Goal: Task Accomplishment & Management: Use online tool/utility

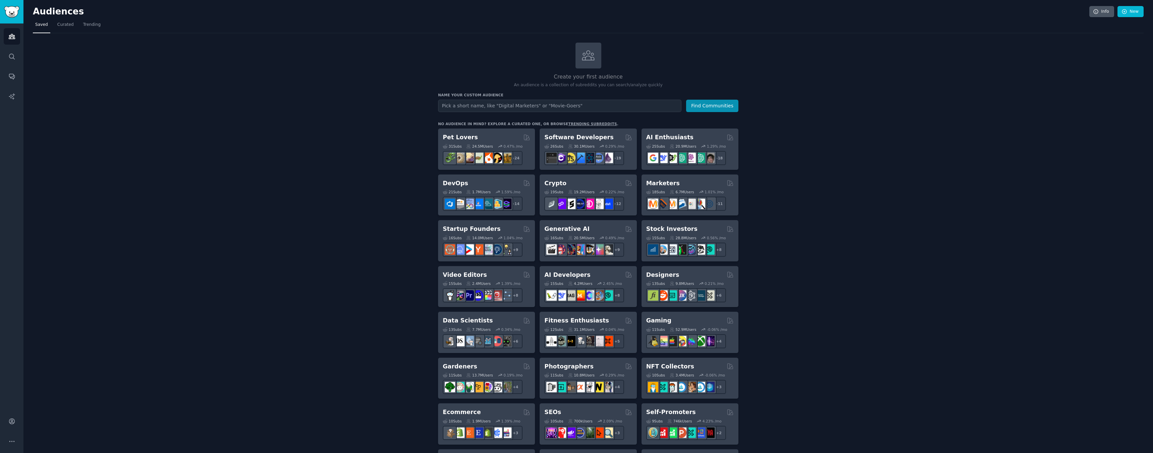
click at [1095, 14] on icon at bounding box center [1096, 12] width 6 height 6
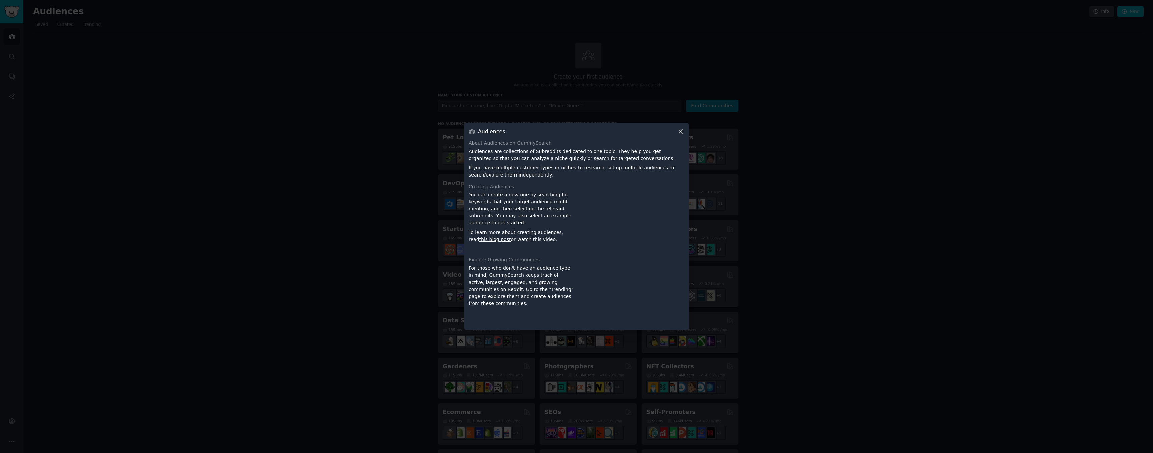
click at [683, 131] on icon at bounding box center [681, 131] width 7 height 7
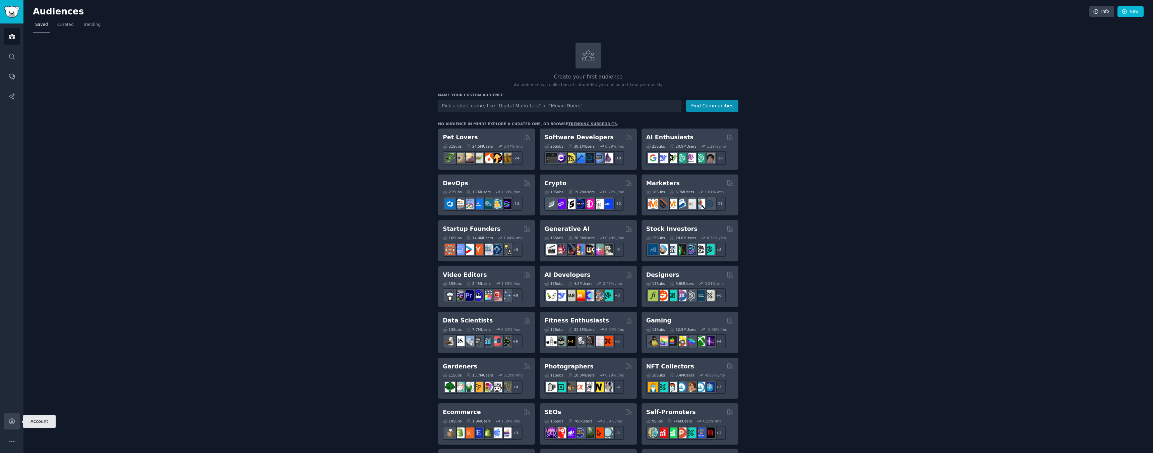
click at [13, 423] on icon "Sidebar" at bounding box center [11, 420] width 5 height 5
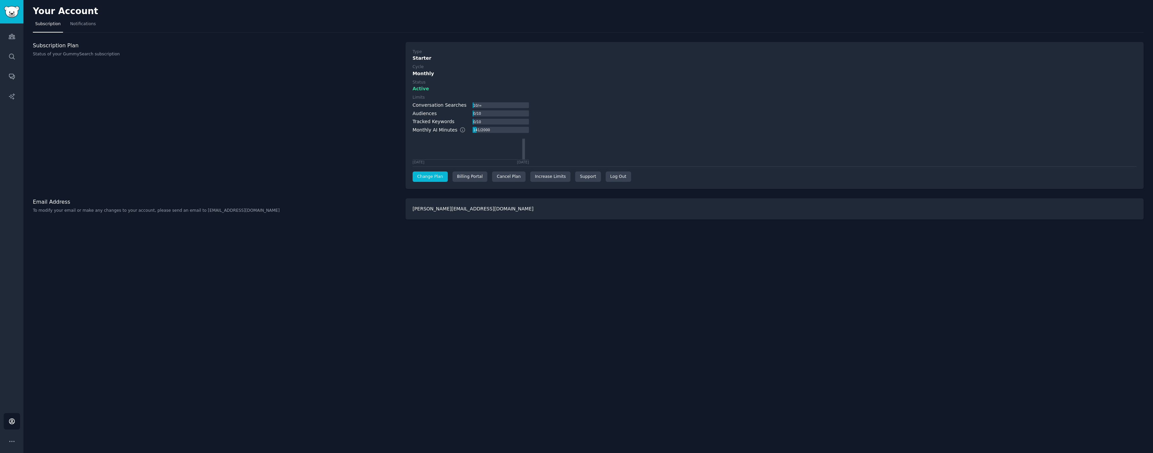
click at [431, 174] on link "Change Plan" at bounding box center [430, 176] width 35 height 11
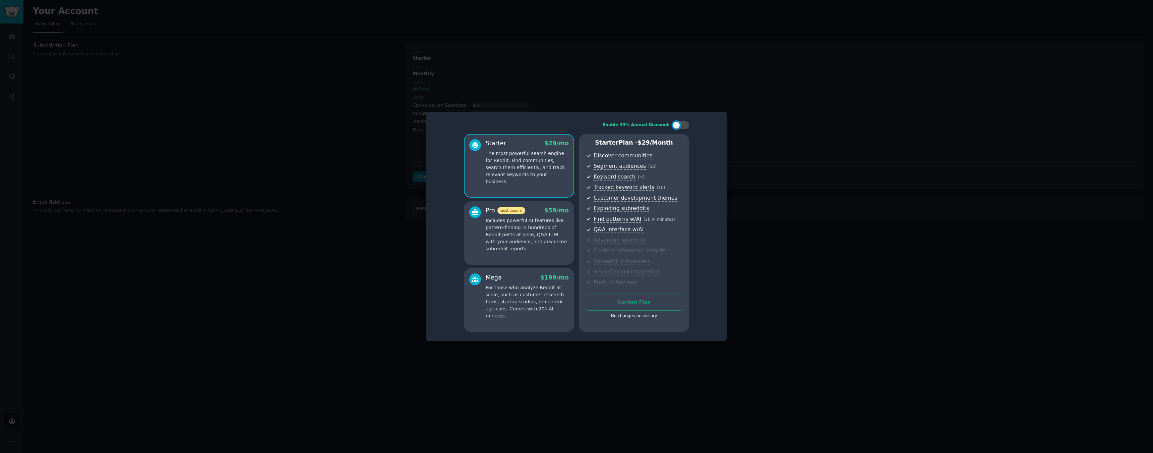
click at [515, 223] on p "Includes powerful AI features like pattern-finding in hundreds of Reddit posts …" at bounding box center [527, 234] width 83 height 35
click at [492, 151] on p "The most powerful search engine for Reddit. Find communities, search them effic…" at bounding box center [527, 167] width 83 height 35
click at [499, 223] on p "Includes powerful AI features like pattern-finding in hundreds of Reddit posts …" at bounding box center [527, 234] width 83 height 35
click at [523, 151] on p "The most powerful search engine for Reddit. Find communities, search them effic…" at bounding box center [527, 167] width 83 height 35
click at [372, 234] on div at bounding box center [576, 226] width 1153 height 453
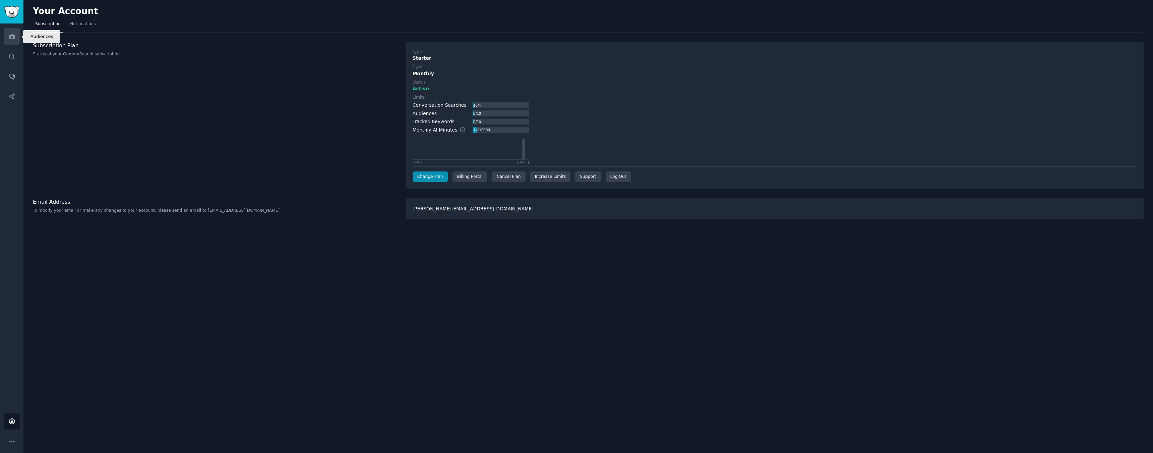
click at [14, 37] on icon "Sidebar" at bounding box center [12, 36] width 6 height 5
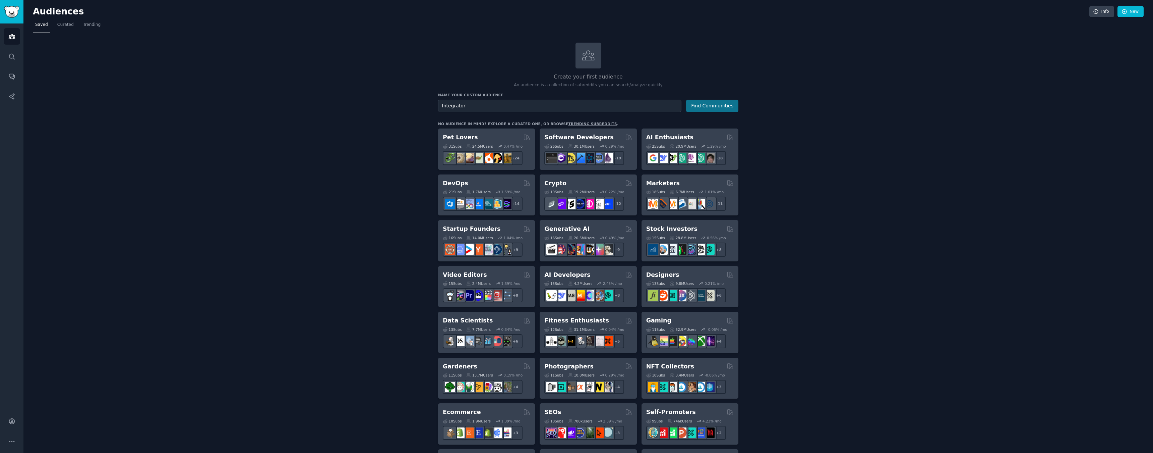
type input "Integrator"
click at [723, 104] on button "Find Communities" at bounding box center [712, 106] width 52 height 12
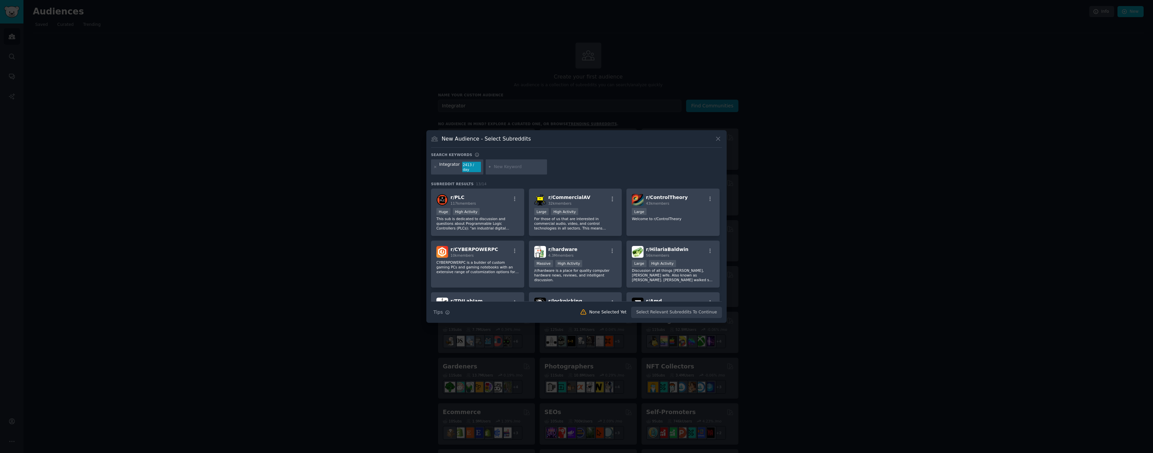
click at [506, 166] on input "text" at bounding box center [519, 167] width 51 height 6
type input "Sytems Thinking"
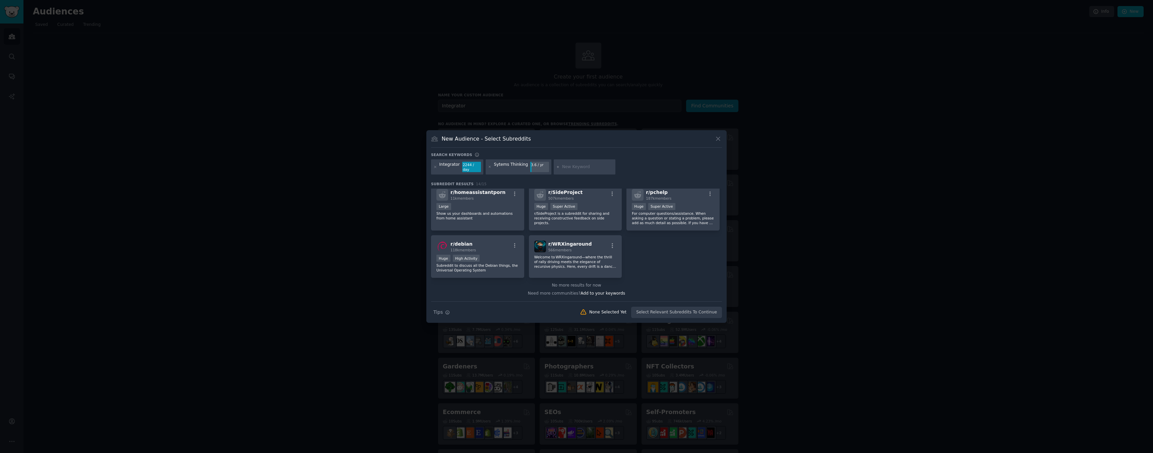
scroll to position [160, 0]
click at [435, 167] on icon at bounding box center [435, 167] width 2 height 2
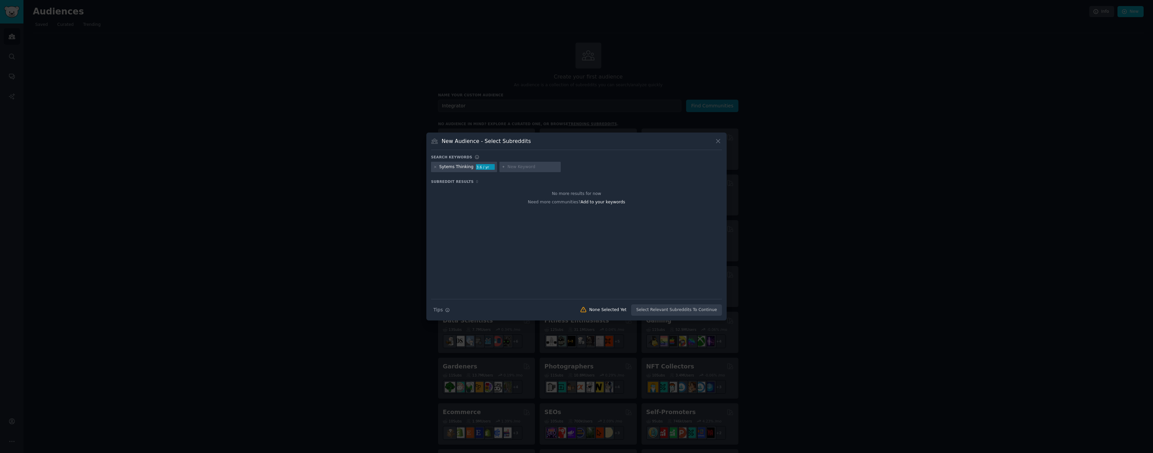
click at [450, 167] on div "Sytems Thinking" at bounding box center [457, 167] width 34 height 6
click at [464, 167] on div "Sytems Thinking" at bounding box center [457, 167] width 34 height 6
click at [436, 166] on icon at bounding box center [435, 167] width 4 height 4
click at [449, 167] on input "text" at bounding box center [465, 167] width 51 height 6
type input "Futurology"
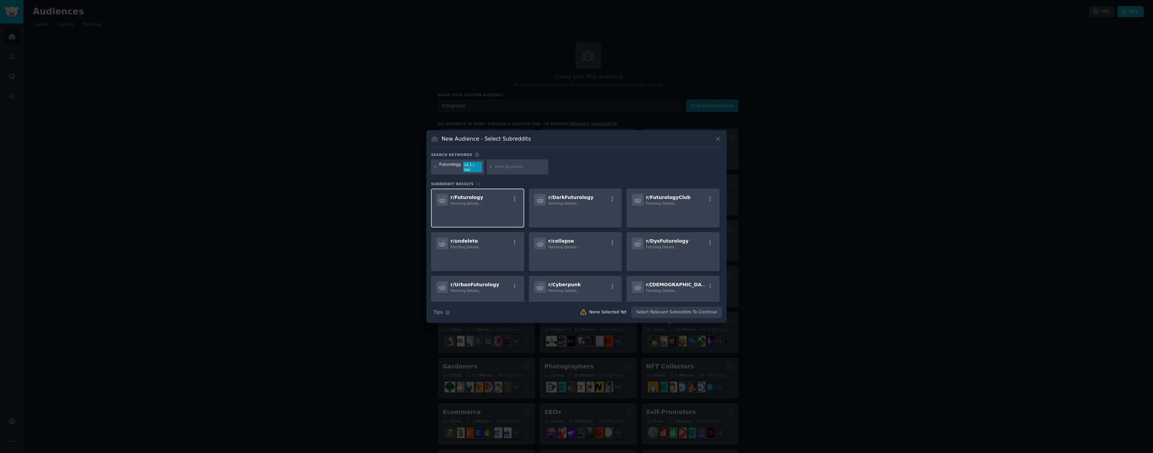
click at [466, 204] on div "r/ Futurology Fetching Details..." at bounding box center [477, 207] width 93 height 39
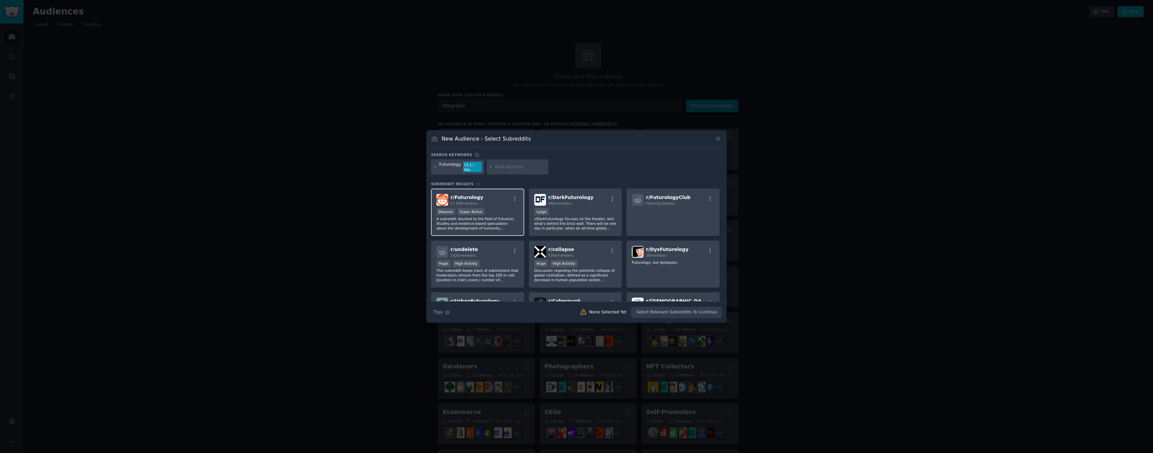
click at [477, 203] on span "21.6M members" at bounding box center [464, 203] width 27 height 4
click at [436, 167] on icon at bounding box center [435, 167] width 4 height 4
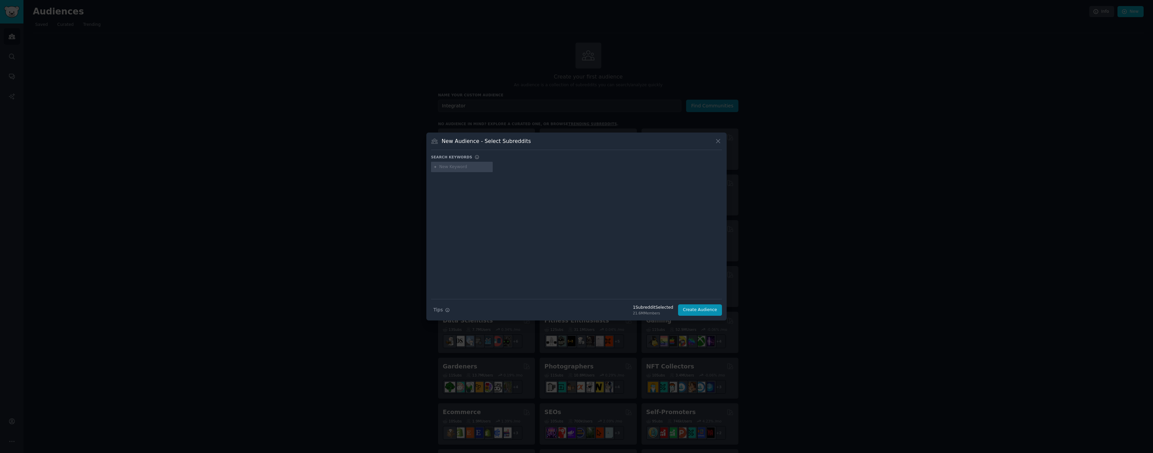
click at [445, 168] on input "text" at bounding box center [465, 167] width 51 height 6
type input "Sytems"
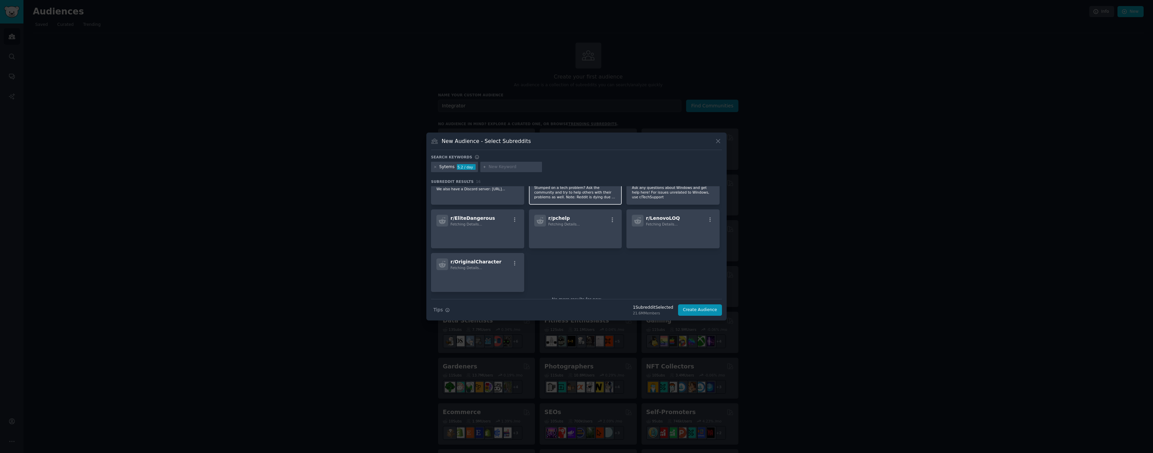
scroll to position [184, 0]
click at [435, 167] on icon at bounding box center [435, 167] width 4 height 4
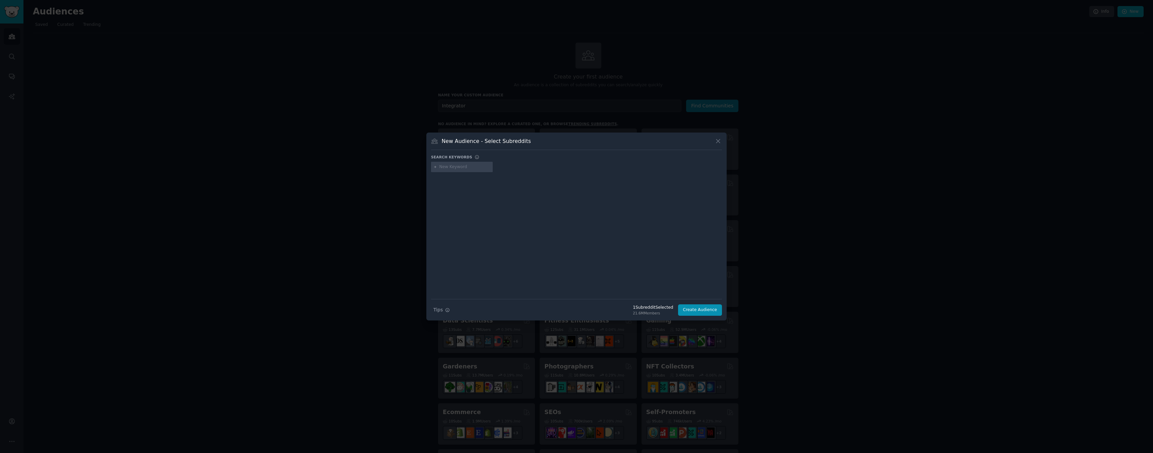
click at [447, 166] on input "text" at bounding box center [465, 167] width 51 height 6
type input "Systems Thinking"
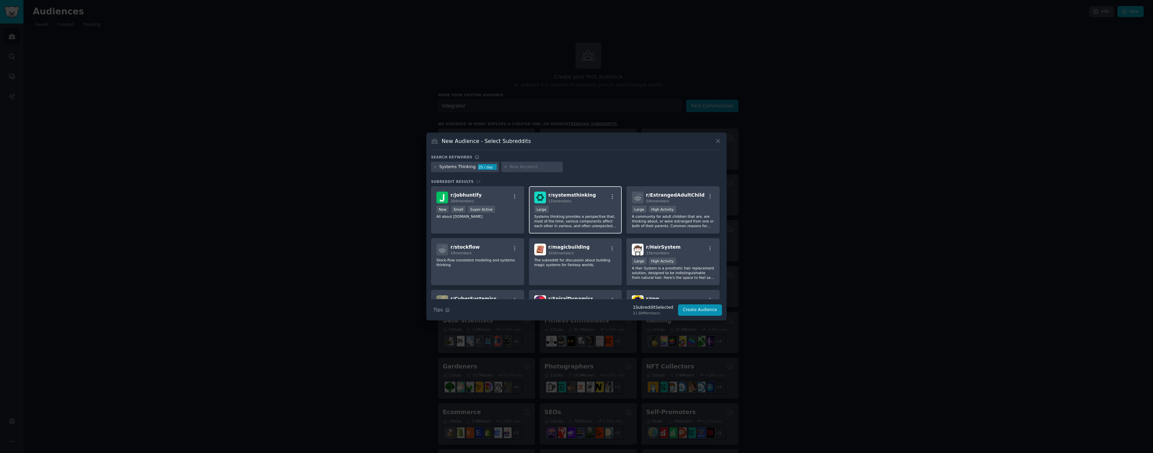
click at [569, 209] on div "10,000 - 100,000 members Large" at bounding box center [575, 210] width 82 height 8
click at [719, 140] on icon at bounding box center [718, 140] width 7 height 7
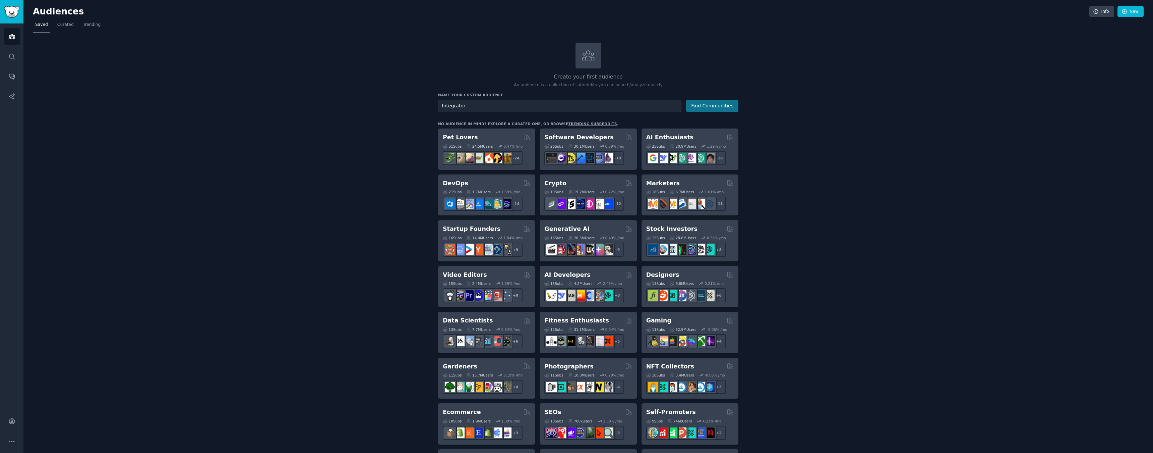
click at [713, 105] on button "Find Communities" at bounding box center [712, 106] width 52 height 12
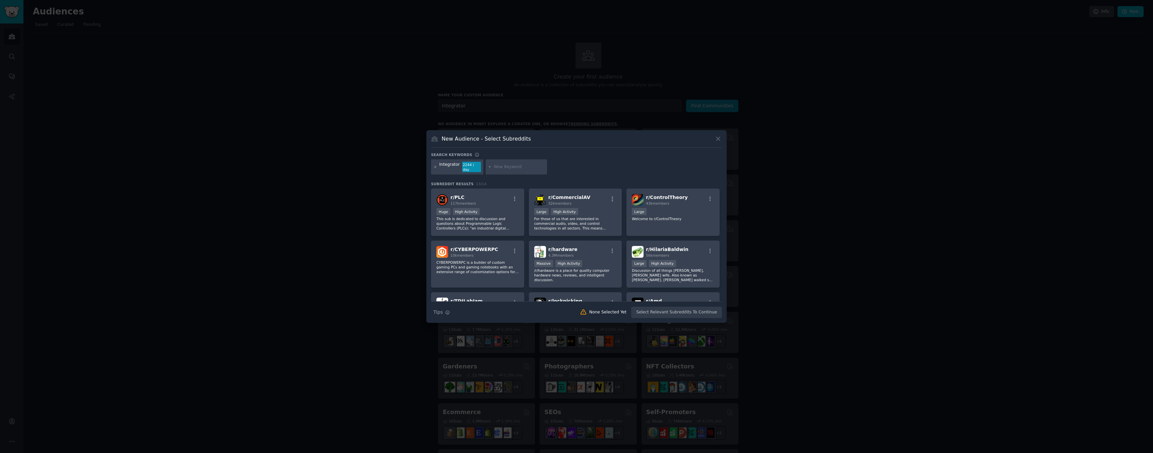
click at [434, 168] on icon at bounding box center [435, 167] width 2 height 2
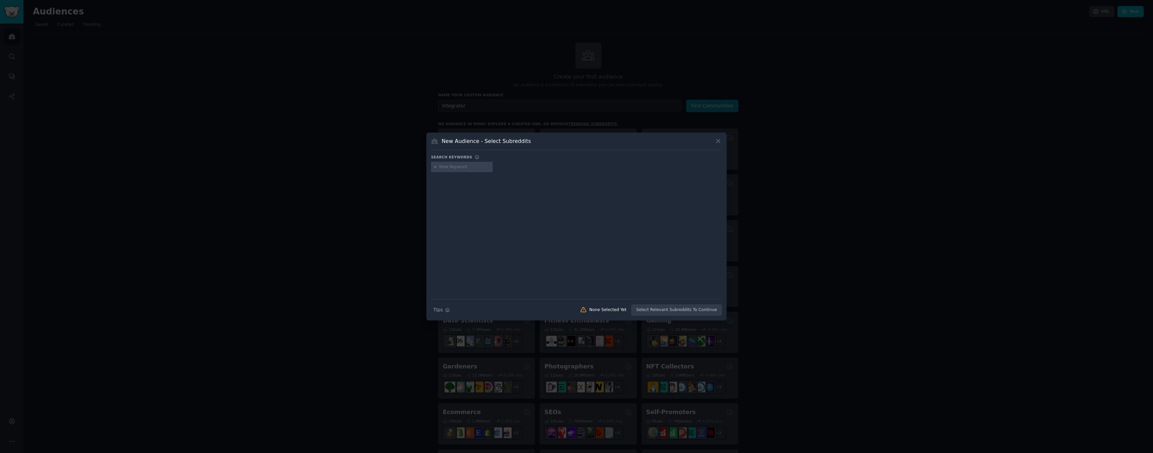
click at [460, 168] on input "text" at bounding box center [465, 167] width 51 height 6
type input "Systems Thinking"
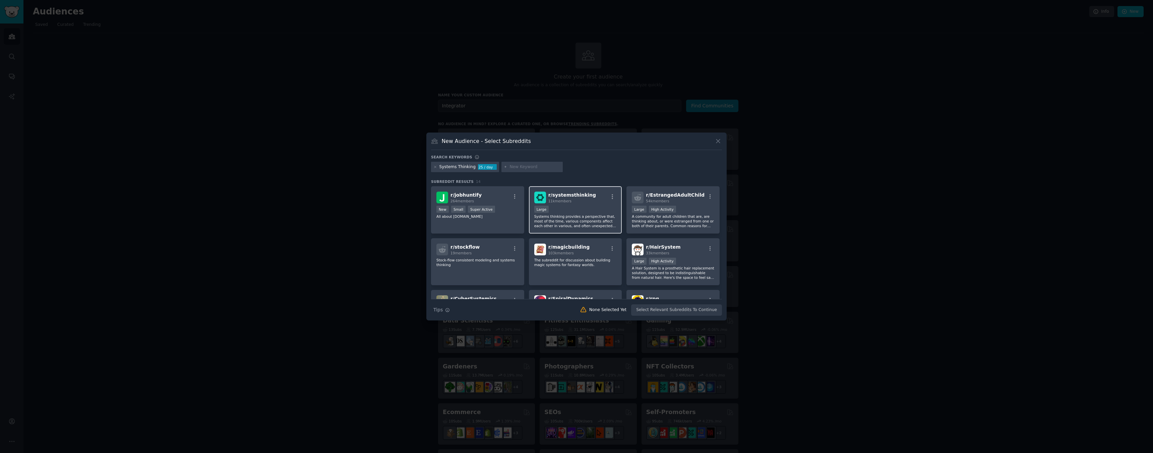
click at [565, 201] on span "11k members" at bounding box center [559, 201] width 23 height 4
click at [694, 308] on button "Create Audience" at bounding box center [700, 309] width 44 height 11
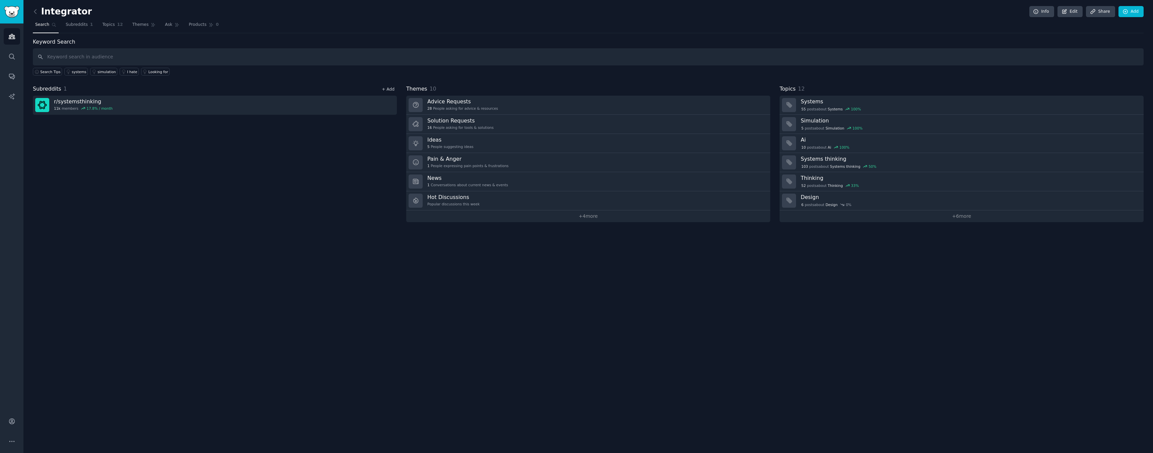
click at [388, 90] on link "+ Add" at bounding box center [388, 89] width 13 height 5
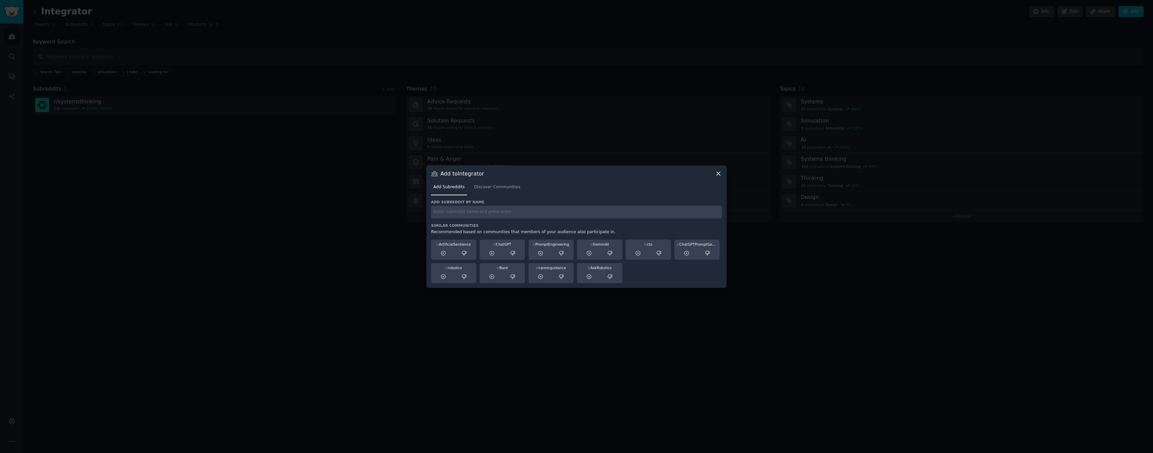
click at [466, 223] on h3 "Similar Communities" at bounding box center [576, 225] width 291 height 5
click at [462, 211] on input "text" at bounding box center [576, 212] width 291 height 13
type input "Futurology"
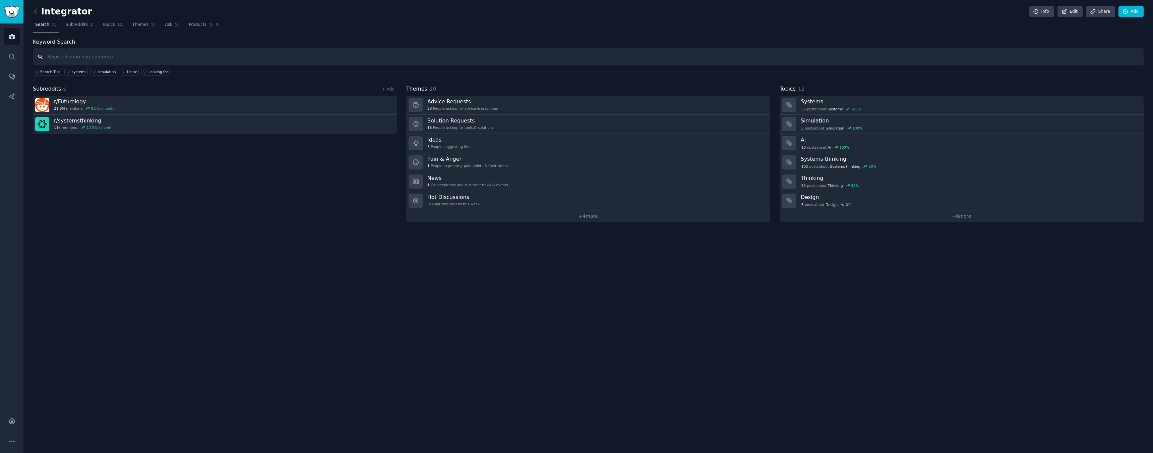
click at [183, 57] on input "text" at bounding box center [588, 56] width 1111 height 17
type input "Comple"
click at [390, 89] on link "+ Add" at bounding box center [388, 89] width 13 height 5
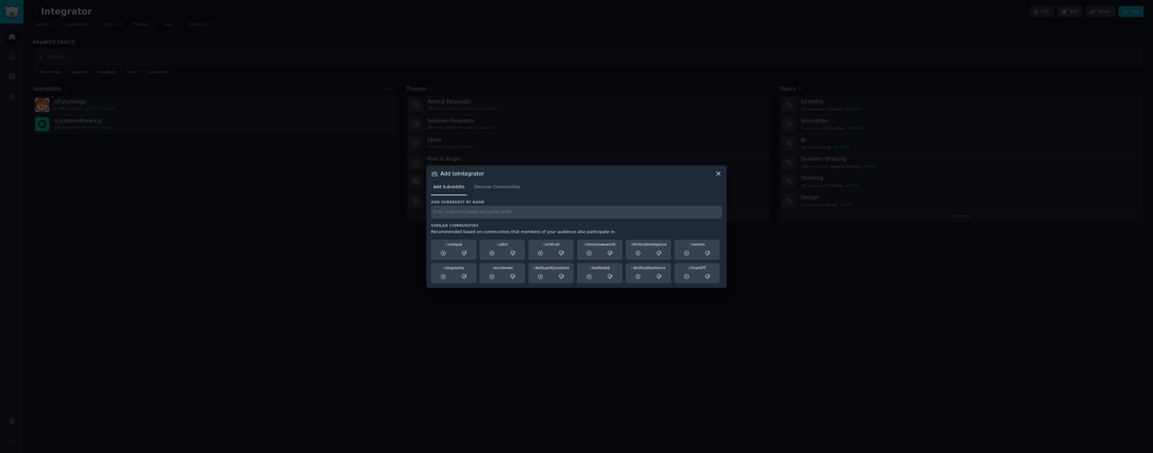
click at [465, 218] on div "Add subreddit by name Similar Communities Recommended based on communities that…" at bounding box center [576, 240] width 291 height 83
click at [460, 208] on input "text" at bounding box center [576, 212] width 291 height 13
type input "ComplexSystems"
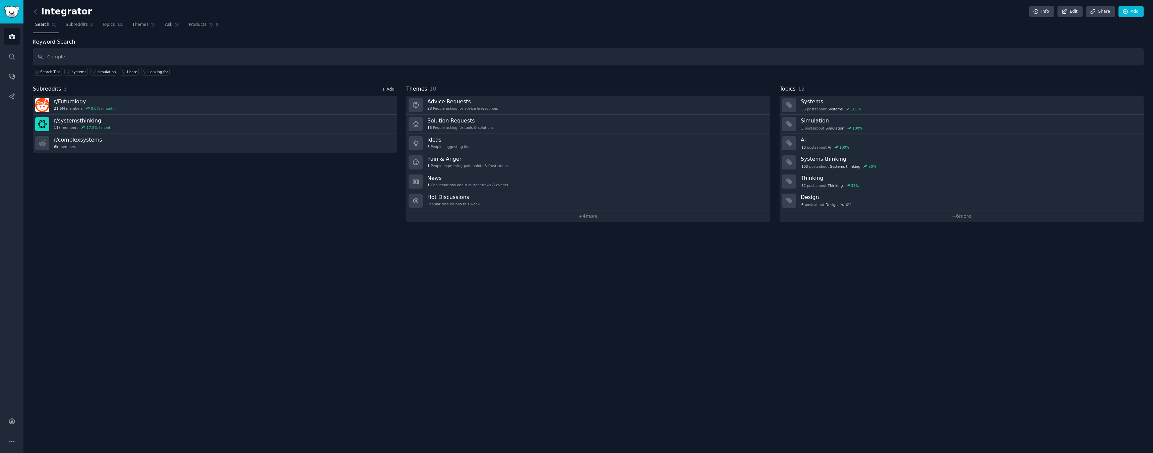
click at [388, 88] on link "+ Add" at bounding box center [388, 89] width 13 height 5
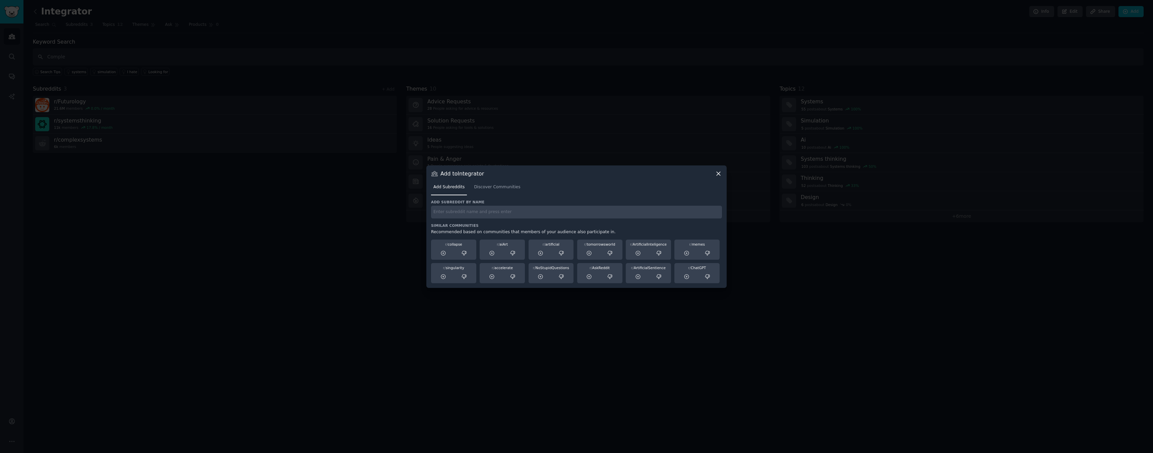
click at [507, 209] on input "text" at bounding box center [576, 212] width 291 height 13
type input "DataisBeautiful"
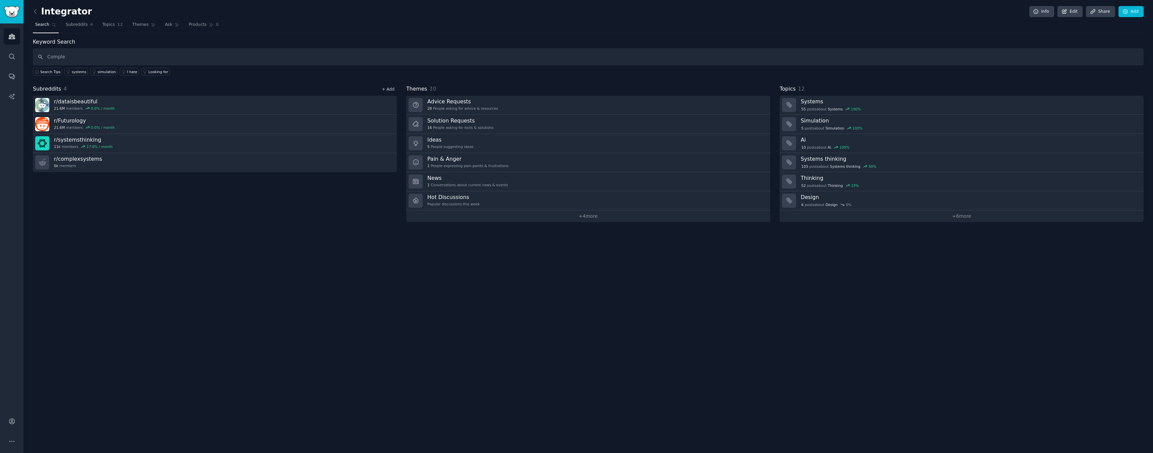
click at [391, 88] on link "+ Add" at bounding box center [388, 89] width 13 height 5
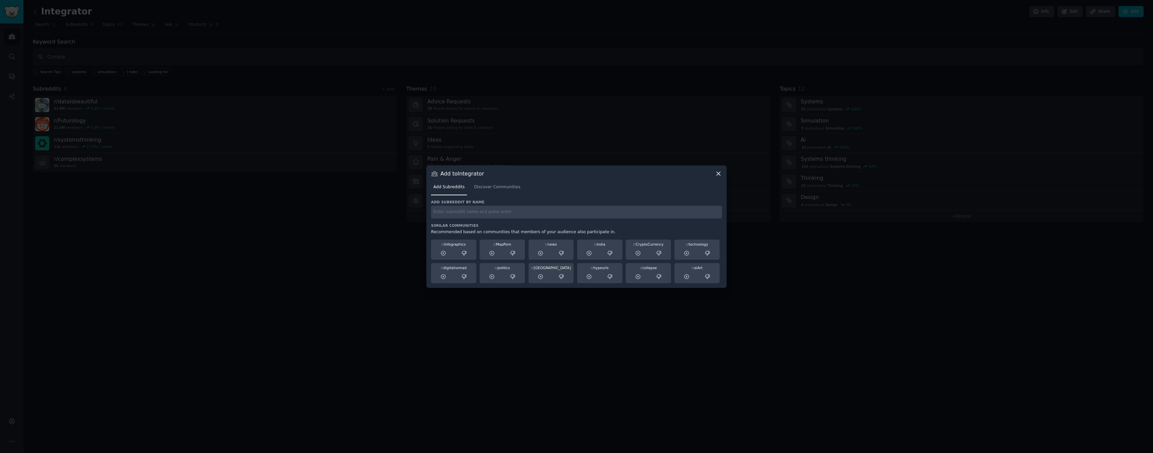
click at [474, 212] on input "text" at bounding box center [576, 212] width 291 height 13
type input "AskAcademia"
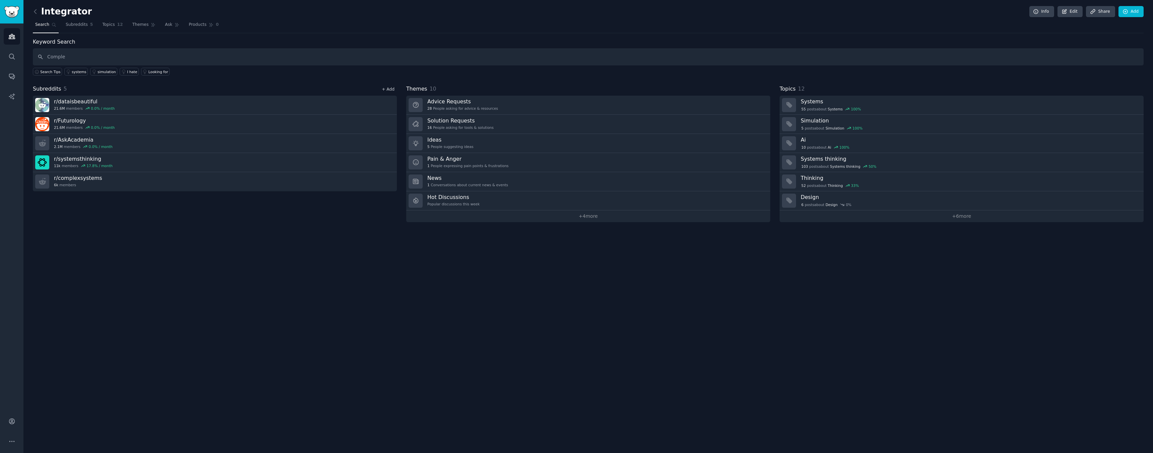
click at [389, 90] on link "+ Add" at bounding box center [388, 89] width 13 height 5
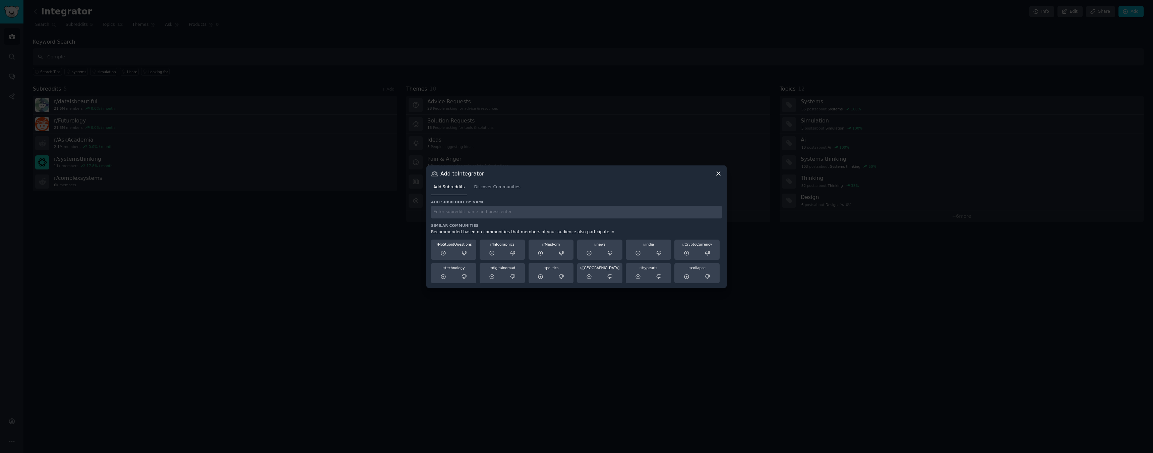
click at [477, 211] on input "text" at bounding box center [576, 212] width 291 height 13
type input "Metamodern"
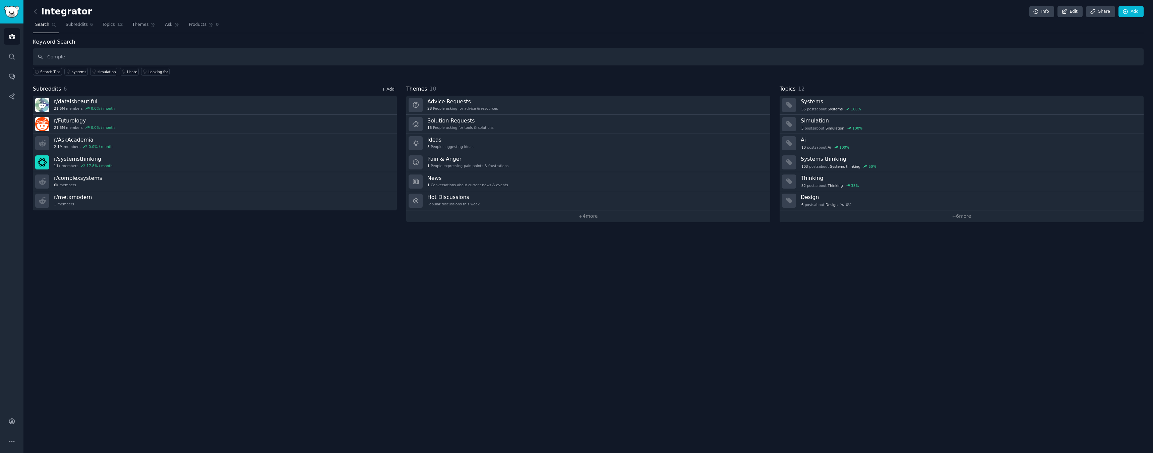
click at [389, 91] on link "+ Add" at bounding box center [388, 89] width 13 height 5
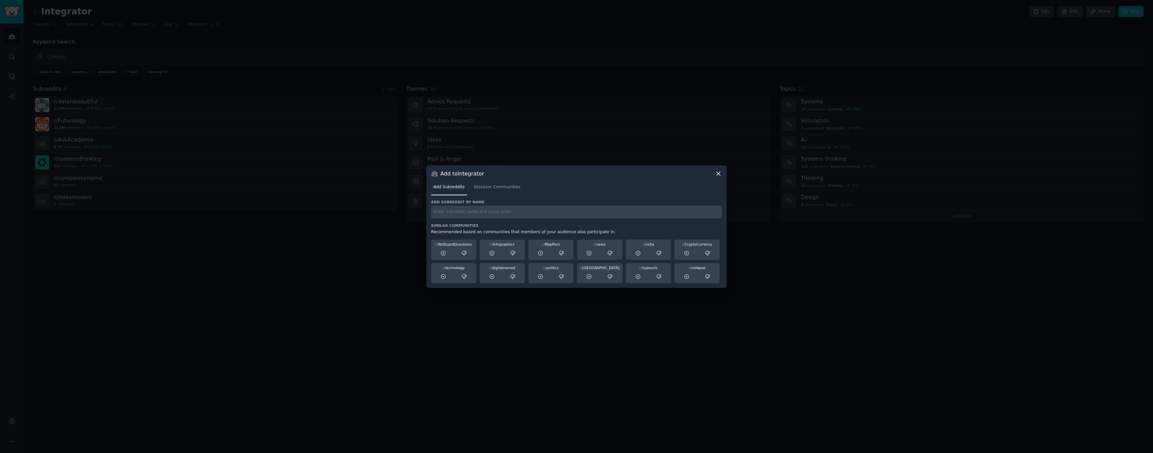
click at [468, 214] on input "text" at bounding box center [576, 212] width 291 height 13
click at [485, 186] on span "Discover Communities" at bounding box center [497, 187] width 46 height 6
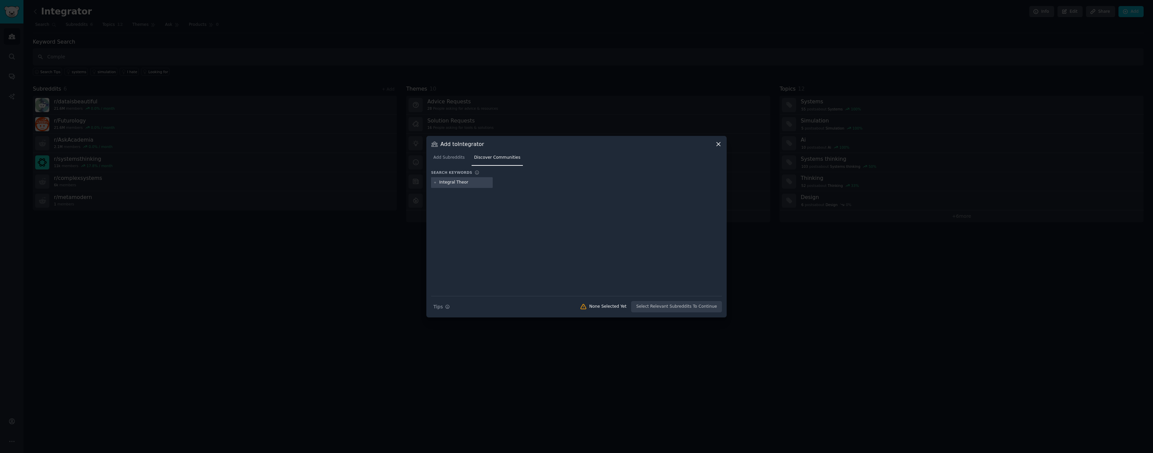
type input "Integral Theory"
click at [454, 160] on span "Add Subreddits" at bounding box center [448, 158] width 31 height 6
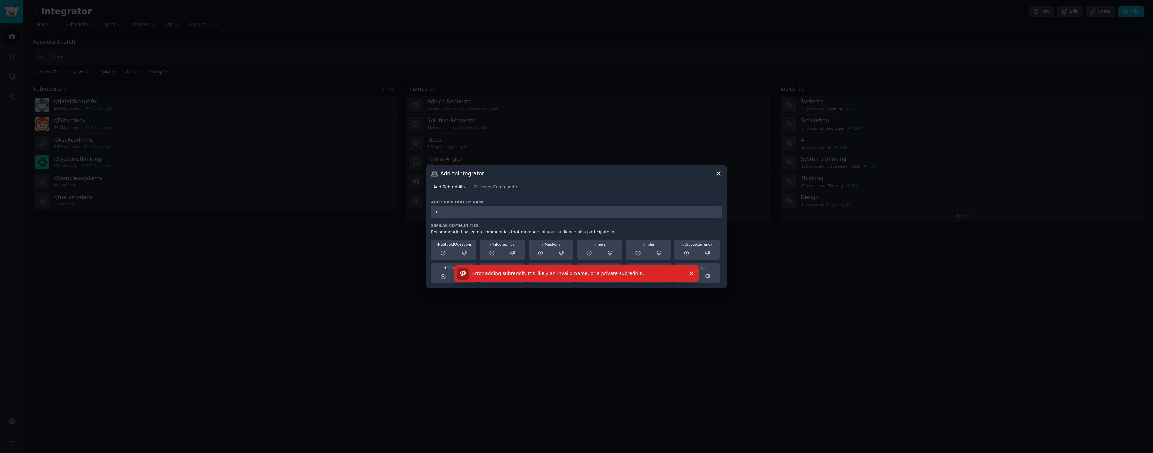
type input "I"
type input "Philosophy"
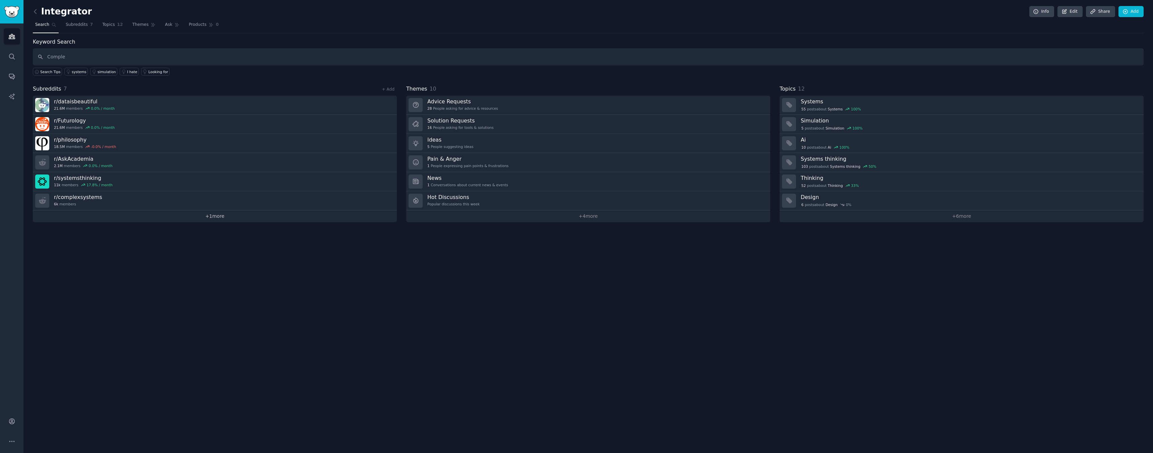
click at [213, 217] on link "+ 1 more" at bounding box center [215, 216] width 364 height 12
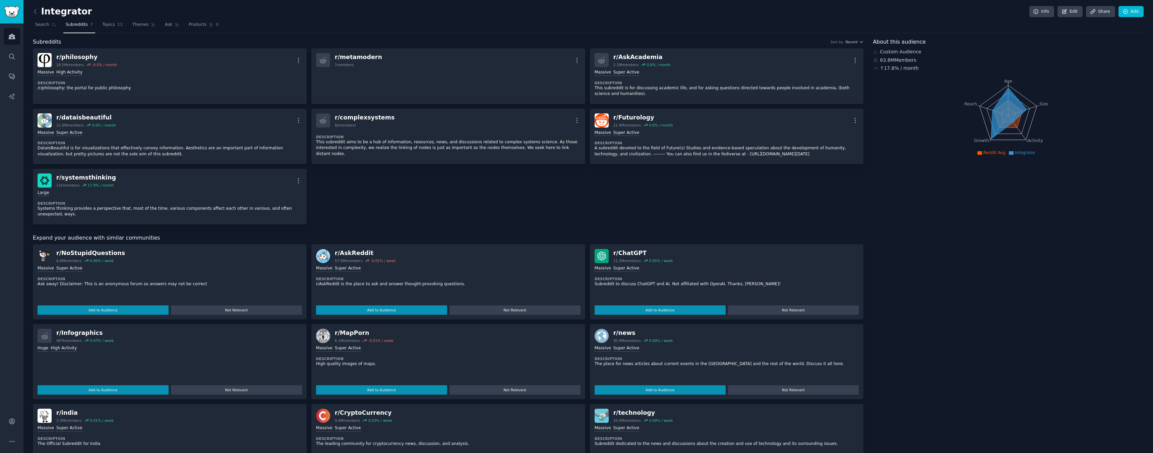
click at [80, 21] on link "Subreddits 7" at bounding box center [79, 26] width 32 height 14
click at [38, 13] on icon at bounding box center [35, 11] width 7 height 7
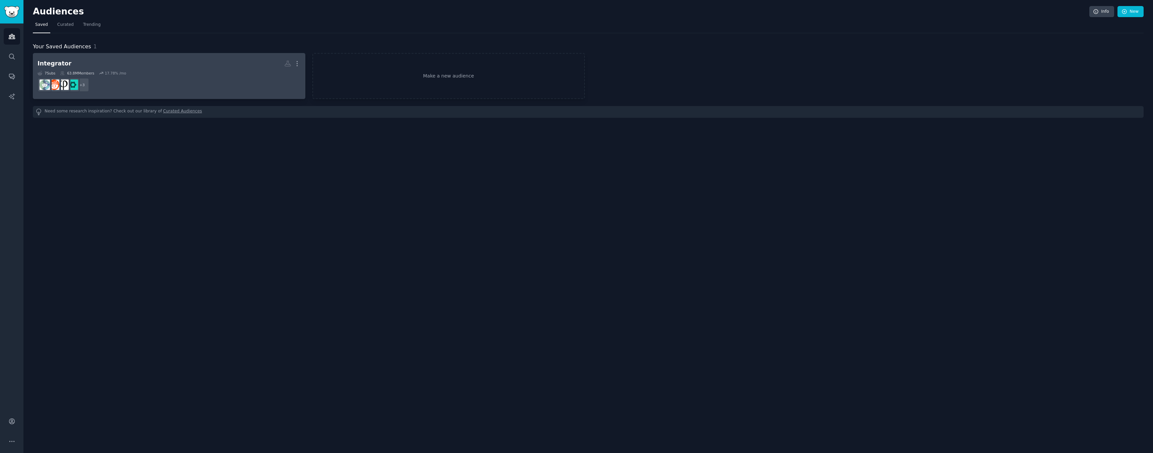
click at [239, 71] on div "7 Sub s 63.8M Members 17.78 % /mo" at bounding box center [169, 73] width 263 height 5
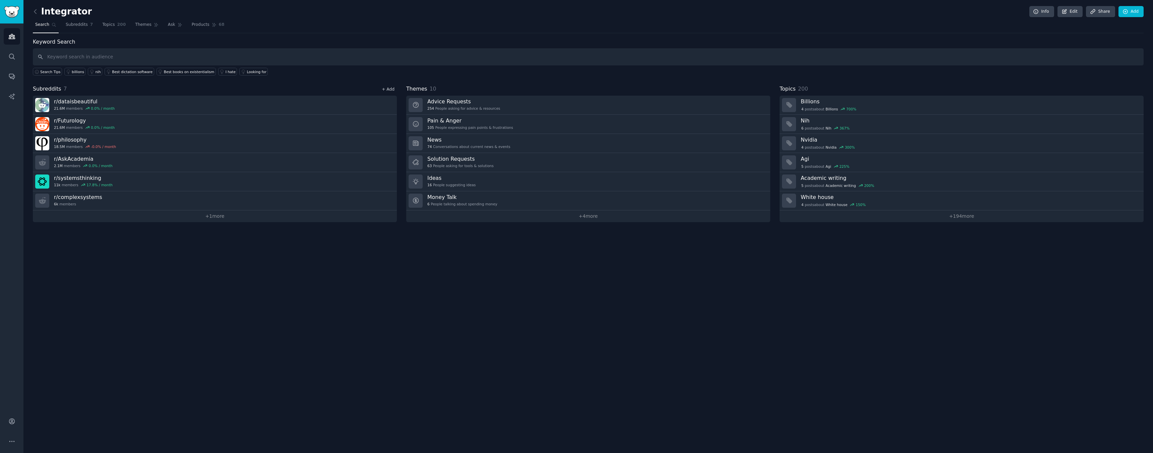
click at [386, 89] on link "+ Add" at bounding box center [388, 89] width 13 height 5
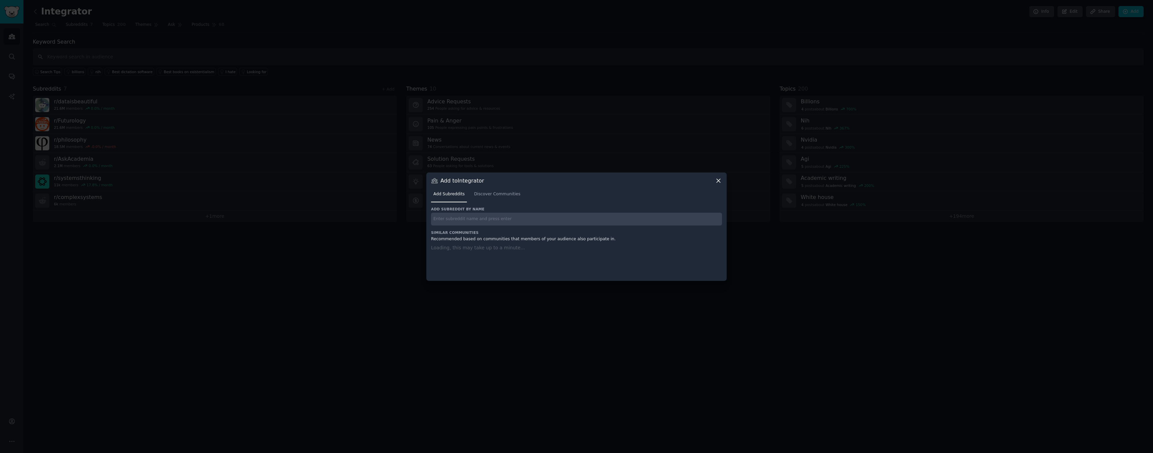
click at [456, 219] on input "text" at bounding box center [576, 219] width 291 height 13
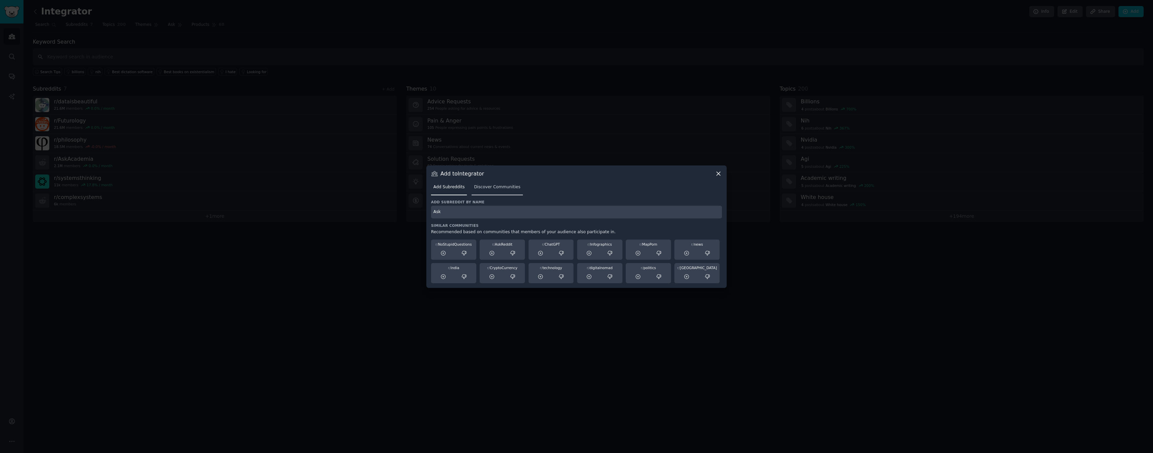
type input "Ask"
click at [502, 182] on link "Discover Communities" at bounding box center [497, 189] width 51 height 14
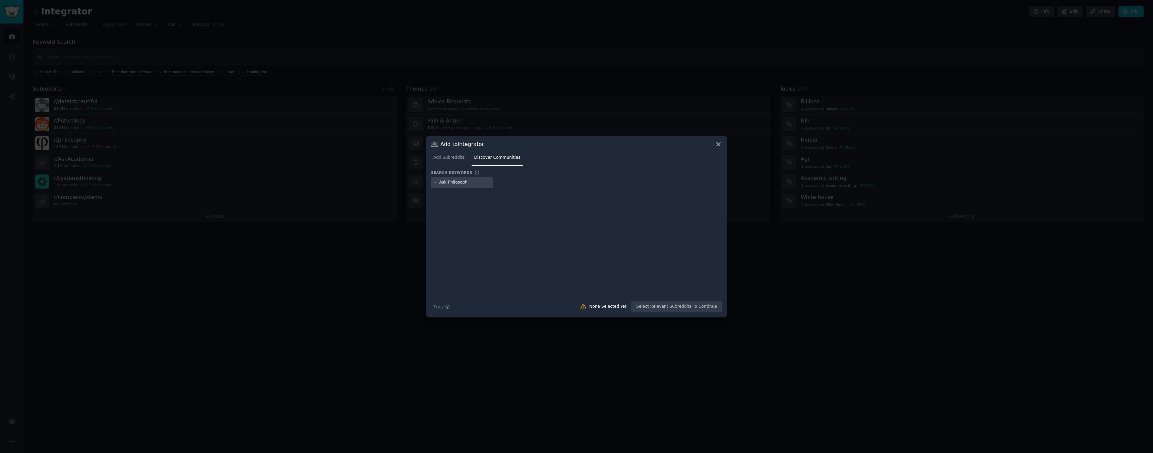
type input "Ask Philosophy"
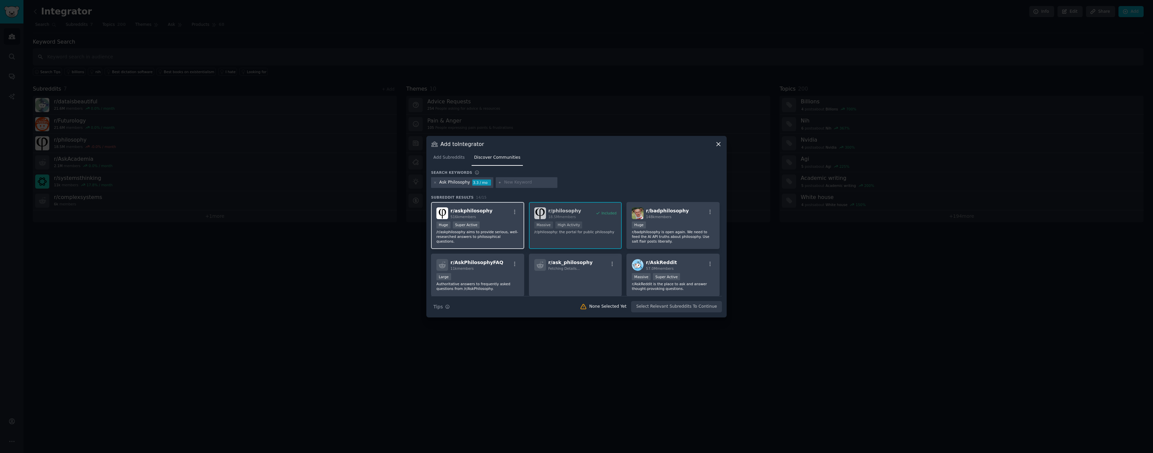
click at [479, 217] on div "516k members" at bounding box center [472, 216] width 42 height 5
click at [518, 185] on div at bounding box center [527, 182] width 62 height 11
click at [518, 184] on input "text" at bounding box center [529, 182] width 51 height 6
type input "CriticalTheory"
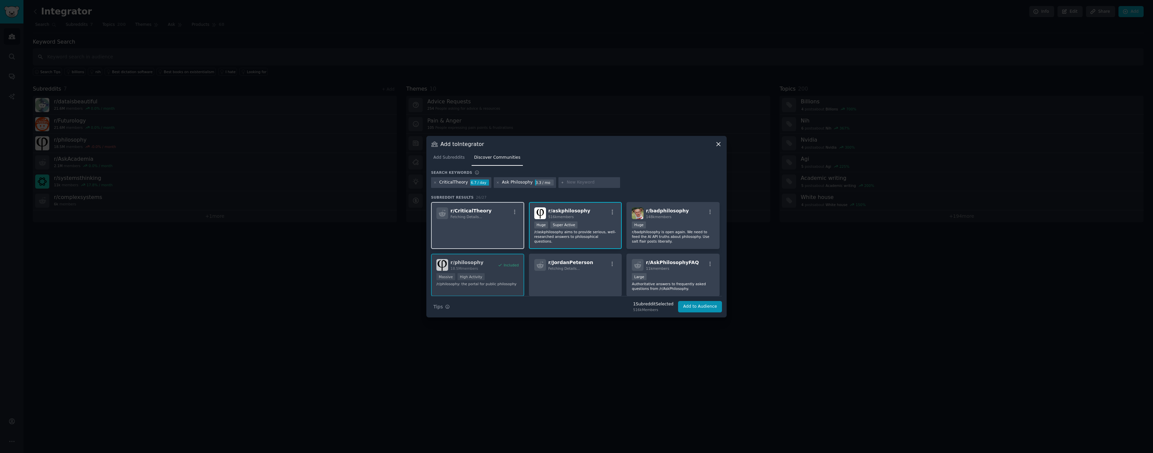
click at [475, 217] on span "Fetching Details..." at bounding box center [467, 217] width 32 height 4
click at [484, 232] on p "Critical theory is a school of thought that stresses the examination and the cr…" at bounding box center [477, 236] width 82 height 14
click at [698, 306] on button "Add to Audience" at bounding box center [700, 306] width 44 height 11
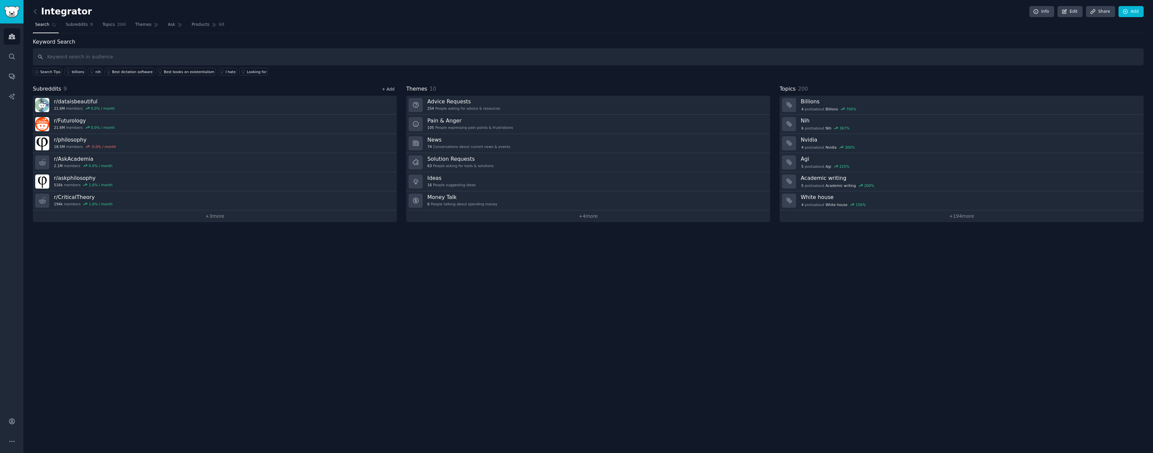
click at [386, 90] on link "+ Add" at bounding box center [388, 89] width 13 height 5
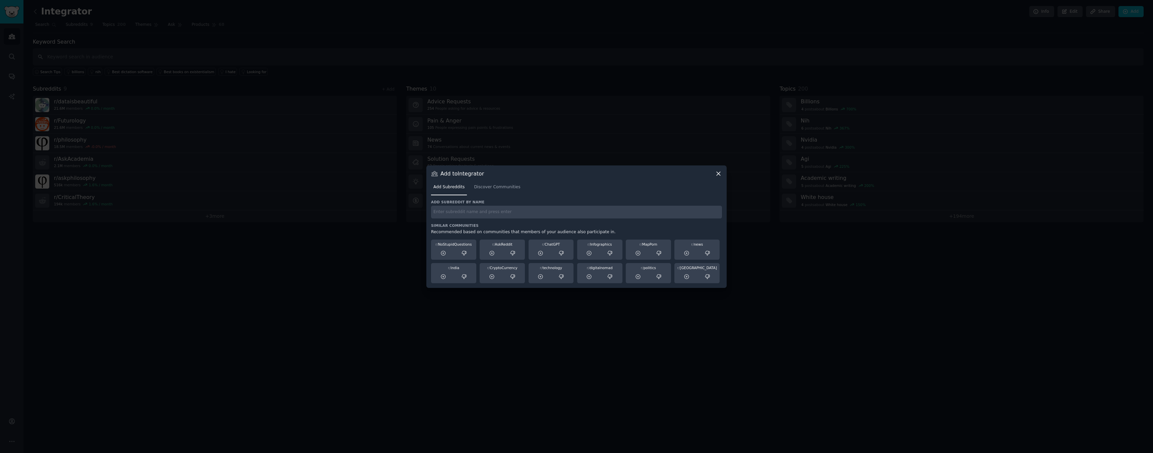
click at [507, 211] on input "text" at bounding box center [576, 212] width 291 height 13
type input "Academicphilosophy"
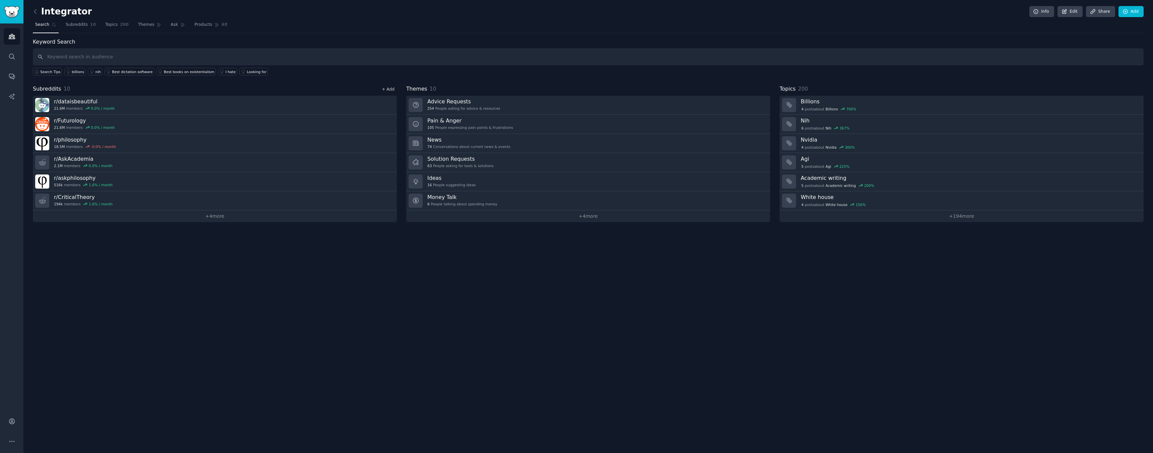
click at [389, 89] on link "+ Add" at bounding box center [388, 89] width 13 height 5
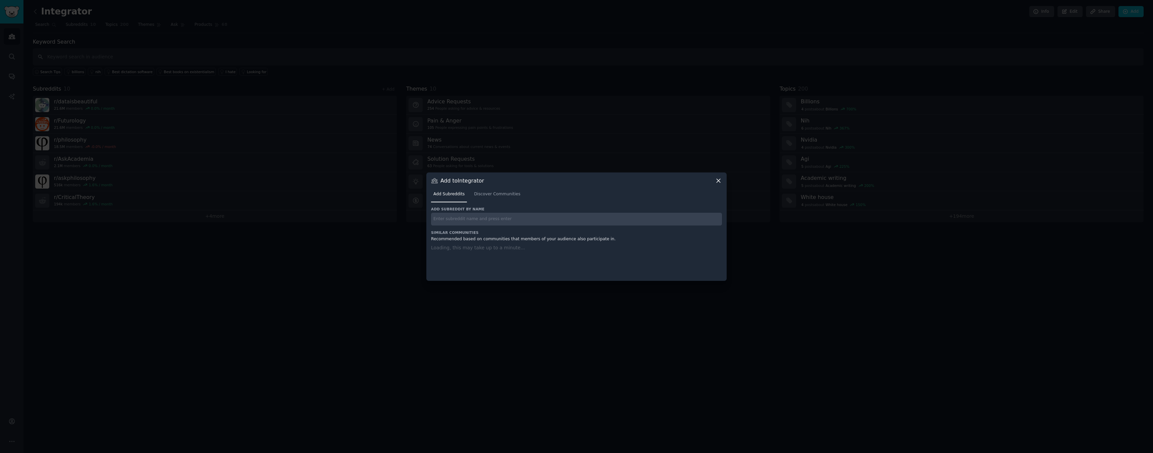
click at [503, 219] on input "text" at bounding box center [576, 219] width 291 height 13
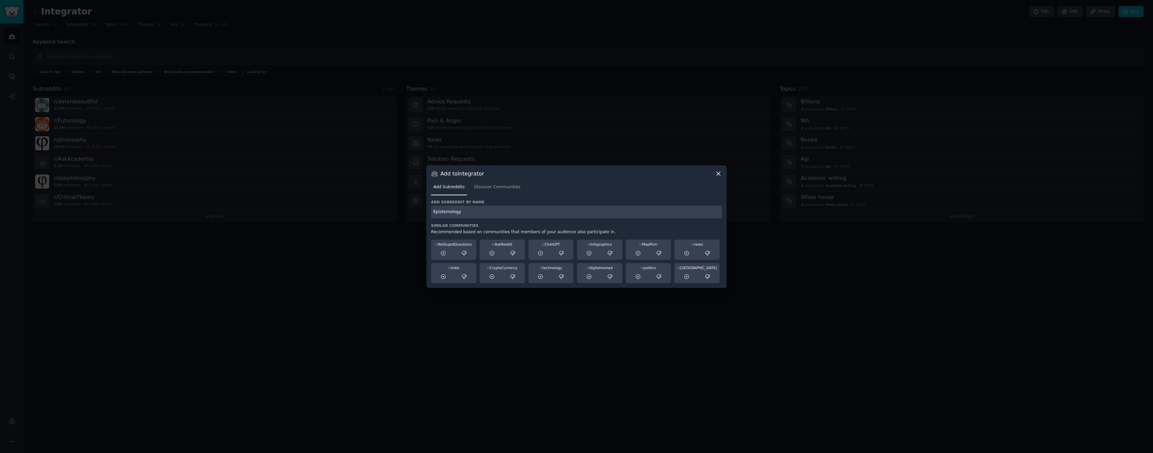
type input "Epistemology"
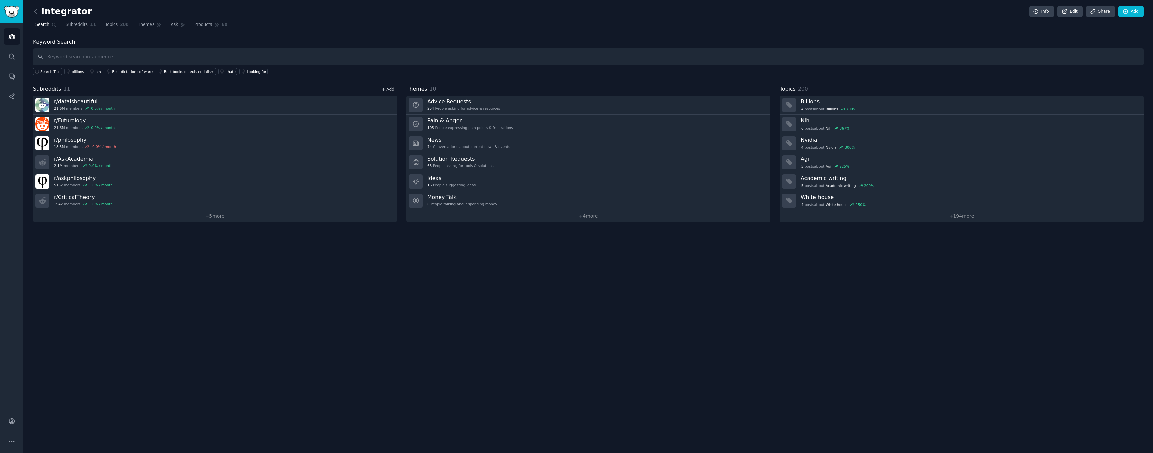
click at [392, 88] on link "+ Add" at bounding box center [388, 89] width 13 height 5
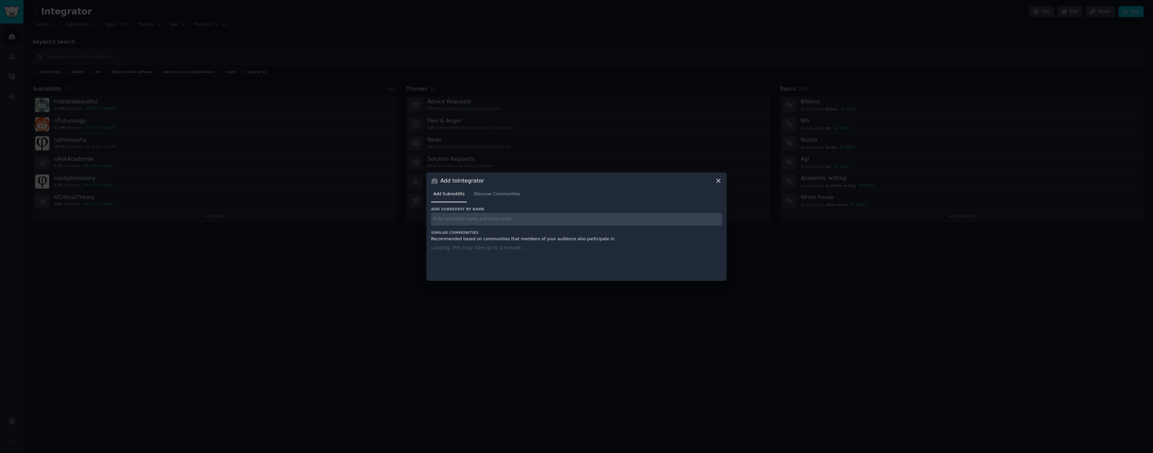
click at [463, 219] on input "text" at bounding box center [576, 219] width 291 height 13
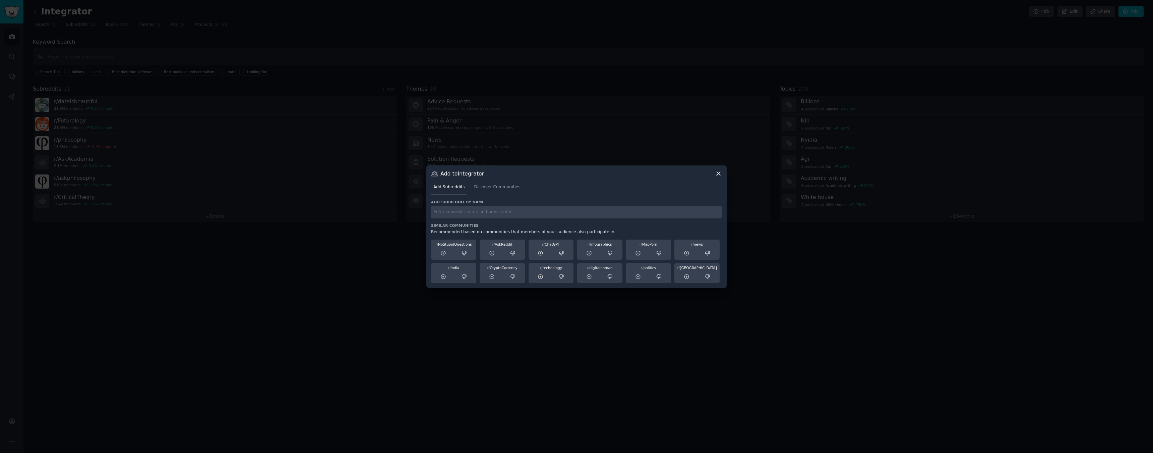
type input "C"
type input "Philosophyofscience"
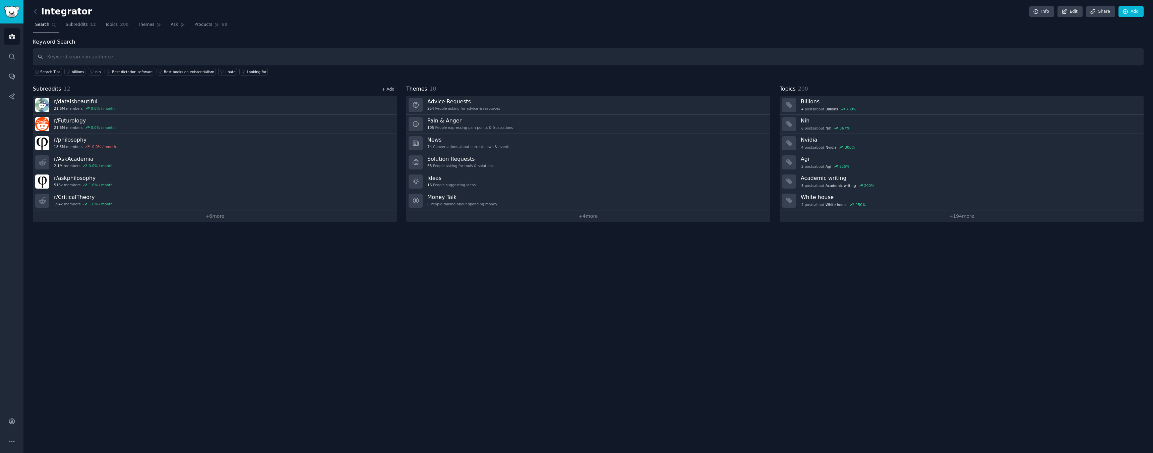
click at [388, 88] on link "+ Add" at bounding box center [388, 89] width 13 height 5
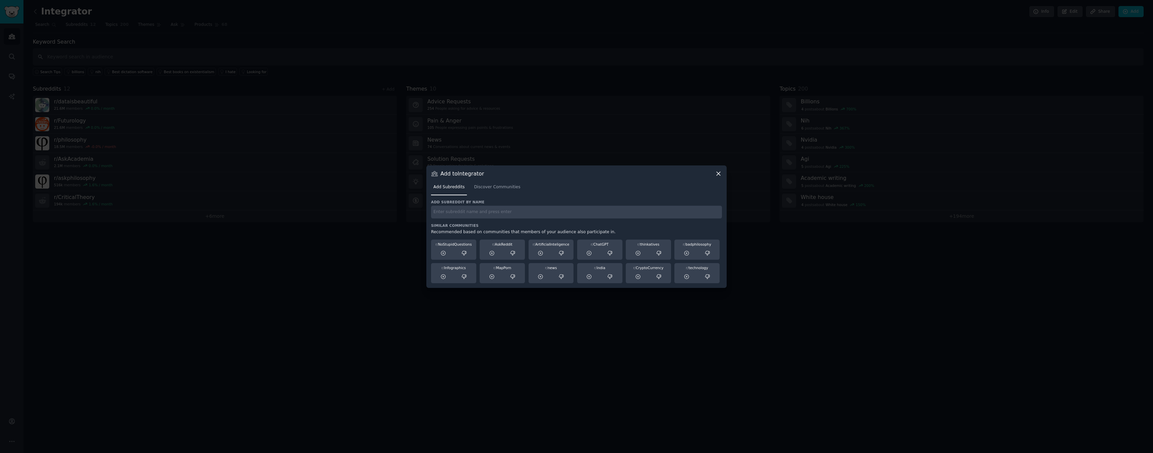
click at [444, 216] on input "text" at bounding box center [576, 212] width 291 height 13
type input "[DEMOGRAPHIC_DATA]"
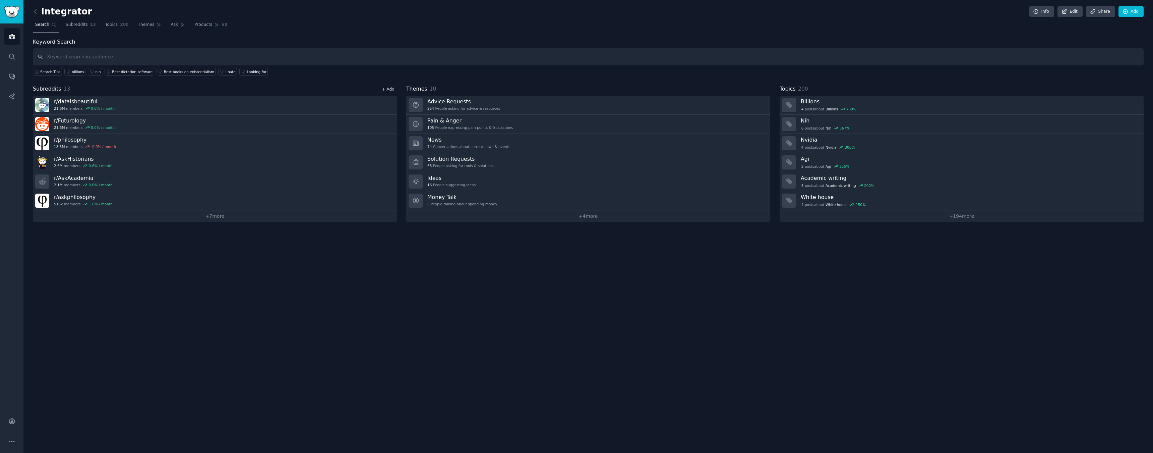
click at [389, 87] on link "+ Add" at bounding box center [388, 89] width 13 height 5
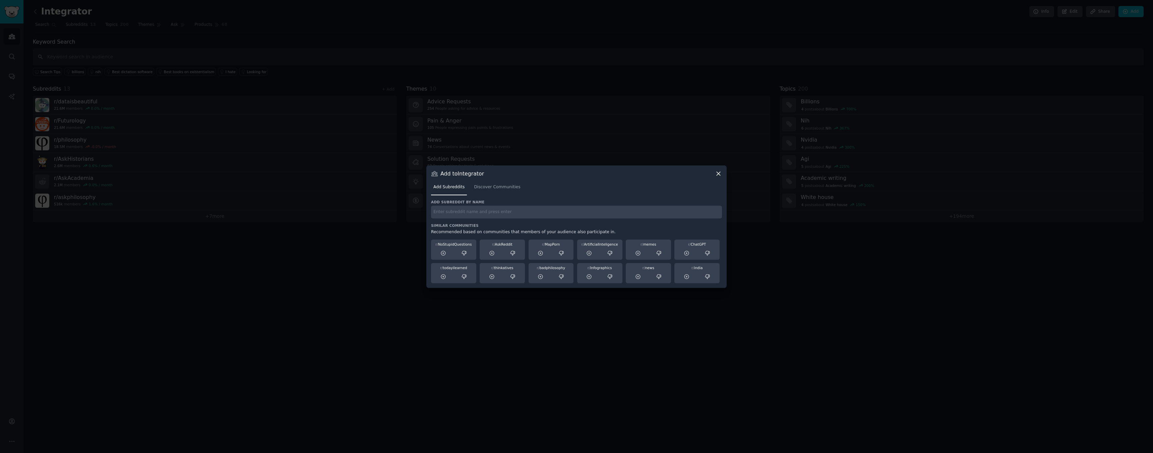
click at [447, 222] on div "Add subreddit by name Similar Communities Recommended based on communities that…" at bounding box center [576, 240] width 291 height 83
click at [447, 214] on input "text" at bounding box center [576, 212] width 291 height 13
type input "cognitivescience"
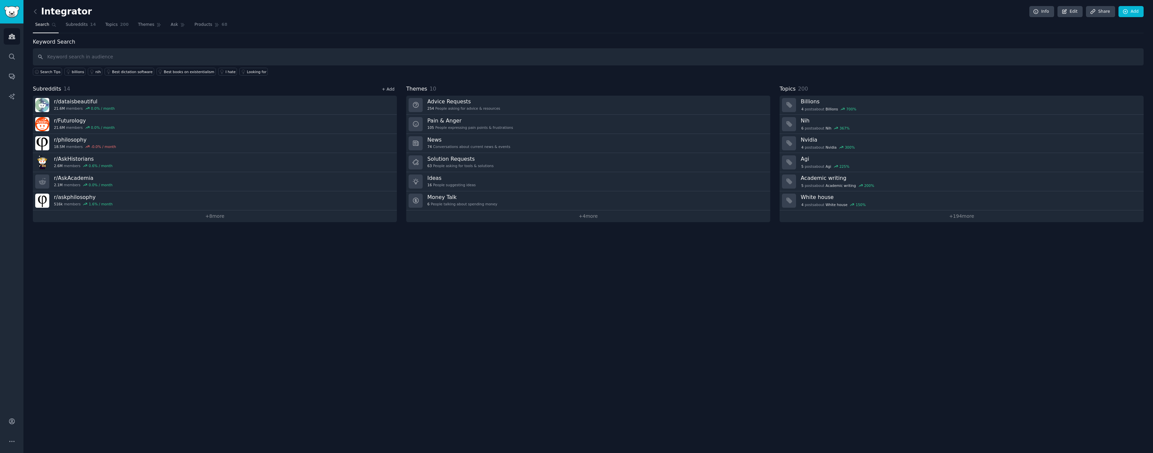
click at [390, 88] on link "+ Add" at bounding box center [388, 89] width 13 height 5
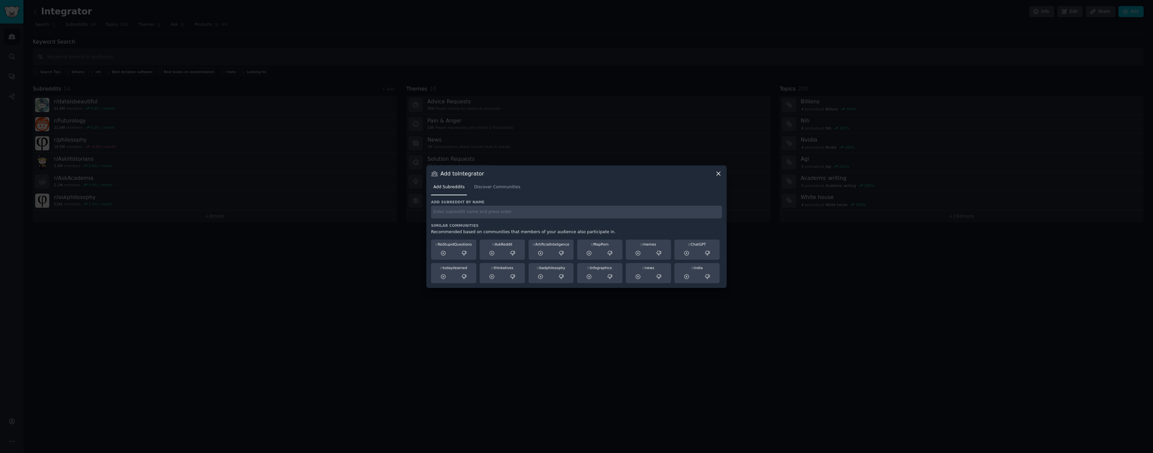
click at [461, 213] on input "text" at bounding box center [576, 212] width 291 height 13
type input "neurophilosophy"
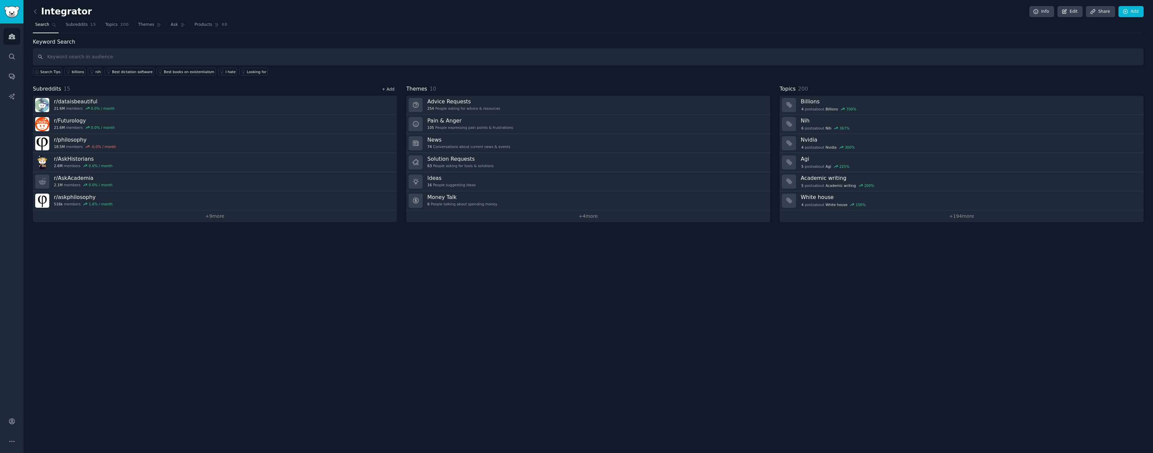
click at [391, 88] on link "+ Add" at bounding box center [388, 89] width 13 height 5
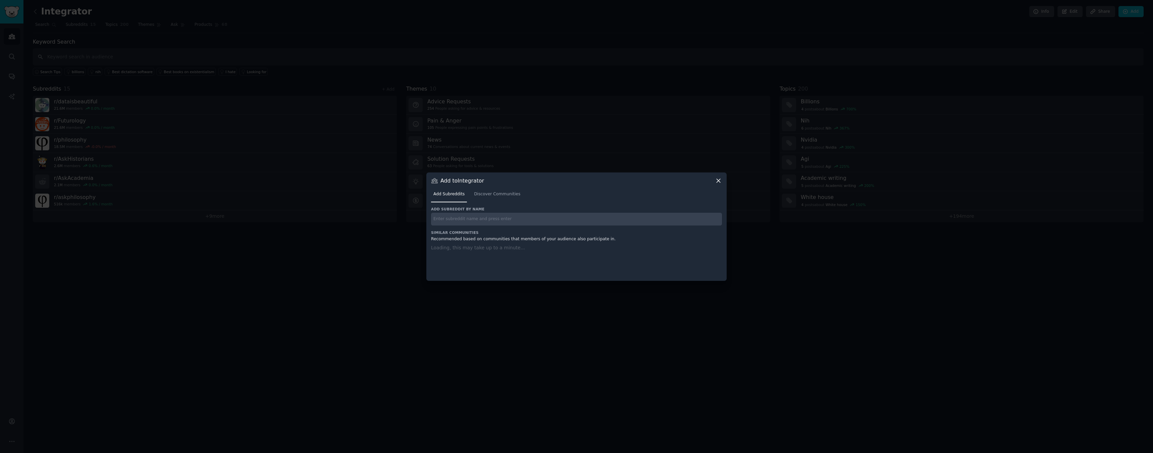
click at [450, 217] on input "text" at bounding box center [576, 219] width 291 height 13
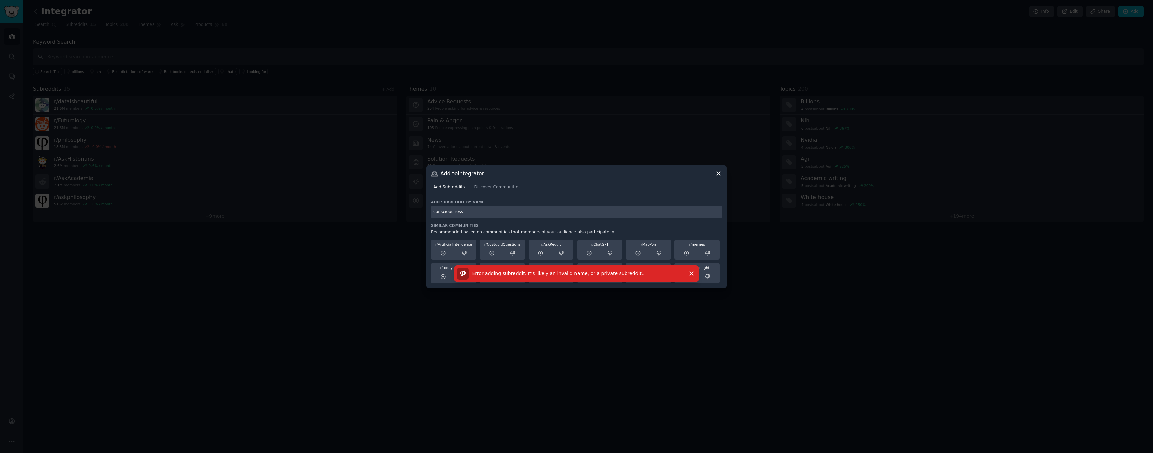
type input "consciousness"
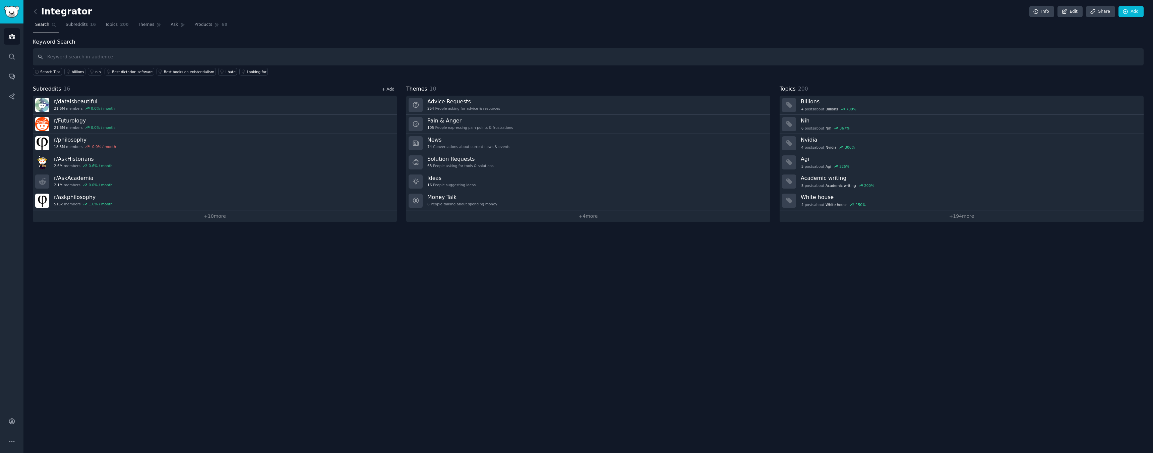
click at [391, 91] on link "+ Add" at bounding box center [388, 89] width 13 height 5
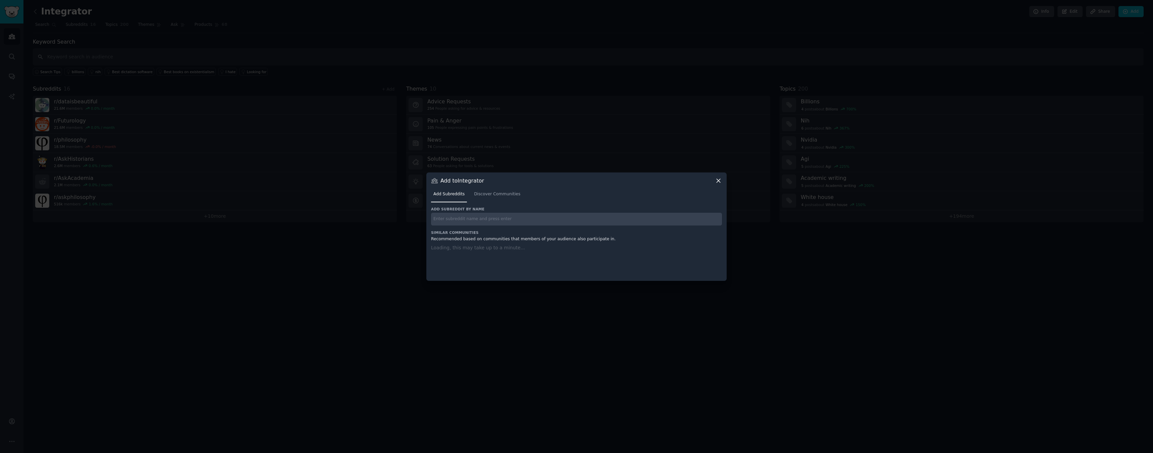
click at [470, 218] on input "text" at bounding box center [576, 219] width 291 height 13
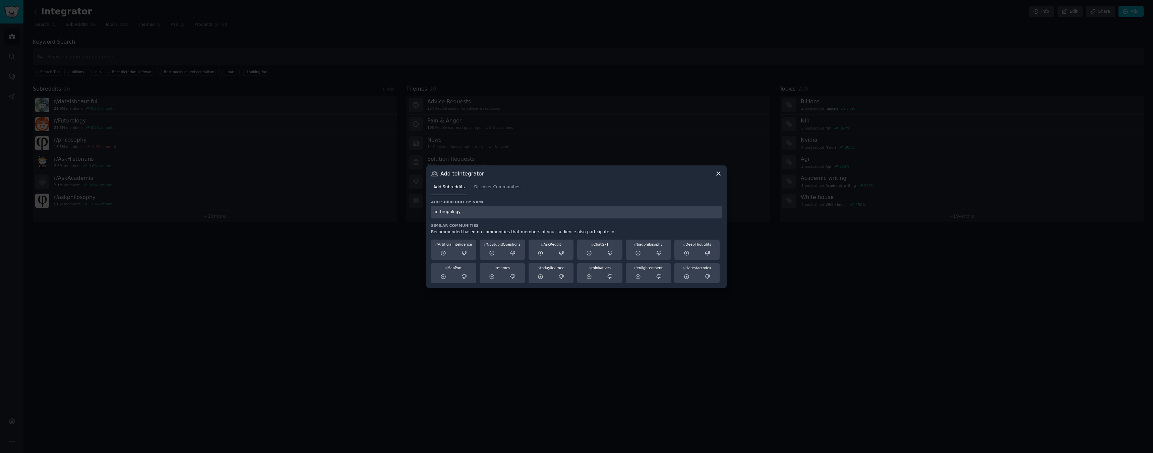
type input "anthropology"
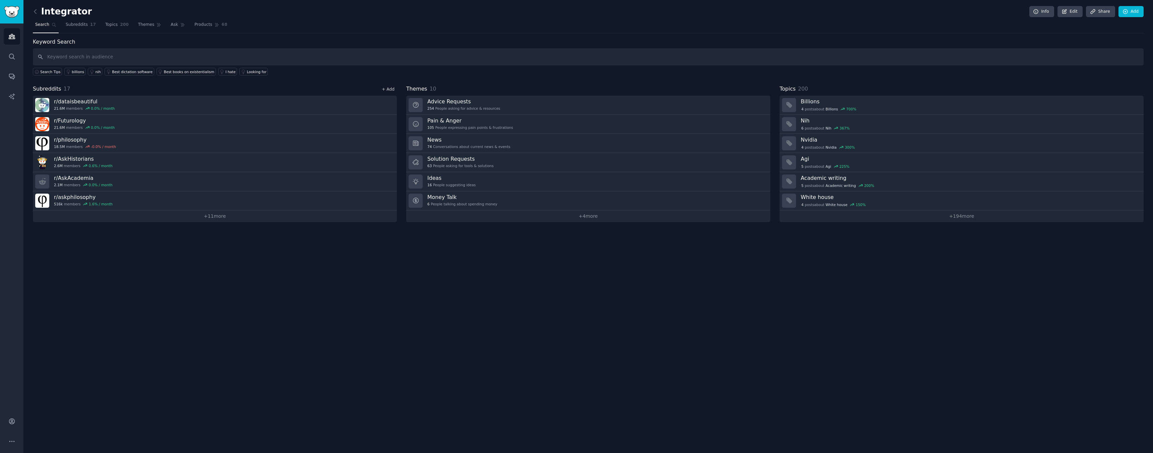
click at [391, 87] on link "+ Add" at bounding box center [388, 89] width 13 height 5
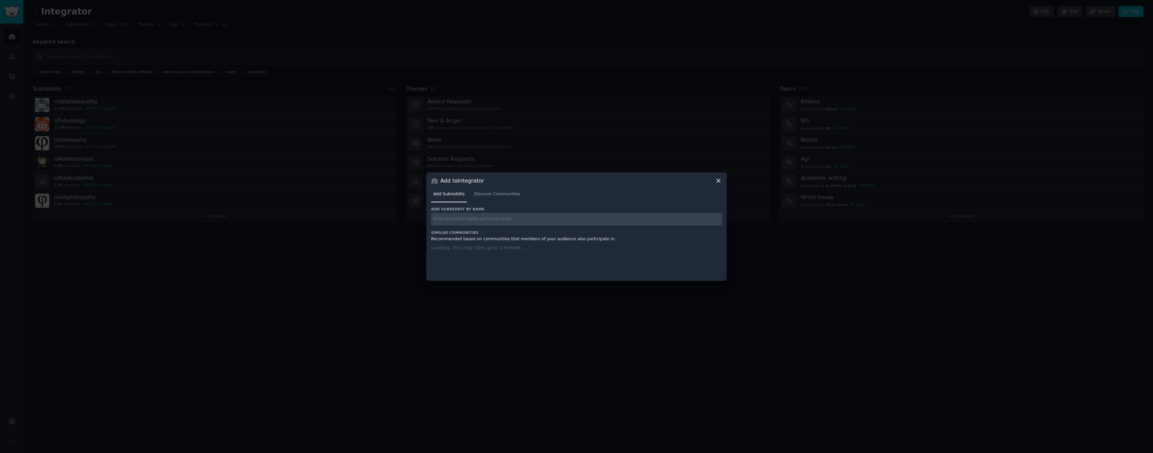
click at [462, 224] on input "text" at bounding box center [576, 219] width 291 height 13
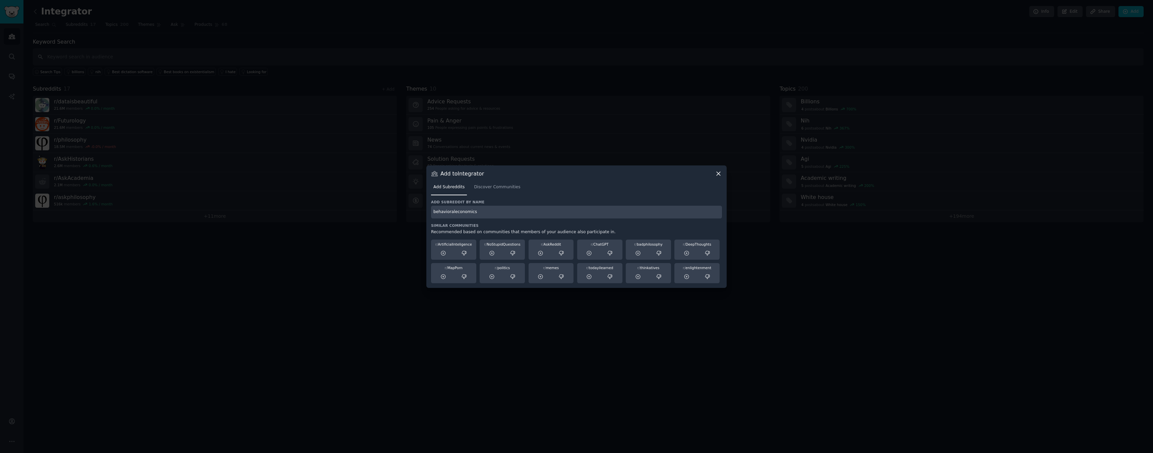
type input "behavioraleconomics"
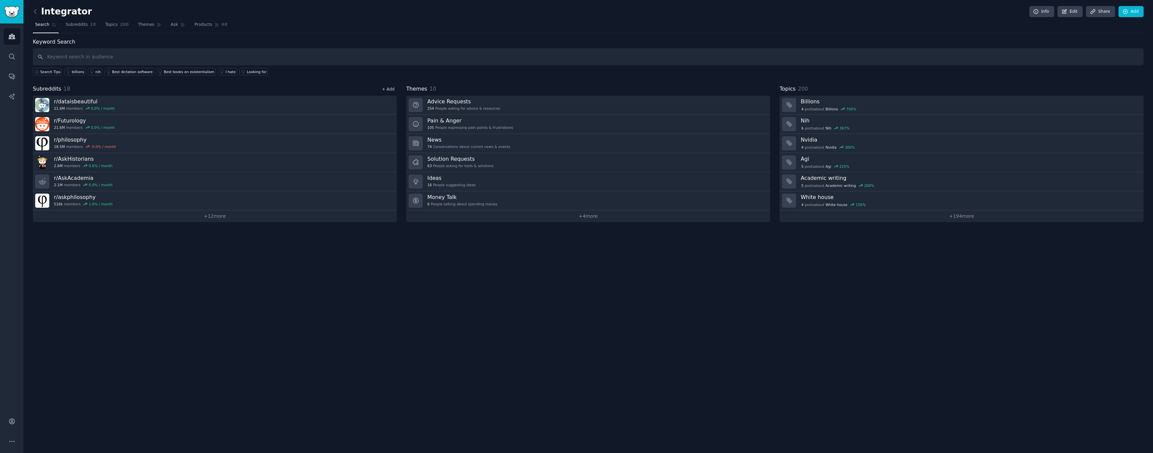
click at [389, 89] on link "+ Add" at bounding box center [388, 89] width 13 height 5
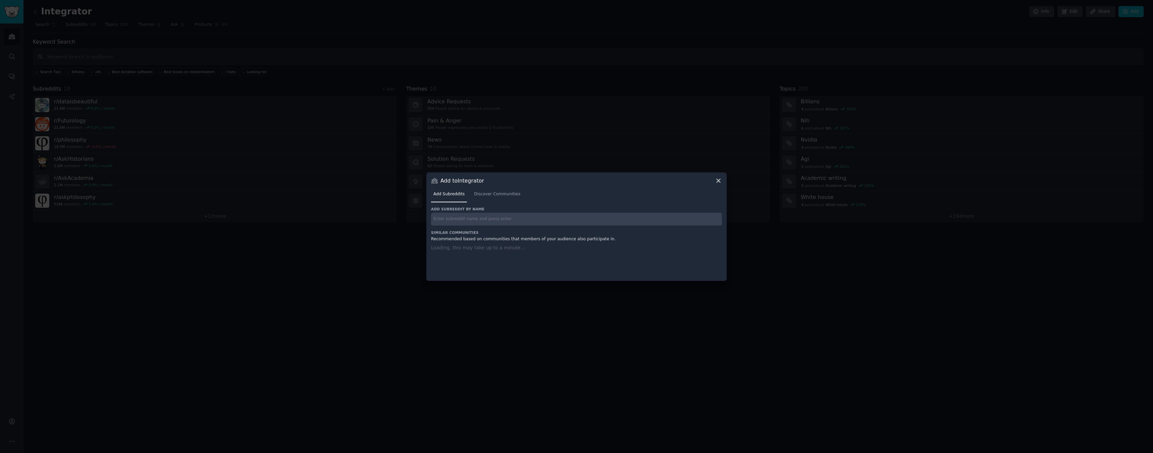
click at [448, 218] on input "text" at bounding box center [576, 219] width 291 height 13
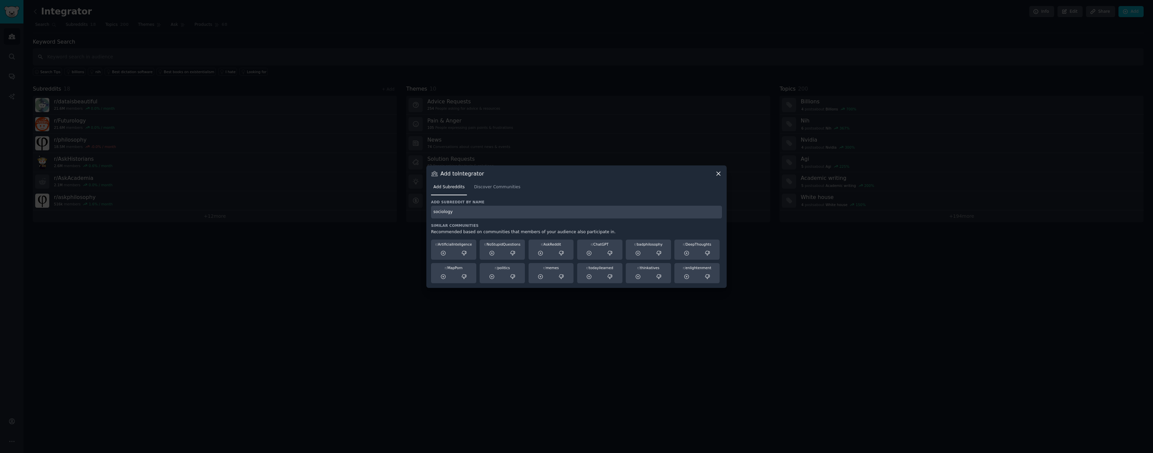
type input "sociology"
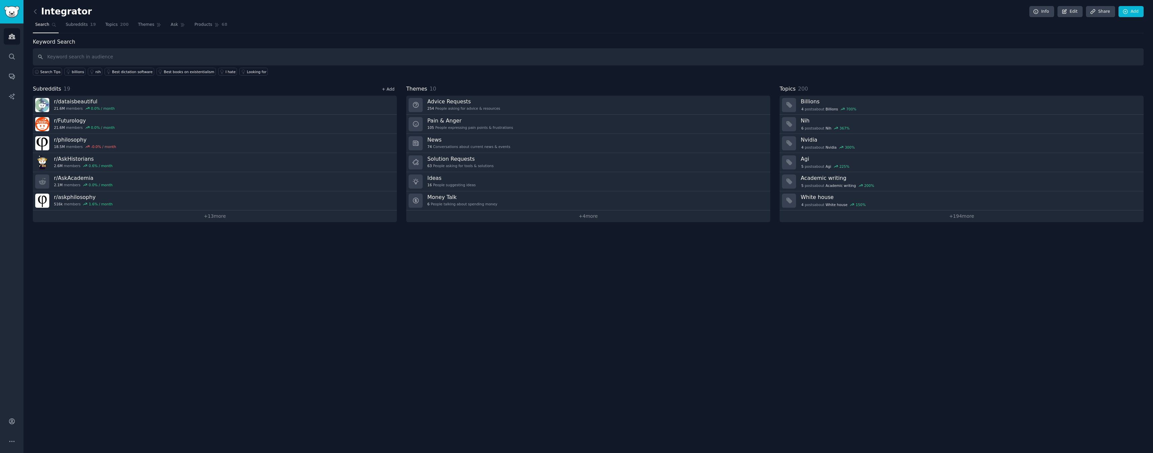
click at [388, 89] on link "+ Add" at bounding box center [388, 89] width 13 height 5
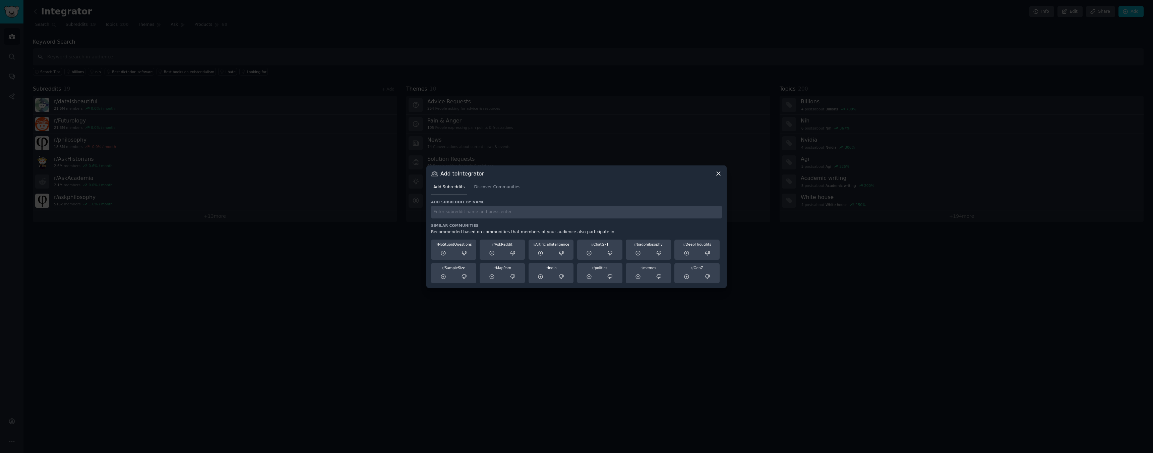
click at [441, 212] on input "text" at bounding box center [576, 212] width 291 height 13
type input "statestarcomplex"
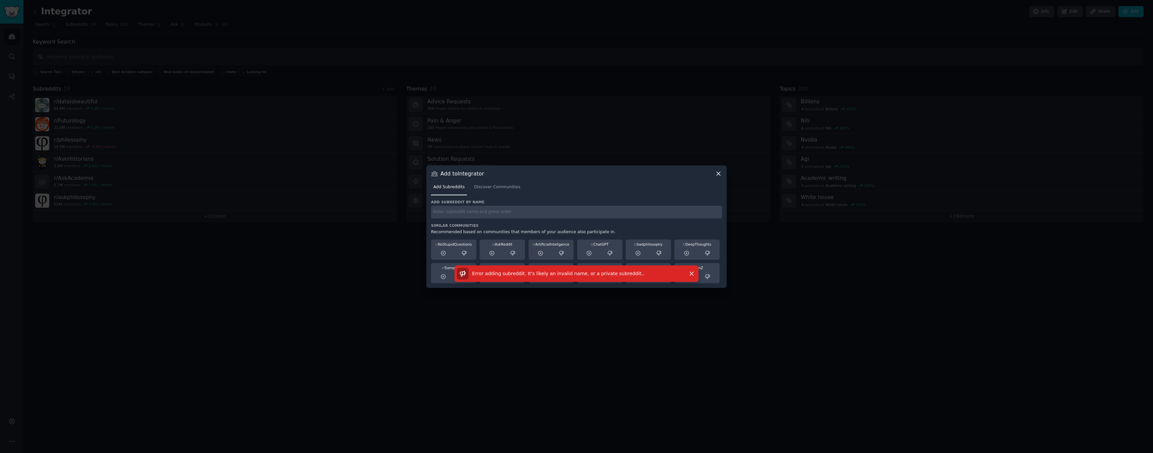
click at [719, 176] on icon at bounding box center [718, 173] width 7 height 7
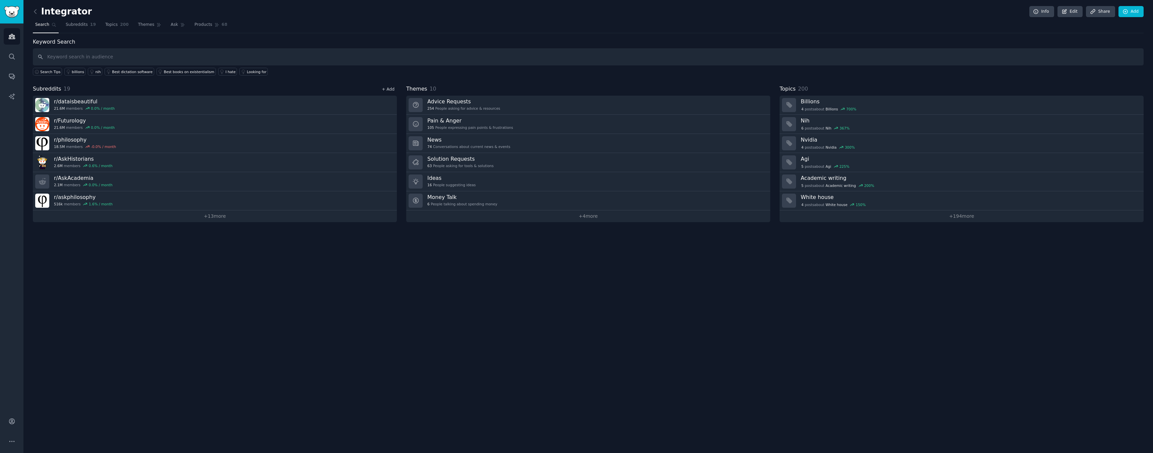
click at [390, 88] on link "+ Add" at bounding box center [388, 89] width 13 height 5
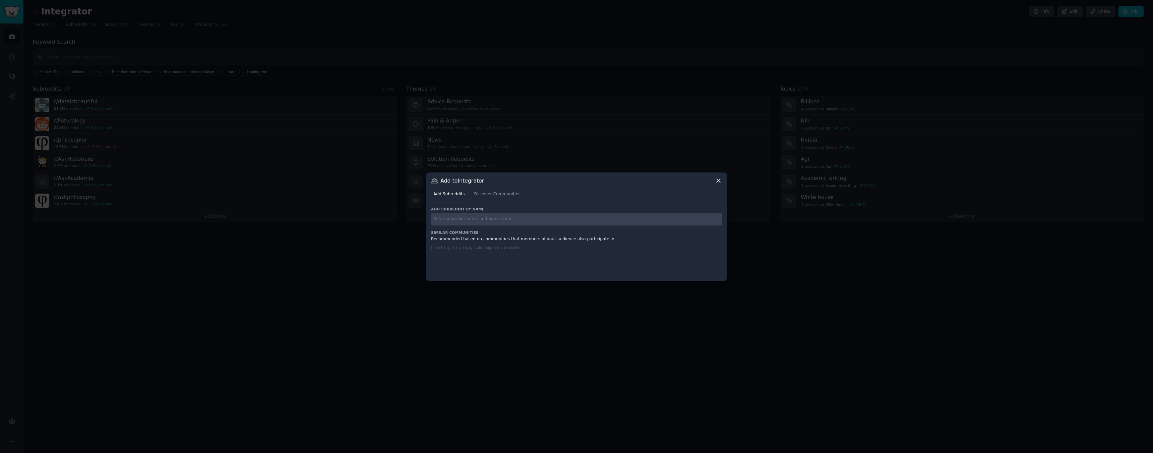
click at [454, 222] on input "text" at bounding box center [576, 219] width 291 height 13
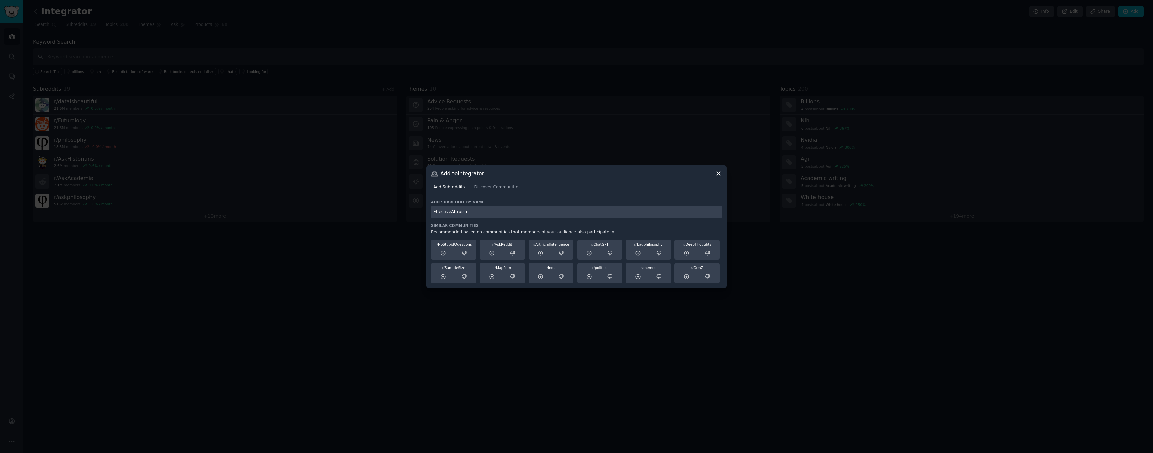
type input "EffectiveAltruism"
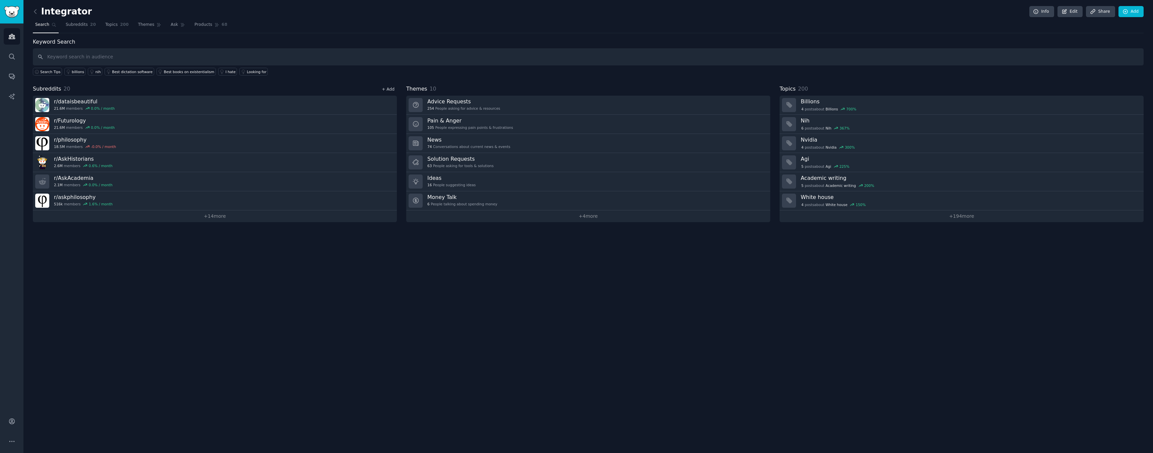
click at [391, 91] on link "+ Add" at bounding box center [388, 89] width 13 height 5
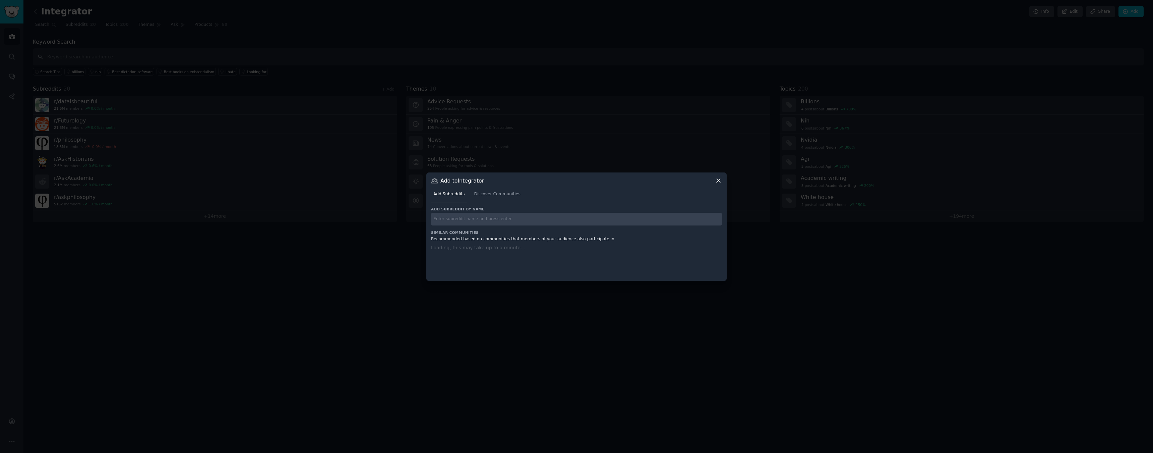
click at [451, 222] on input "text" at bounding box center [576, 219] width 291 height 13
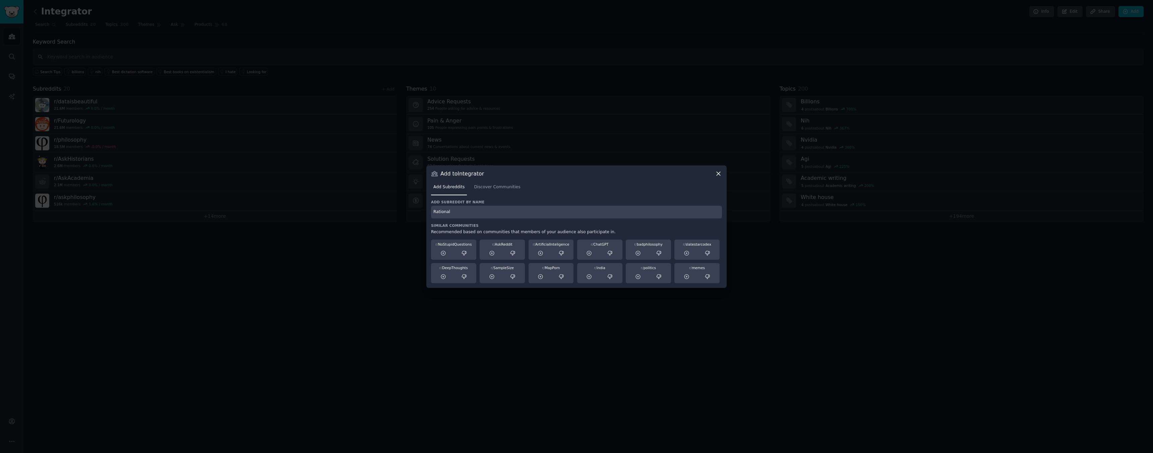
type input "Rational"
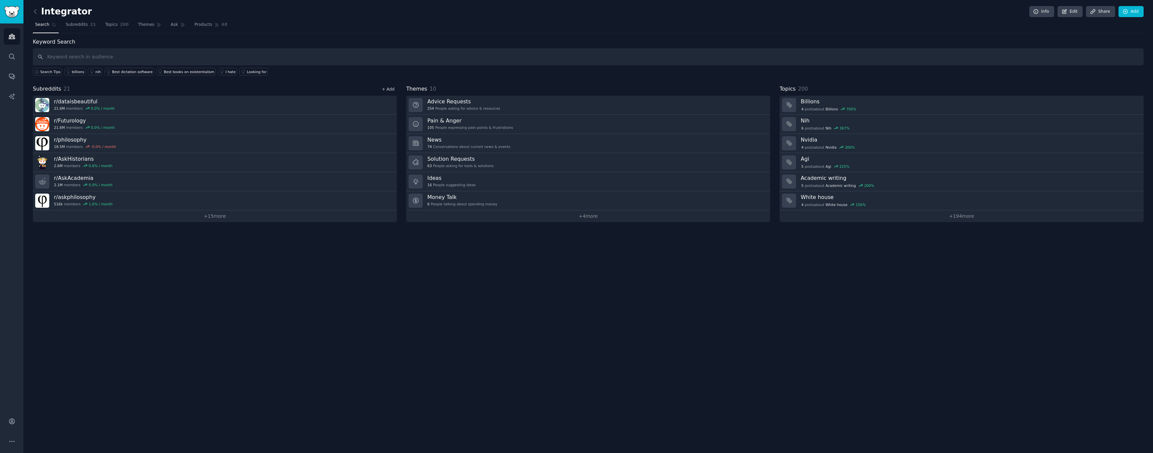
click at [389, 87] on link "+ Add" at bounding box center [388, 89] width 13 height 5
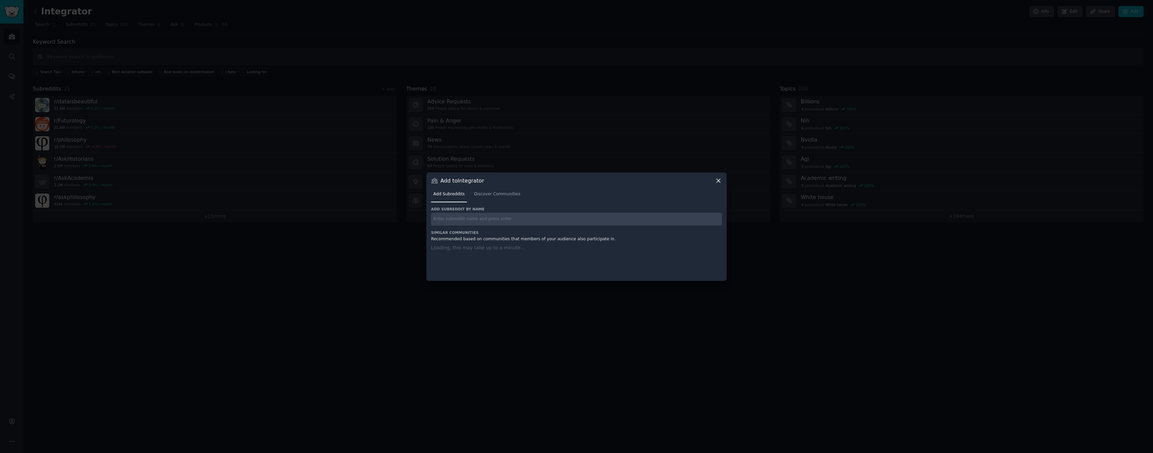
click at [460, 216] on input "text" at bounding box center [576, 219] width 291 height 13
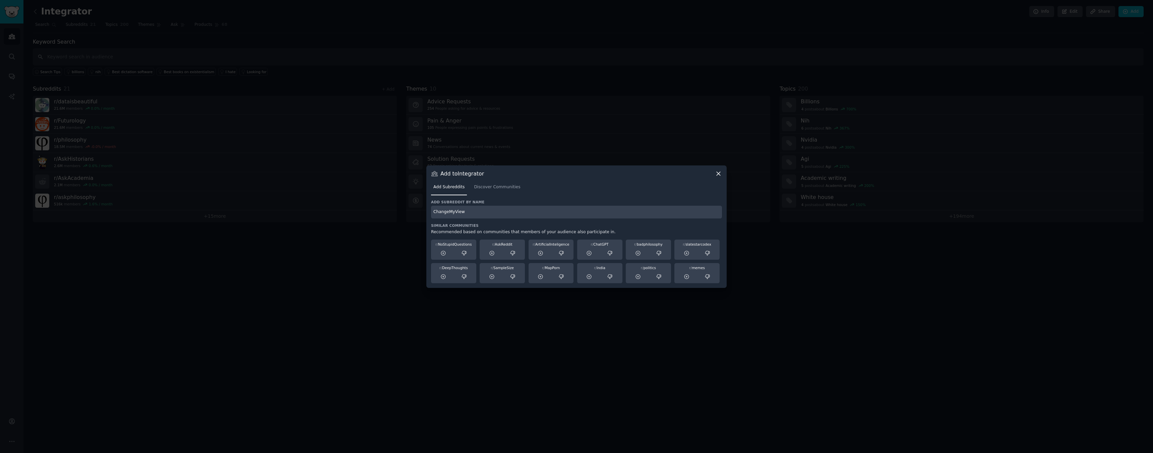
type input "ChangeMyView"
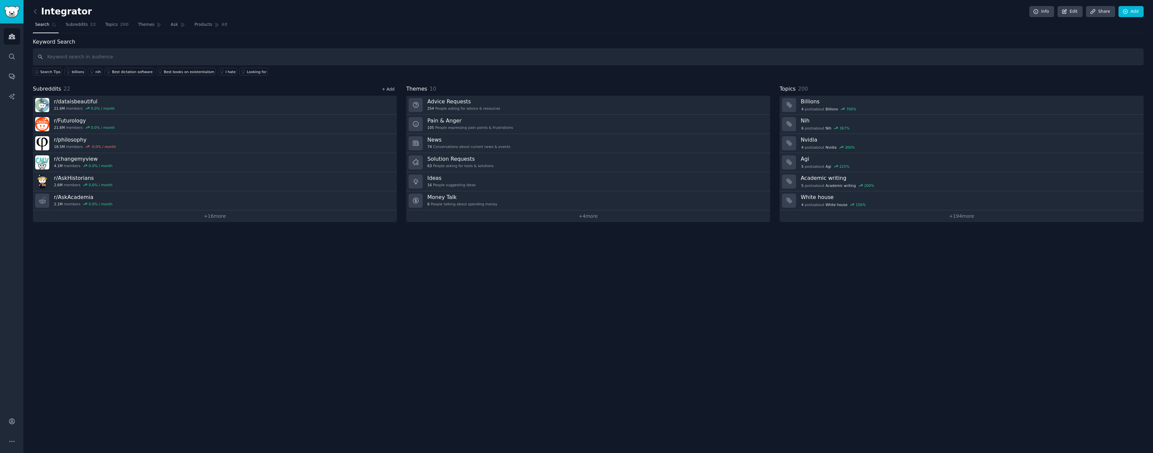
click at [387, 89] on link "+ Add" at bounding box center [388, 89] width 13 height 5
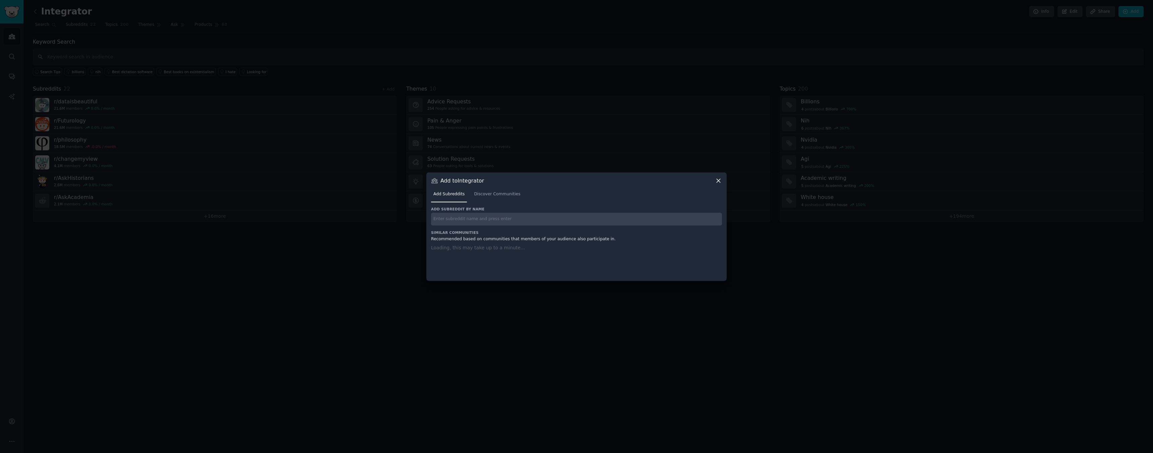
click at [448, 220] on input "text" at bounding box center [576, 219] width 291 height 13
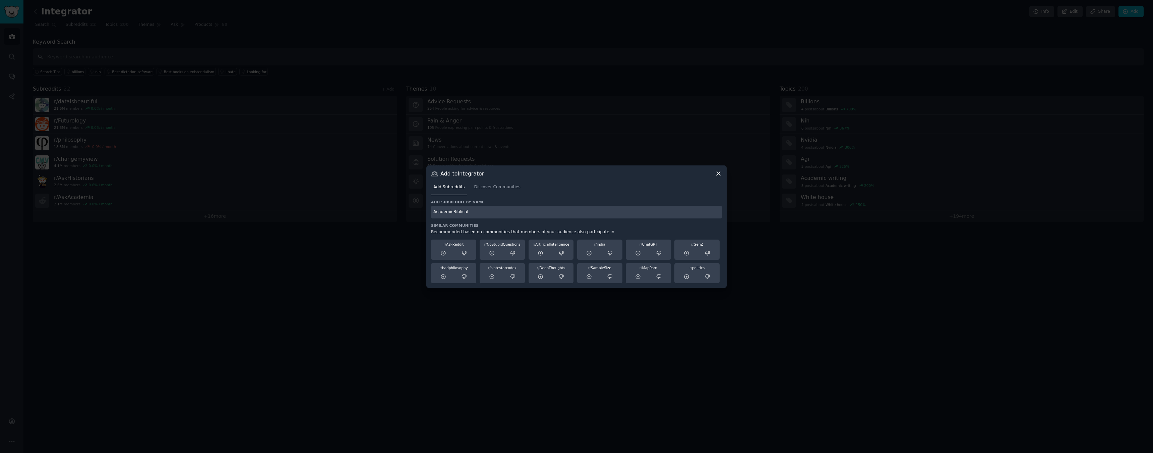
type input "AcademicBiblical"
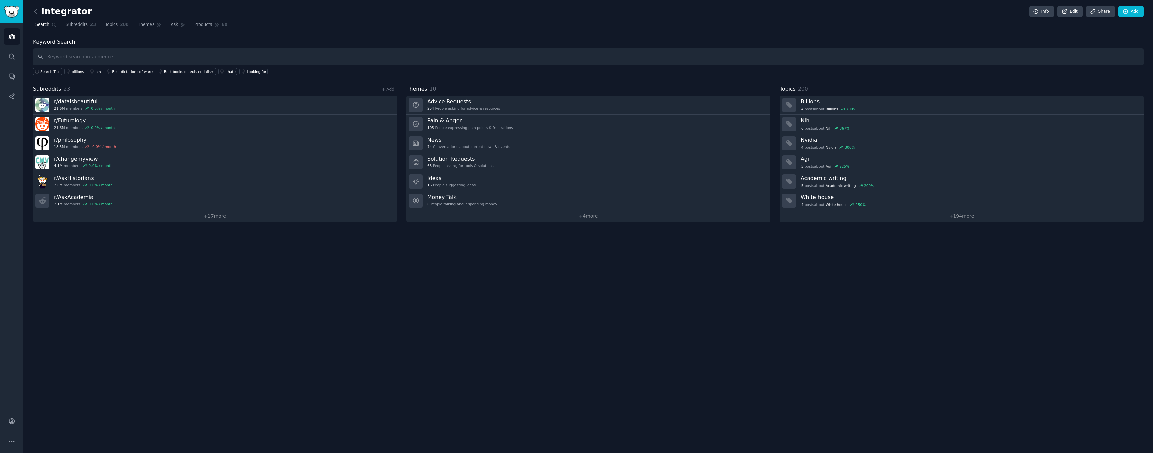
click at [391, 92] on div "+ Add" at bounding box center [388, 88] width 17 height 7
click at [391, 90] on link "+ Add" at bounding box center [388, 89] width 13 height 5
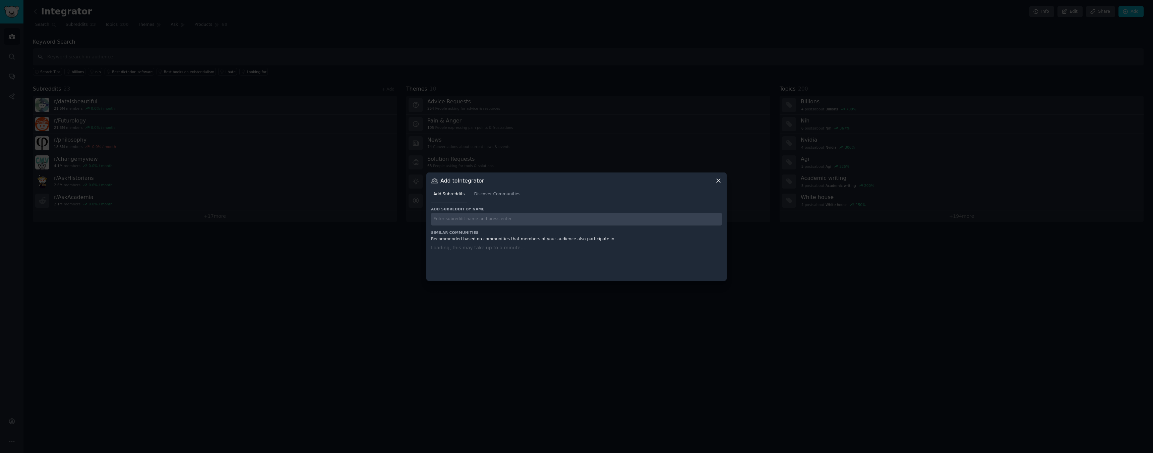
click at [460, 216] on input "text" at bounding box center [576, 219] width 291 height 13
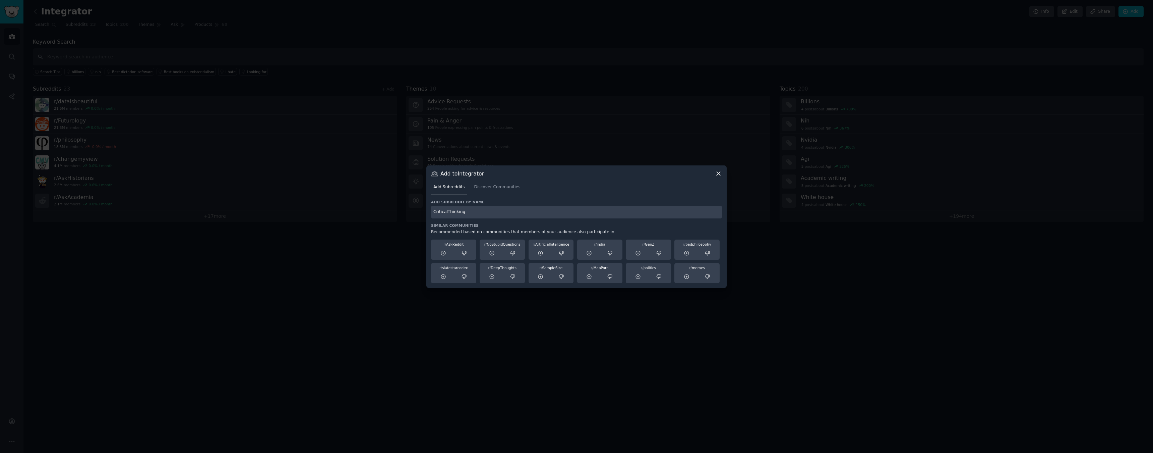
type input "CriticalThinking"
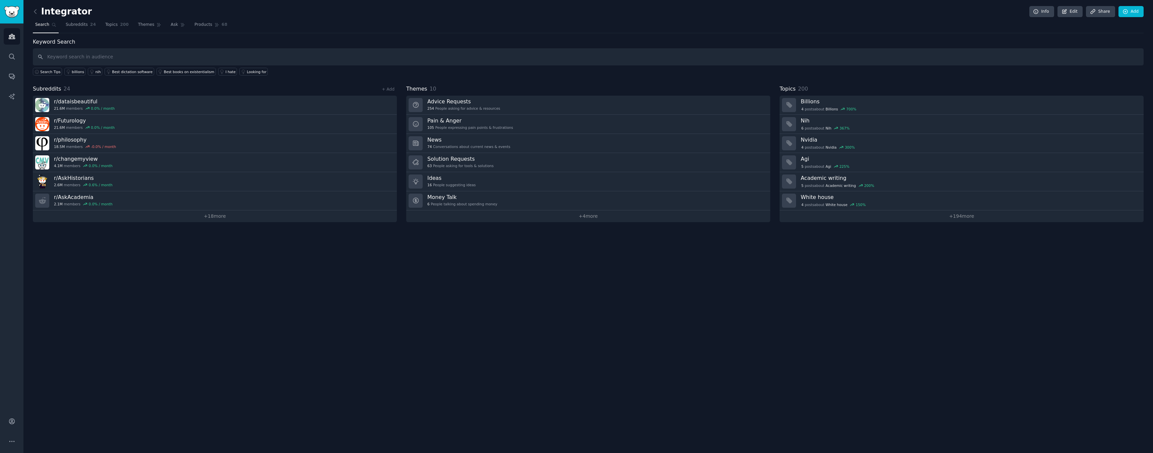
click at [388, 83] on div "Keyword Search Search Tips billions nih Best dictation software Best books on e…" at bounding box center [588, 130] width 1111 height 184
click at [388, 92] on div "+ Add" at bounding box center [388, 88] width 17 height 7
click at [388, 89] on link "+ Add" at bounding box center [388, 89] width 13 height 5
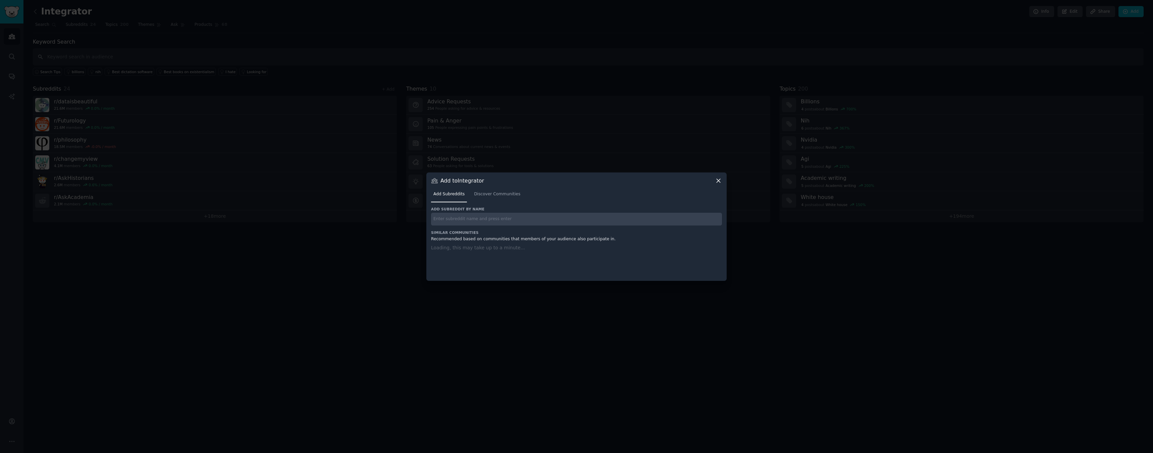
click at [444, 216] on input "text" at bounding box center [576, 219] width 291 height 13
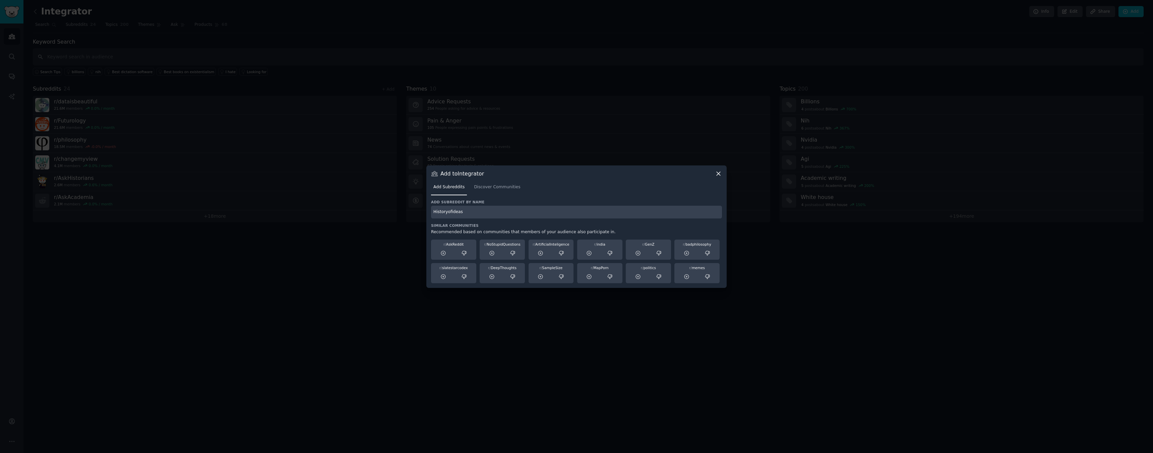
type input "Historyofideas"
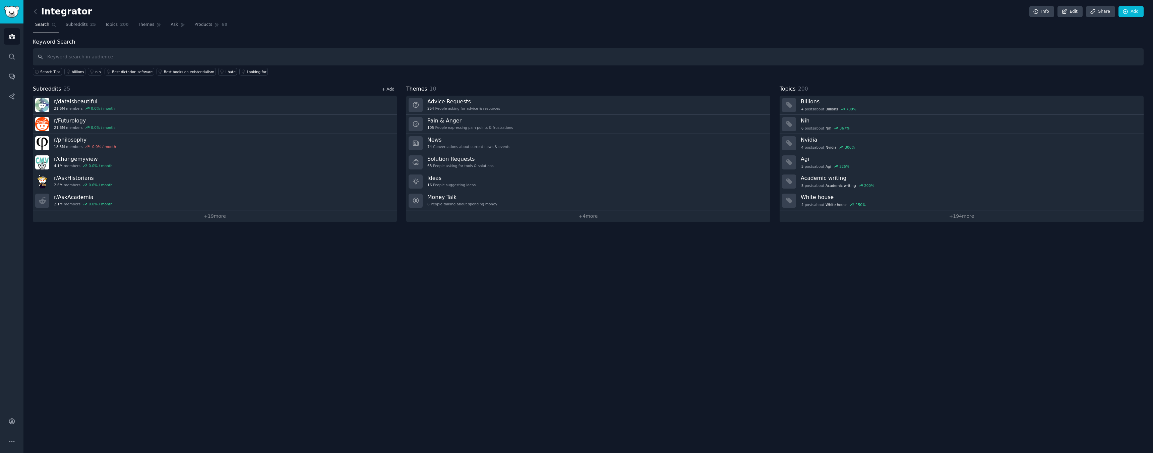
click at [389, 89] on link "+ Add" at bounding box center [388, 89] width 13 height 5
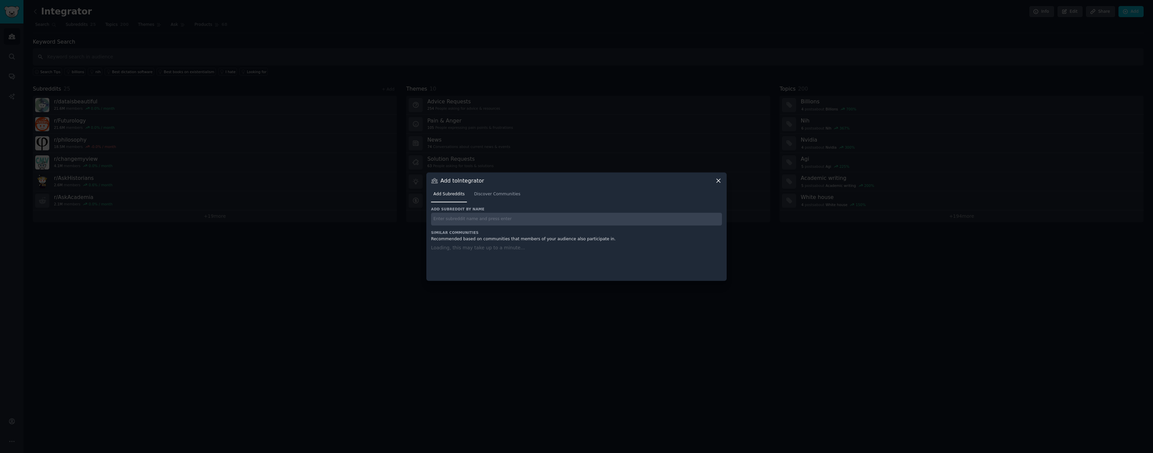
click at [451, 220] on input "text" at bounding box center [576, 219] width 291 height 13
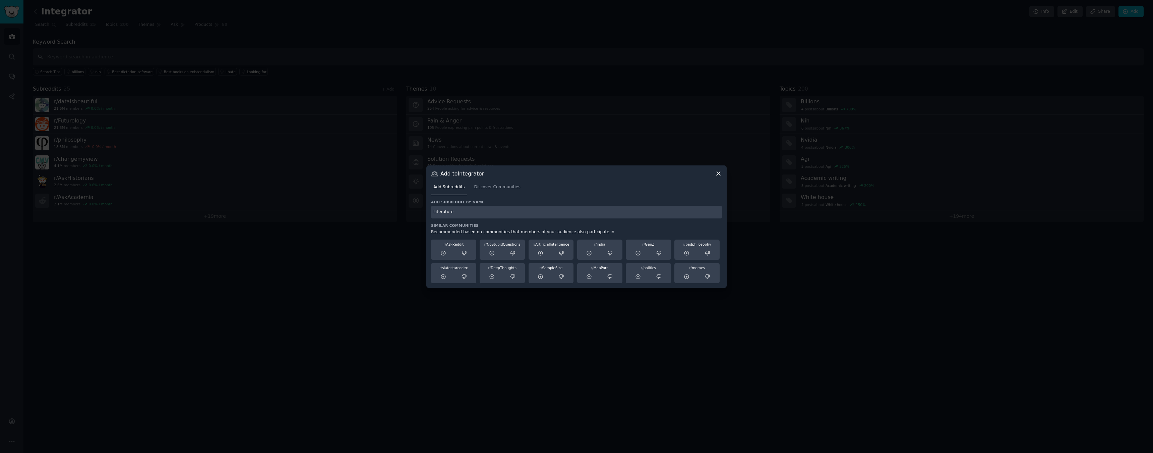
type input "Literature"
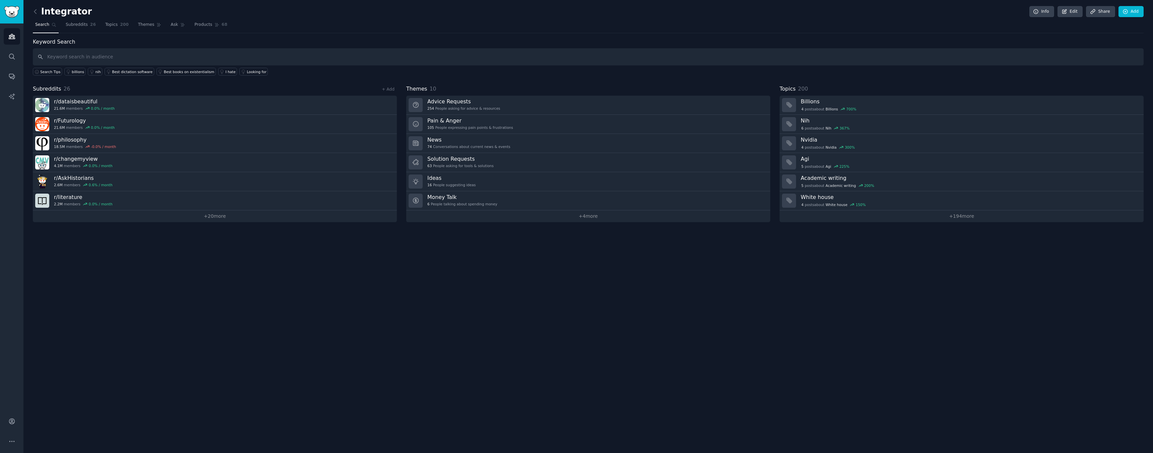
click at [387, 85] on div "+ Add" at bounding box center [388, 88] width 17 height 7
click at [389, 89] on link "+ Add" at bounding box center [388, 89] width 13 height 5
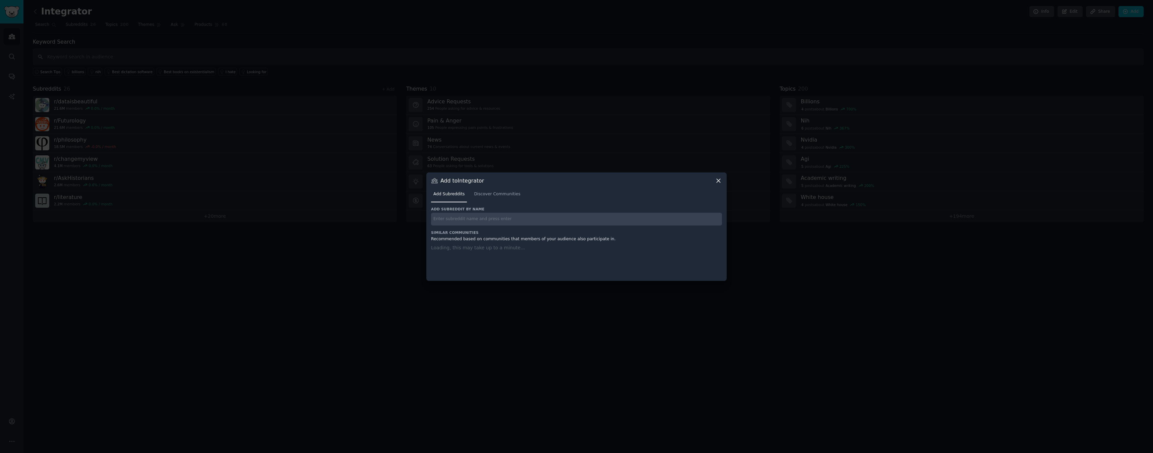
click at [454, 214] on input "text" at bounding box center [576, 219] width 291 height 13
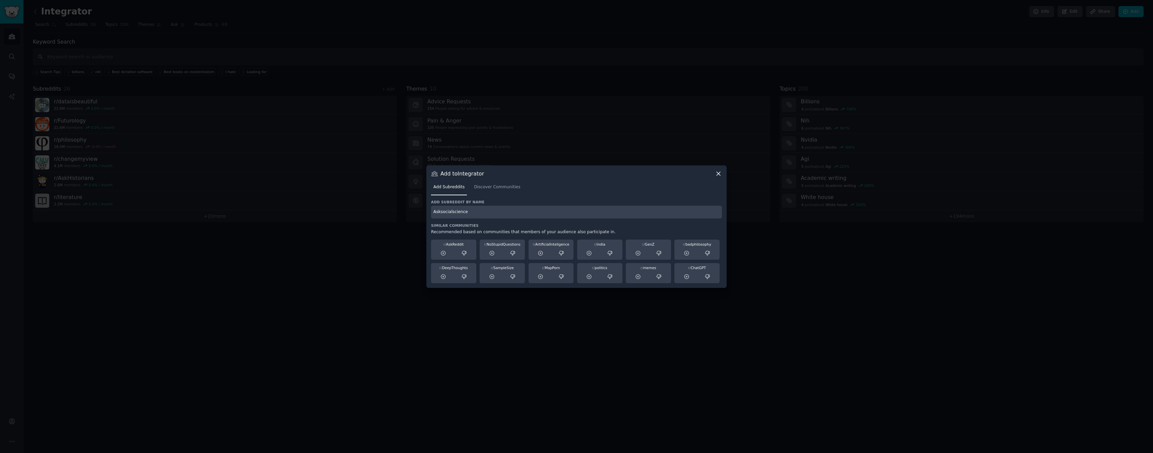
type input "Asksocialscience"
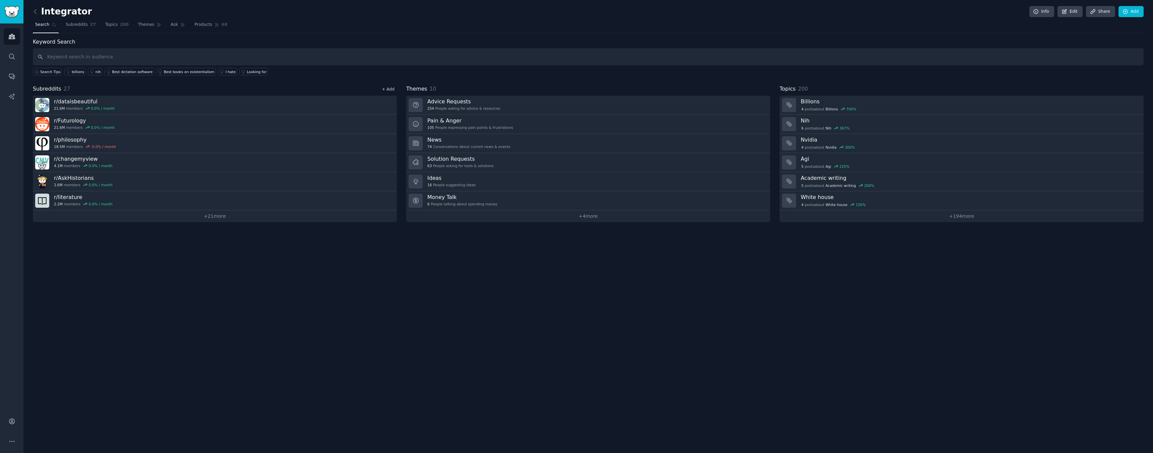
click at [390, 90] on link "+ Add" at bounding box center [388, 89] width 13 height 5
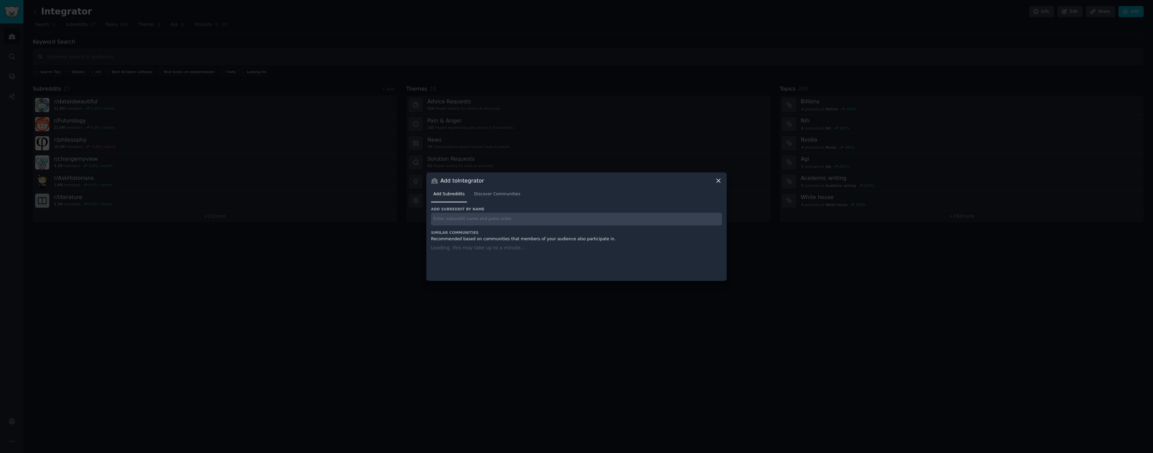
click at [461, 219] on input "text" at bounding box center [576, 219] width 291 height 13
type input "scienceandphilosophy"
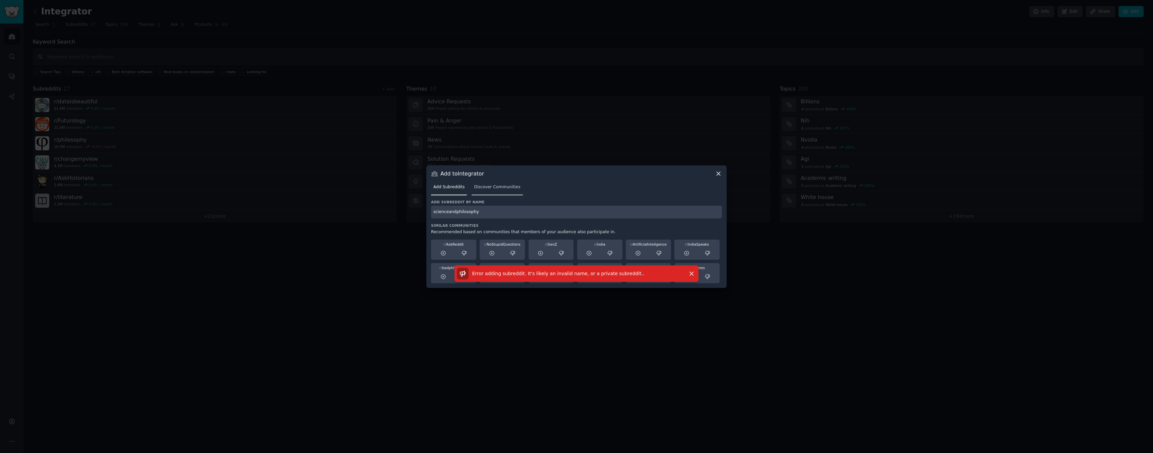
click at [492, 185] on span "Discover Communities" at bounding box center [497, 187] width 46 height 6
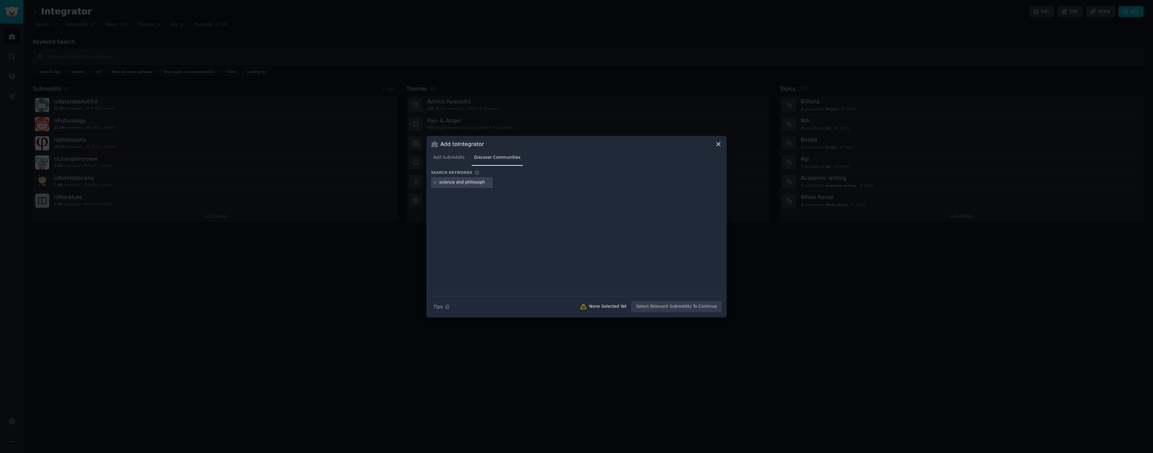
type input "science and philosophy"
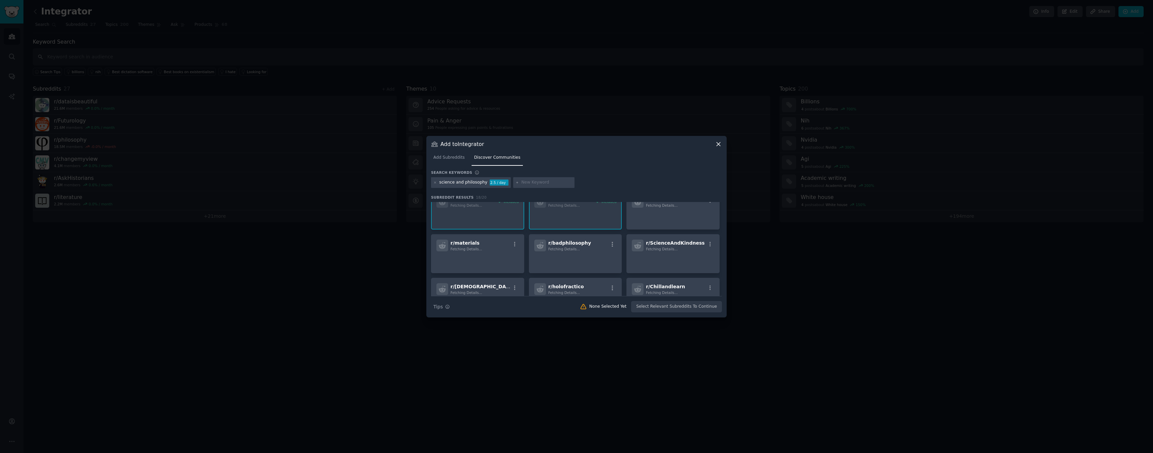
scroll to position [55, 0]
click at [720, 148] on div "Add Subreddits Discover Communities" at bounding box center [576, 159] width 291 height 23
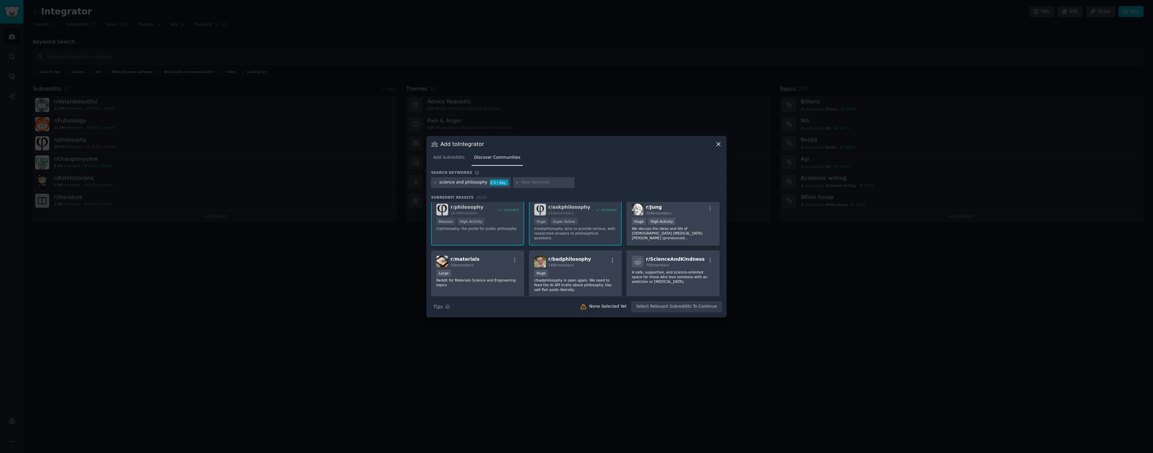
click at [719, 145] on icon at bounding box center [719, 144] width 4 height 4
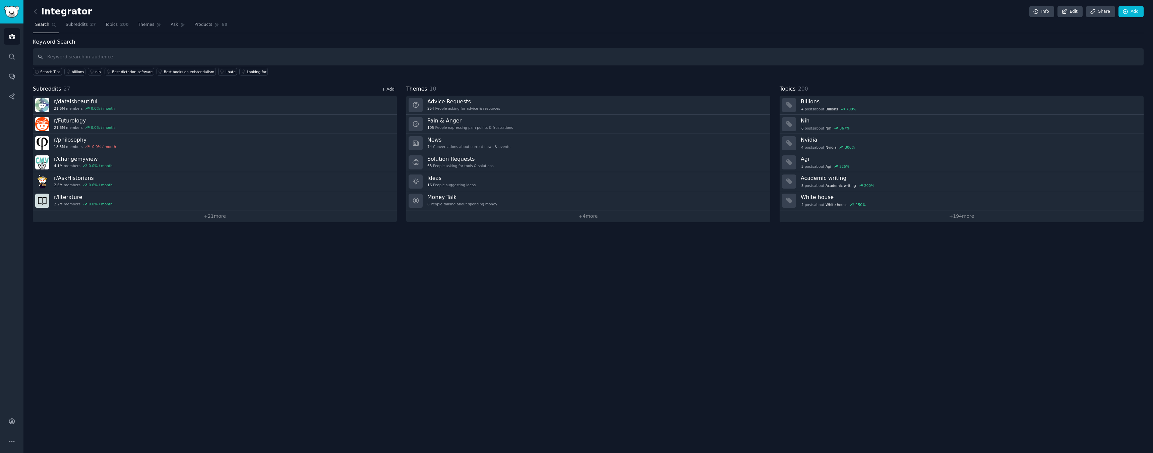
click at [389, 88] on link "+ Add" at bounding box center [388, 89] width 13 height 5
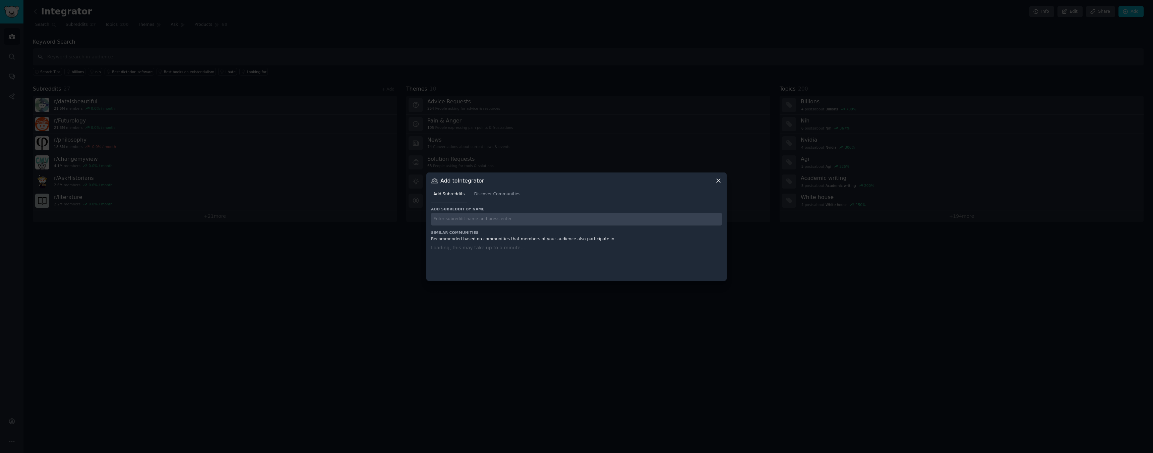
click at [456, 221] on input "text" at bounding box center [576, 219] width 291 height 13
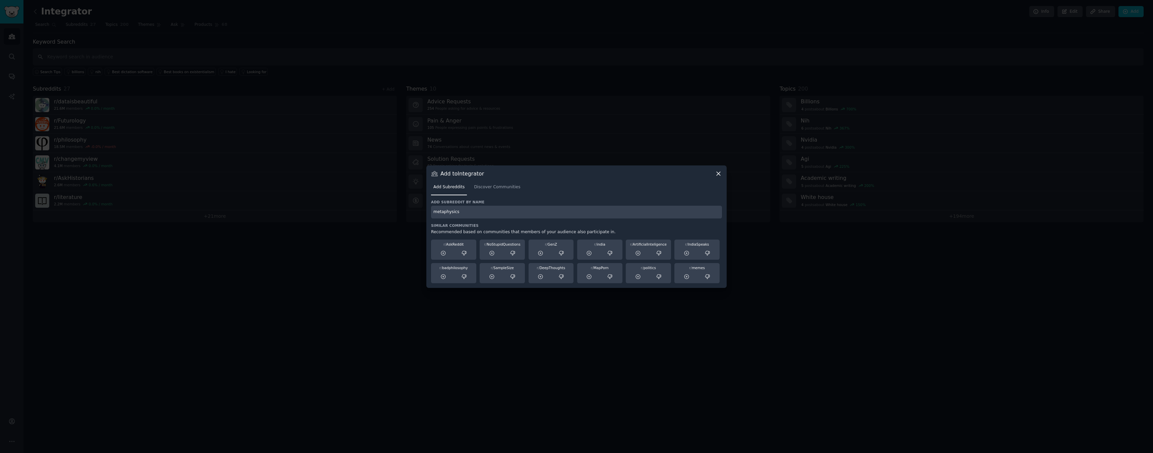
type input "metaphysics"
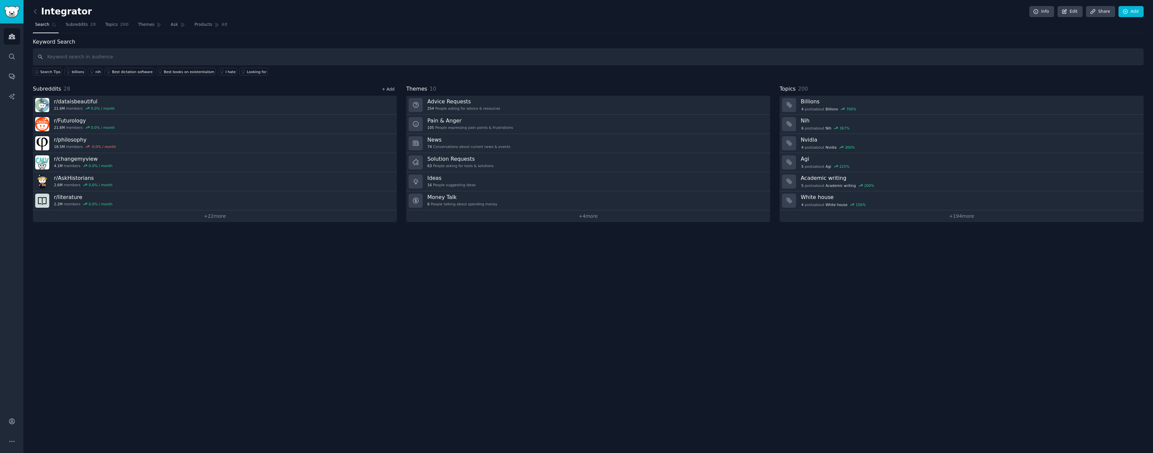
click at [390, 90] on link "+ Add" at bounding box center [388, 89] width 13 height 5
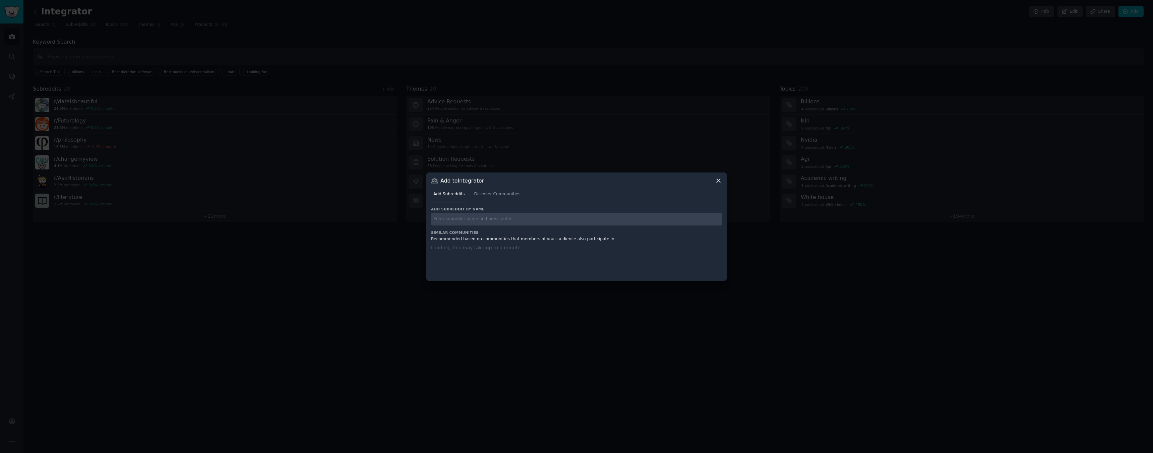
click at [457, 222] on input "text" at bounding box center [576, 219] width 291 height 13
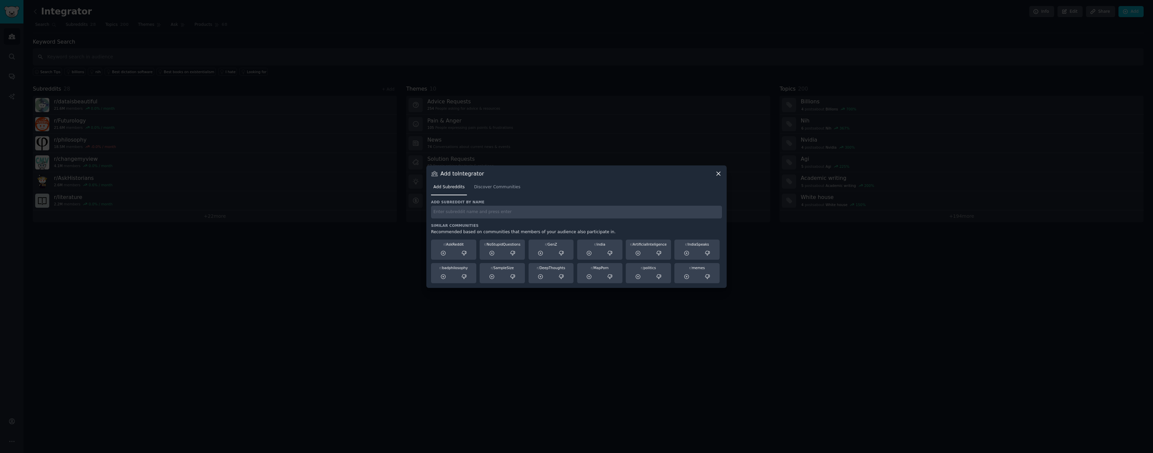
type input "c"
type input "truefilm"
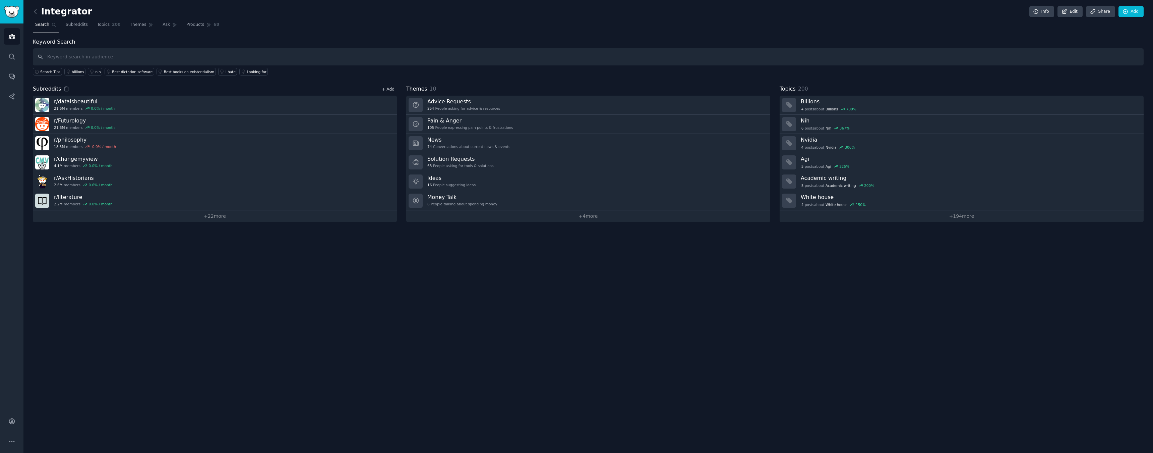
click at [386, 89] on link "+ Add" at bounding box center [388, 89] width 13 height 5
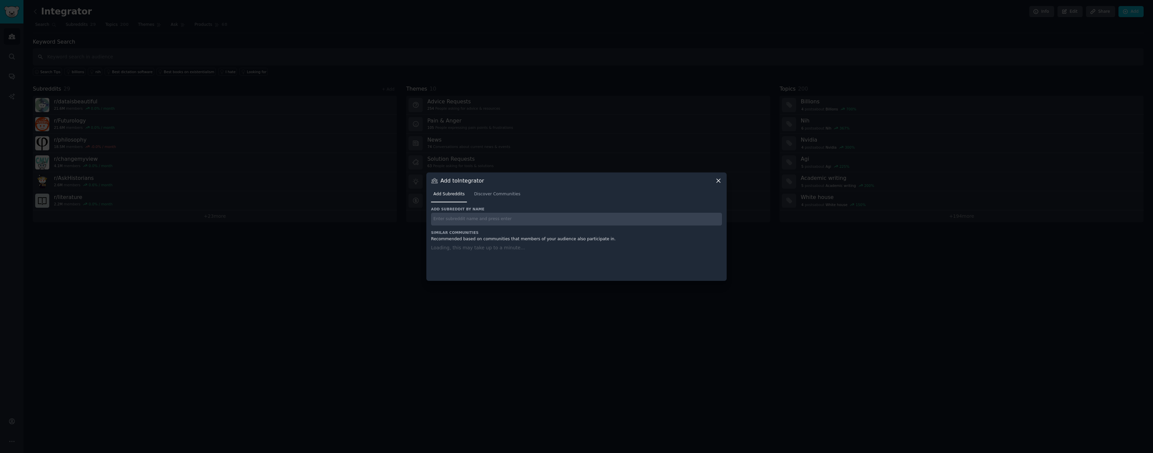
click at [453, 214] on input "text" at bounding box center [576, 219] width 291 height 13
type input "truelit"
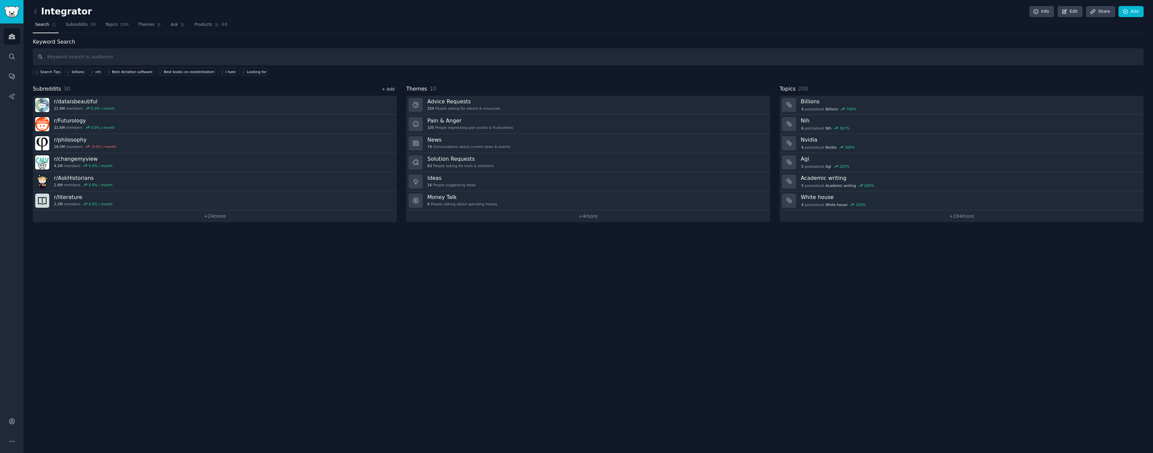
click at [387, 88] on link "+ Add" at bounding box center [388, 89] width 13 height 5
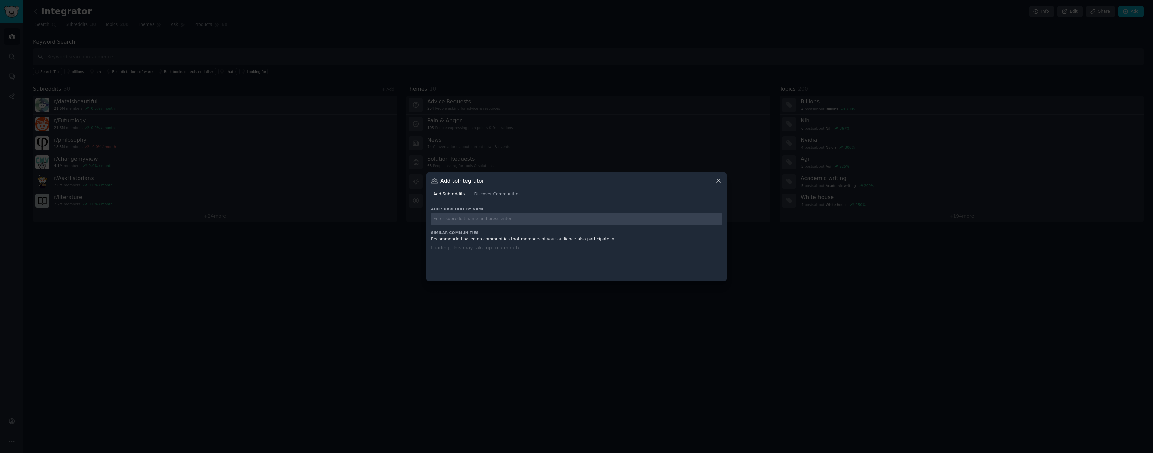
click at [462, 219] on input "text" at bounding box center [576, 219] width 291 height 13
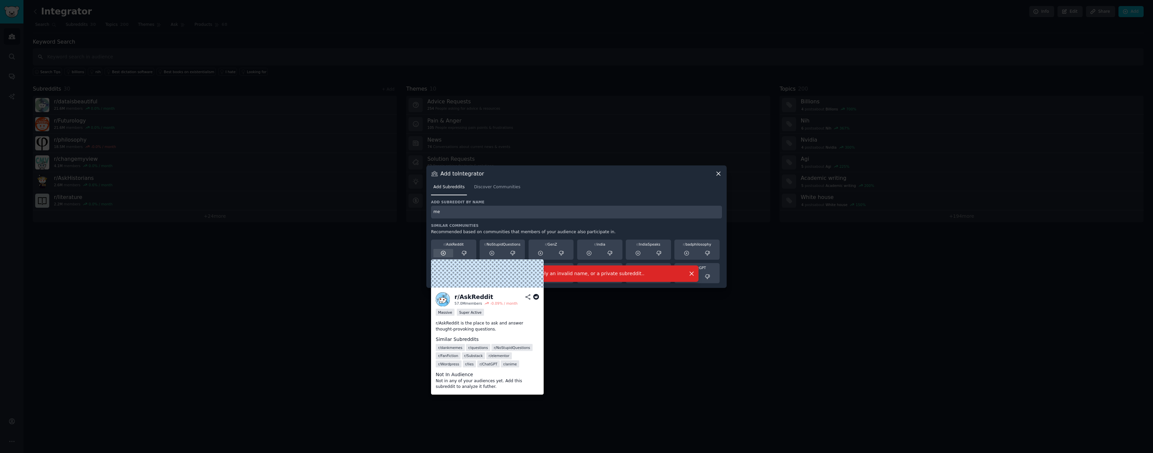
type input "m"
type input "c"
type input "articrit"
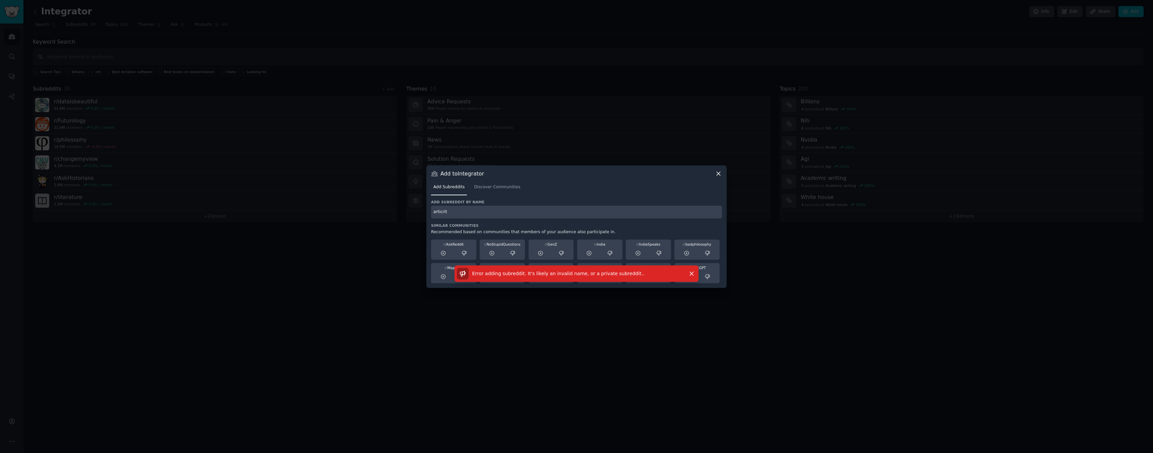
click at [722, 173] on icon at bounding box center [718, 173] width 7 height 7
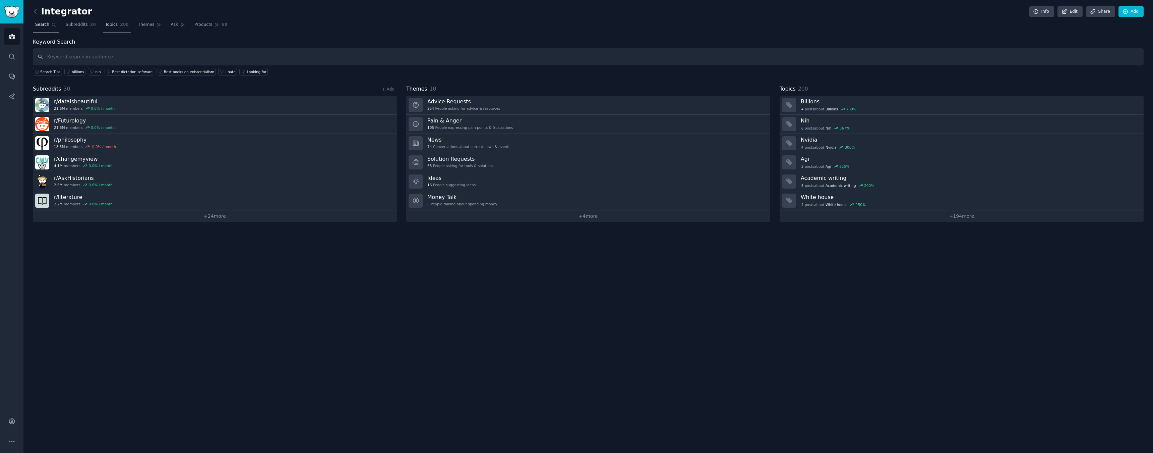
click at [110, 24] on span "Topics" at bounding box center [111, 25] width 12 height 6
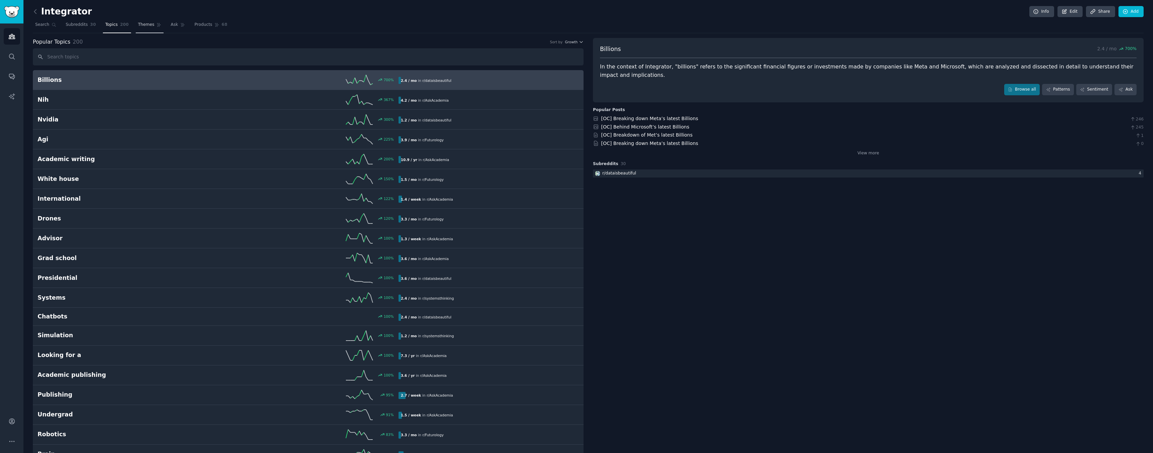
click at [138, 27] on link "Themes" at bounding box center [150, 26] width 28 height 14
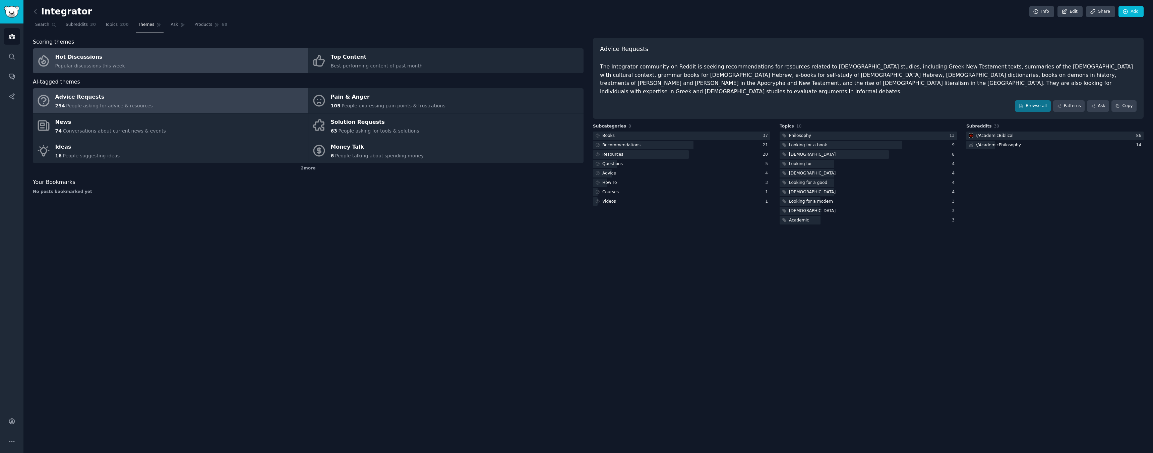
click at [144, 59] on link "Hot Discussions Popular discussions this week" at bounding box center [170, 60] width 275 height 25
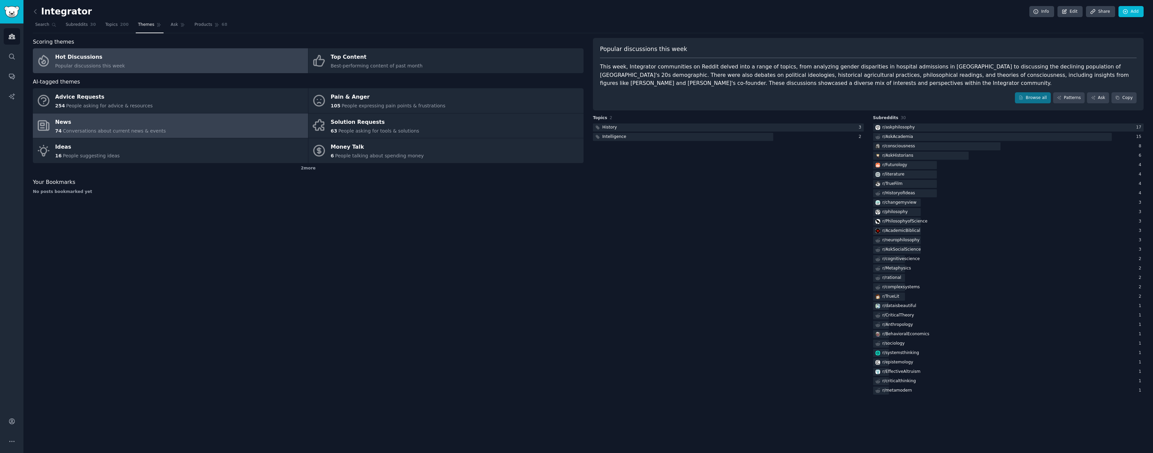
click at [205, 125] on link "News 74 Conversations about current news & events" at bounding box center [170, 125] width 275 height 25
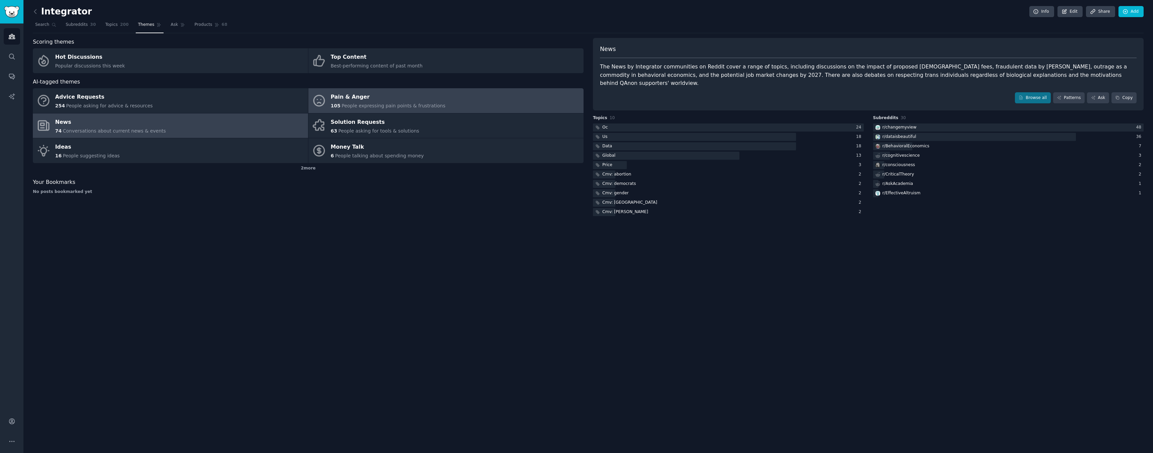
click at [347, 96] on div "Pain & Anger" at bounding box center [388, 97] width 115 height 11
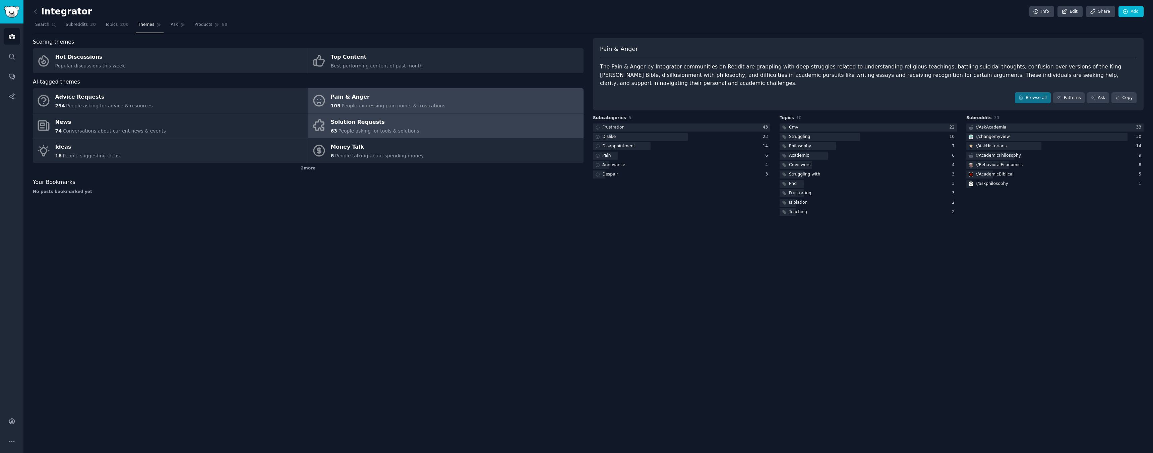
click at [350, 125] on div "Solution Requests" at bounding box center [375, 122] width 89 height 11
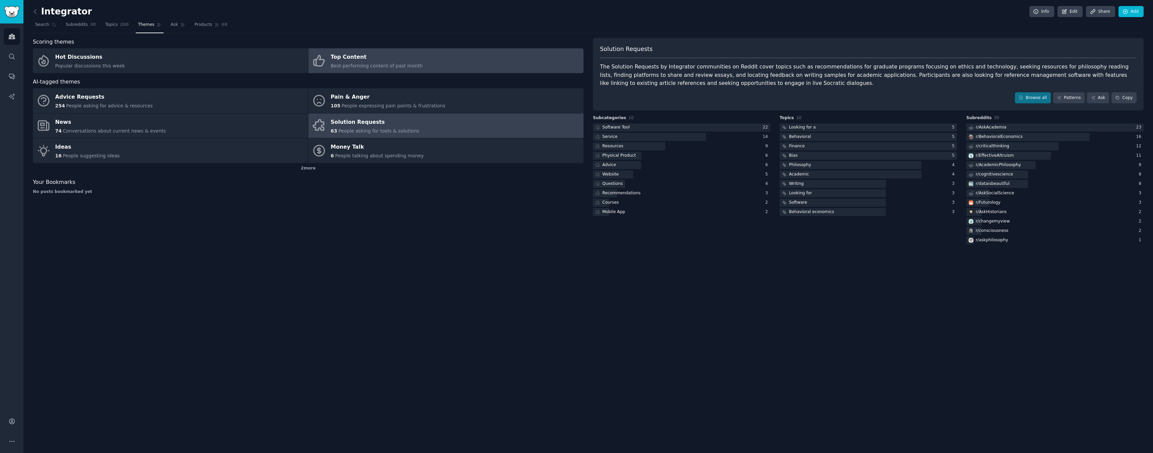
click at [356, 66] on span "Best-performing content of past month" at bounding box center [377, 65] width 92 height 5
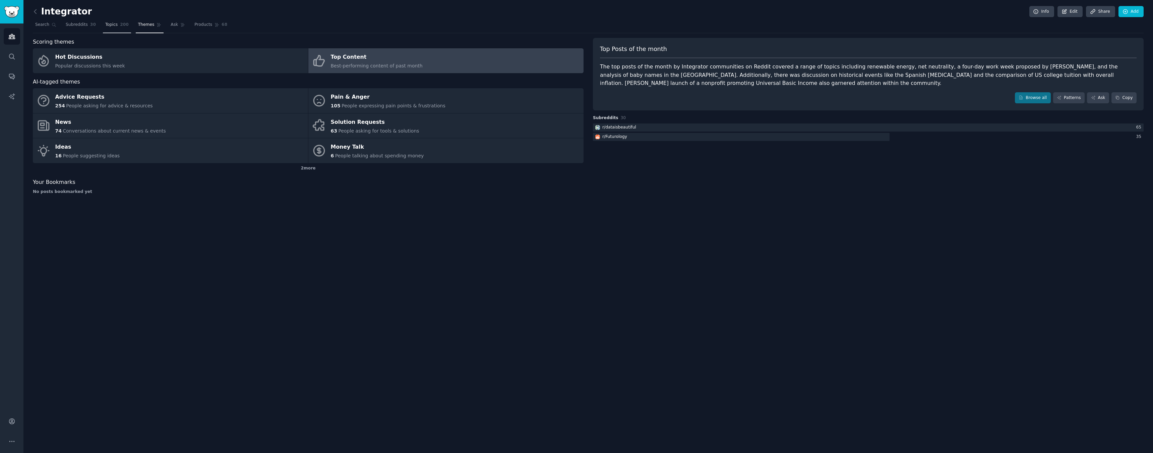
click at [116, 21] on link "Topics 200" at bounding box center [117, 26] width 28 height 14
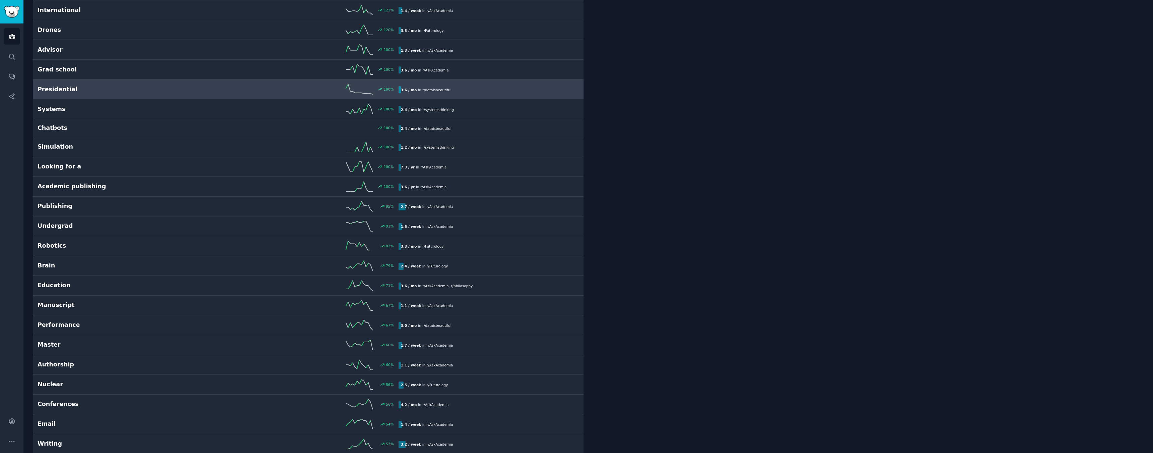
scroll to position [197, 0]
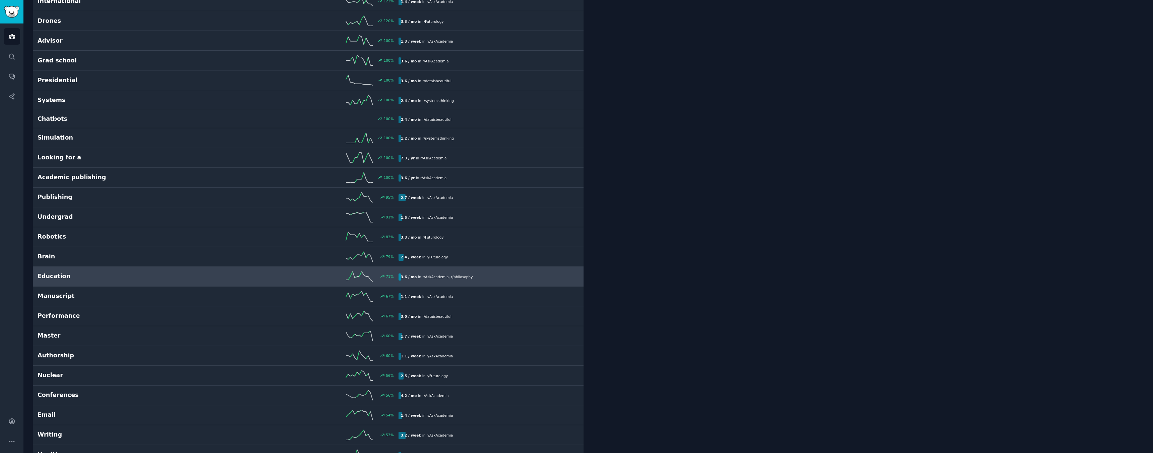
click at [170, 277] on h2 "Education" at bounding box center [128, 276] width 180 height 8
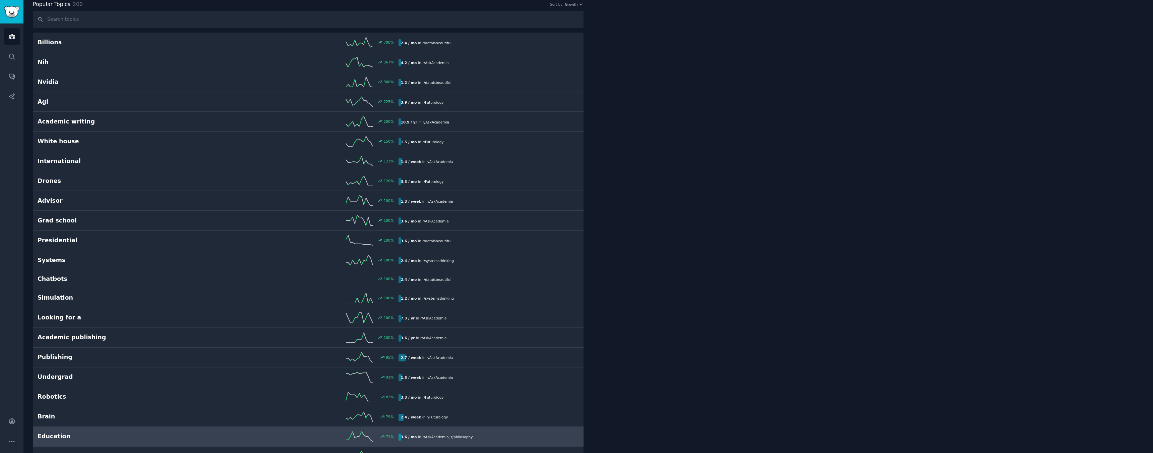
scroll to position [38, 0]
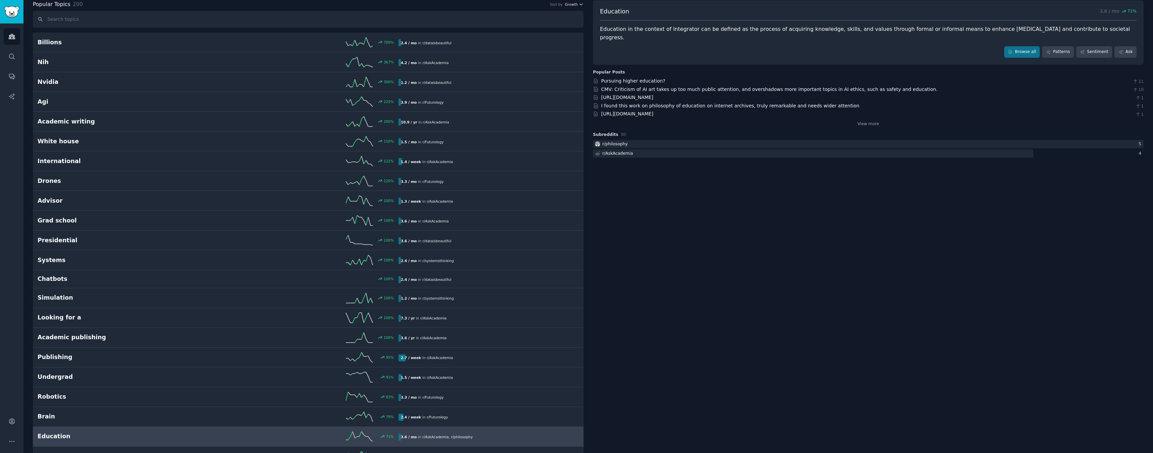
click at [576, 4] on span "Growth" at bounding box center [571, 4] width 13 height 5
click at [554, 27] on div "Velocity" at bounding box center [550, 29] width 62 height 12
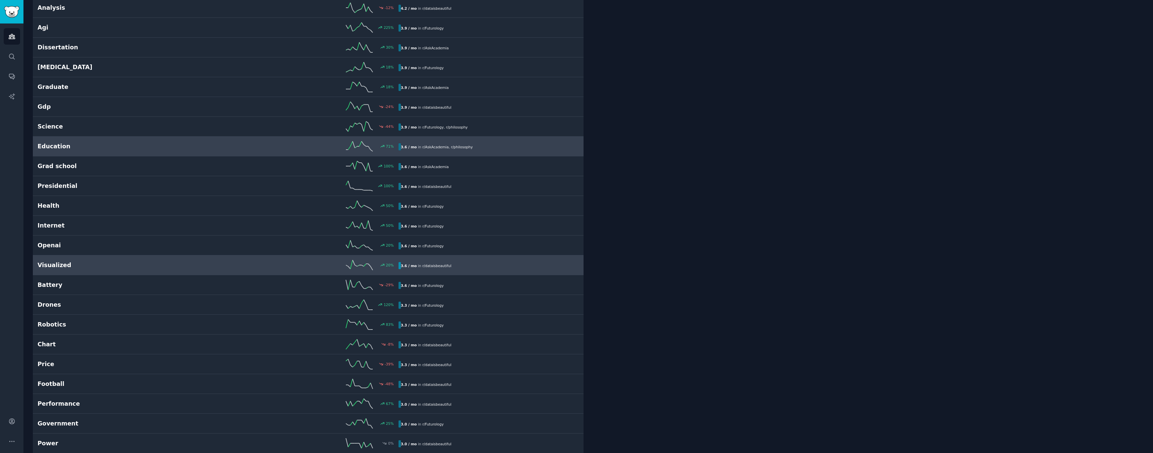
scroll to position [1853, 0]
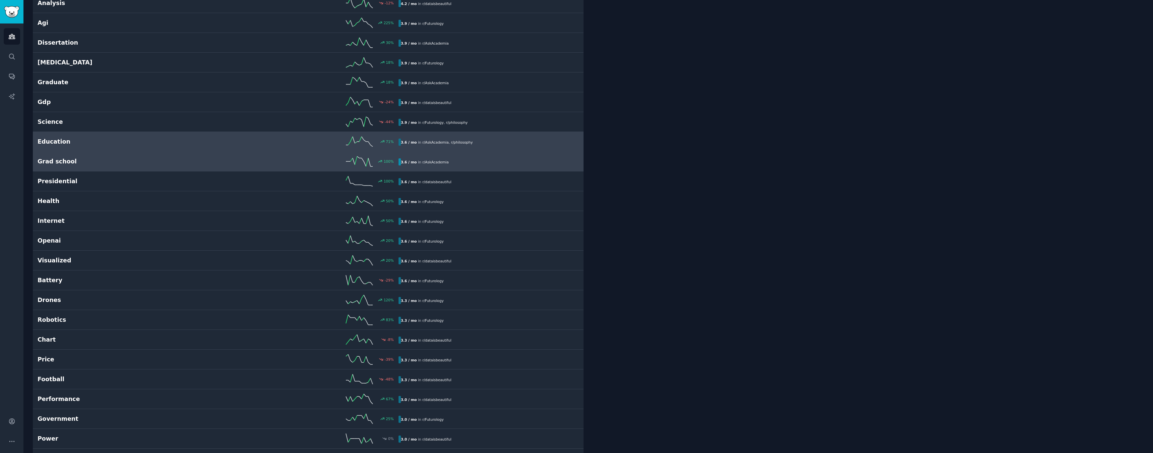
click at [189, 163] on h2 "Grad school" at bounding box center [128, 161] width 180 height 8
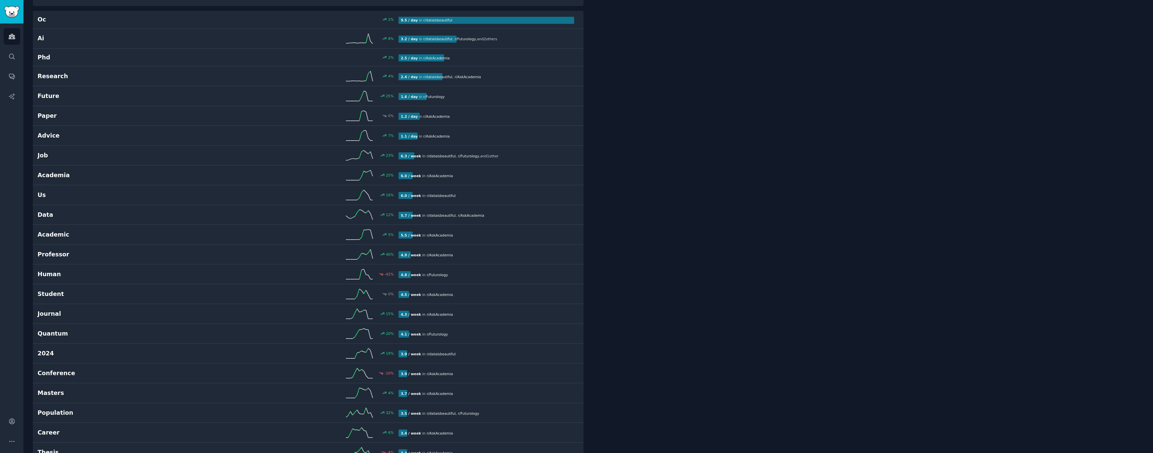
scroll to position [38, 0]
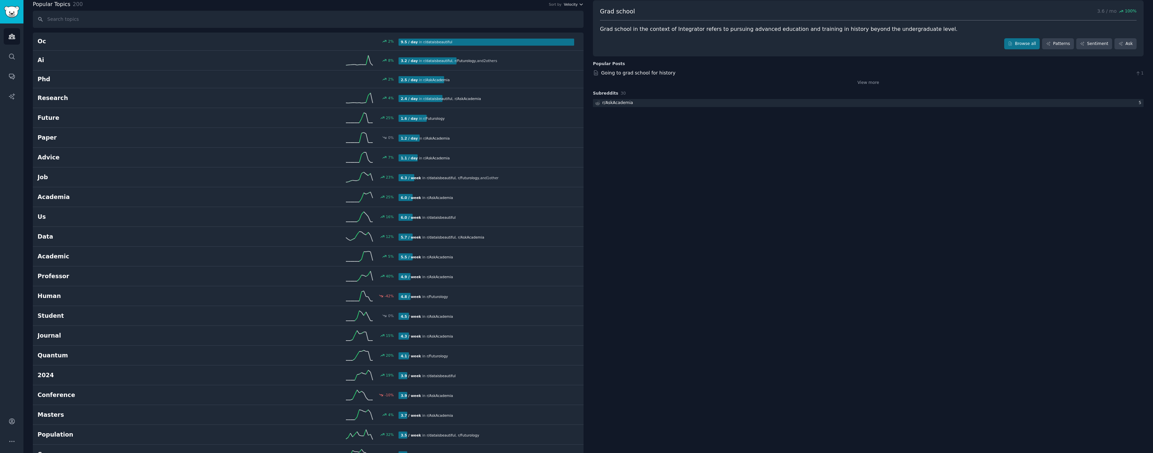
click at [575, 3] on span "Velocity" at bounding box center [571, 4] width 14 height 5
click at [563, 17] on div "Growth" at bounding box center [550, 17] width 62 height 12
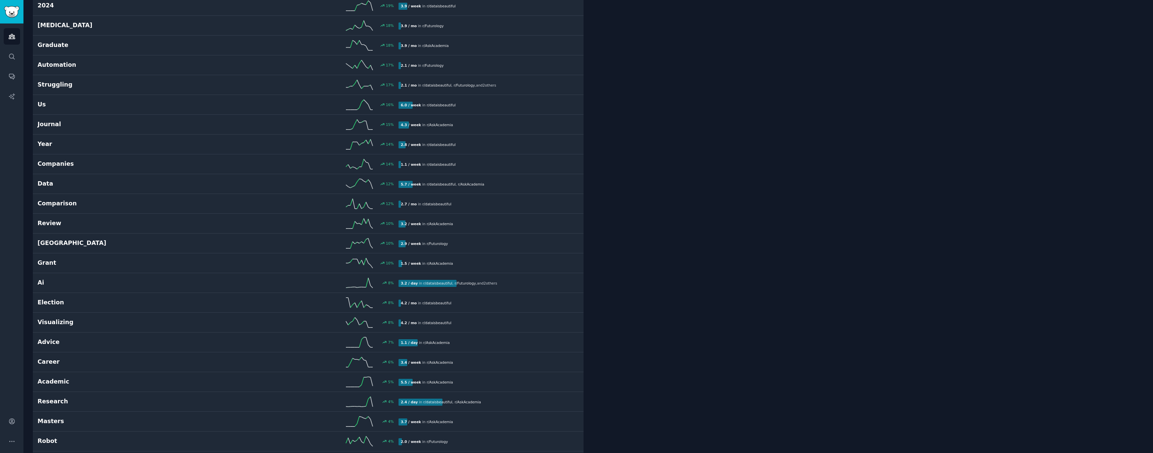
scroll to position [1191, 0]
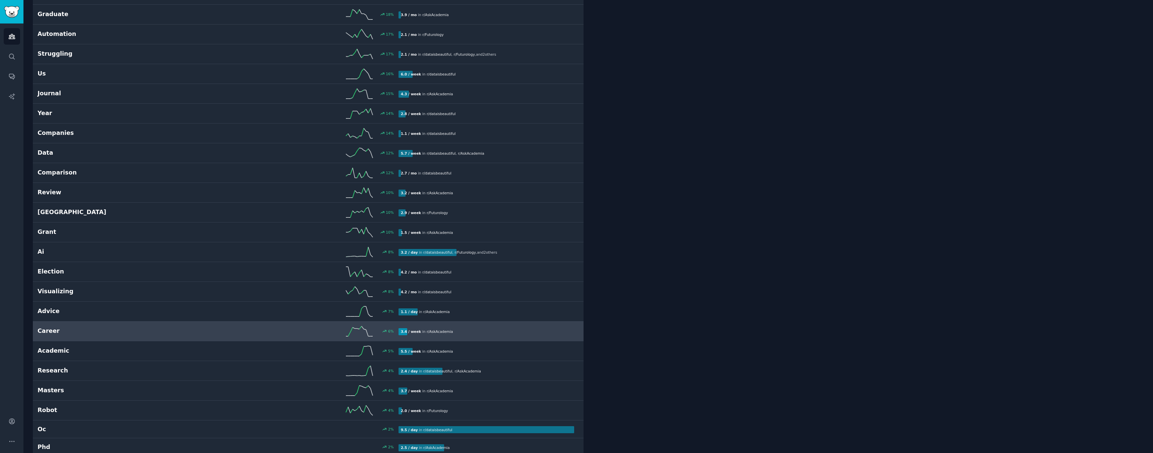
click at [77, 328] on h2 "Career" at bounding box center [128, 331] width 180 height 8
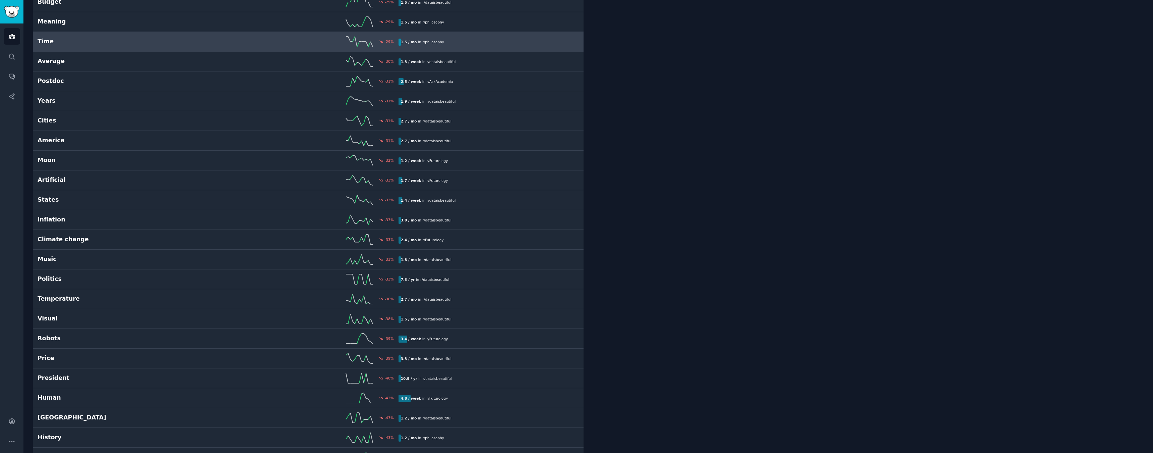
scroll to position [2983, 0]
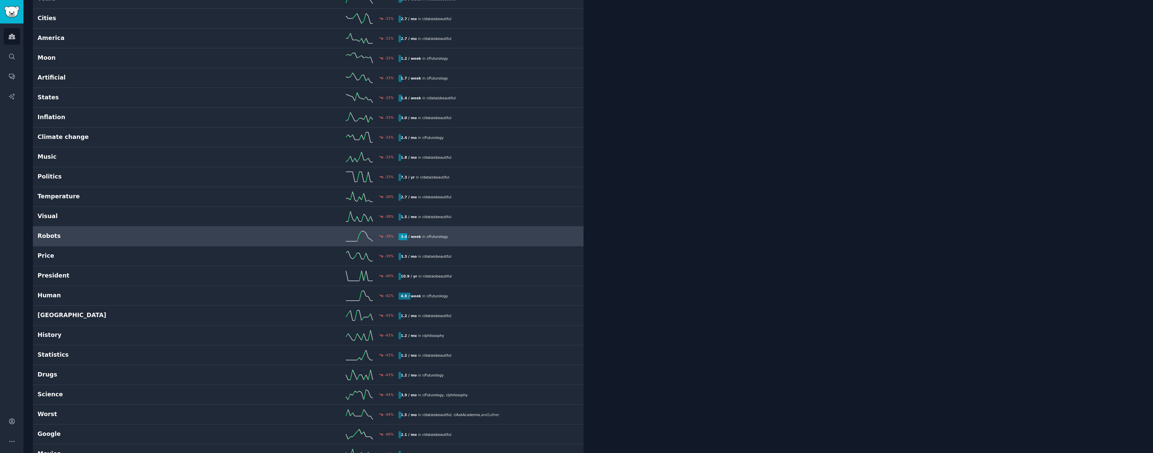
click at [155, 236] on h2 "Robots" at bounding box center [128, 236] width 180 height 8
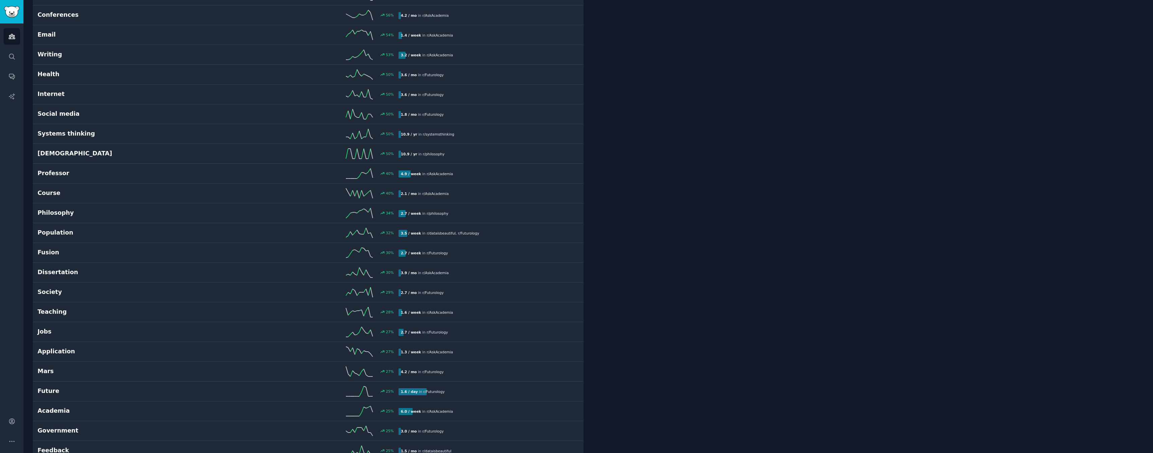
scroll to position [38, 0]
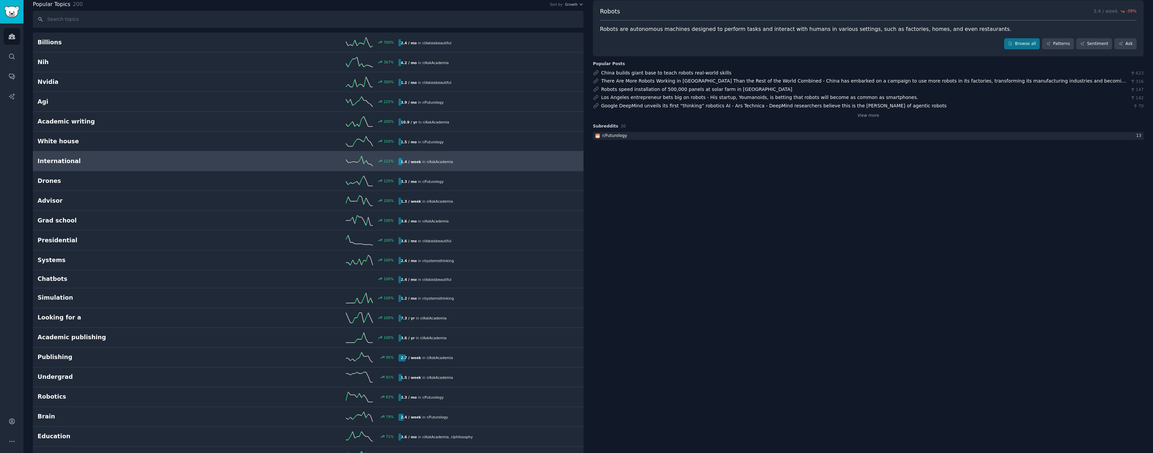
click at [76, 161] on h2 "International" at bounding box center [128, 161] width 180 height 8
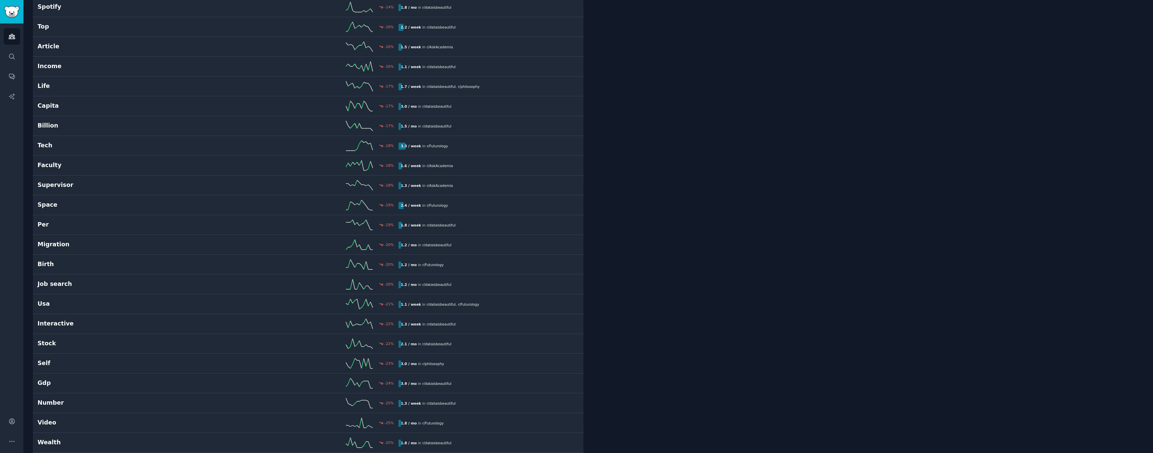
scroll to position [2245, 0]
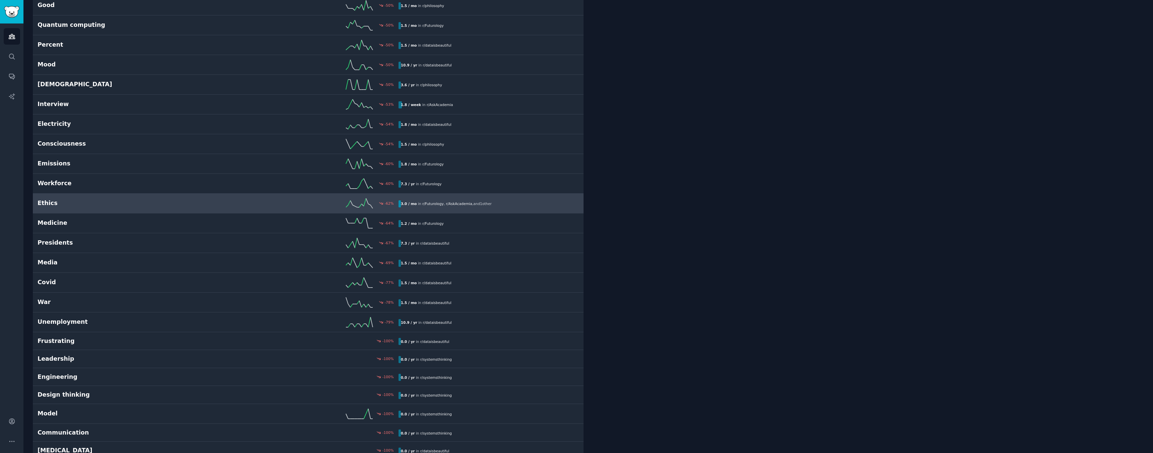
click at [67, 203] on h2 "Ethics" at bounding box center [128, 203] width 180 height 8
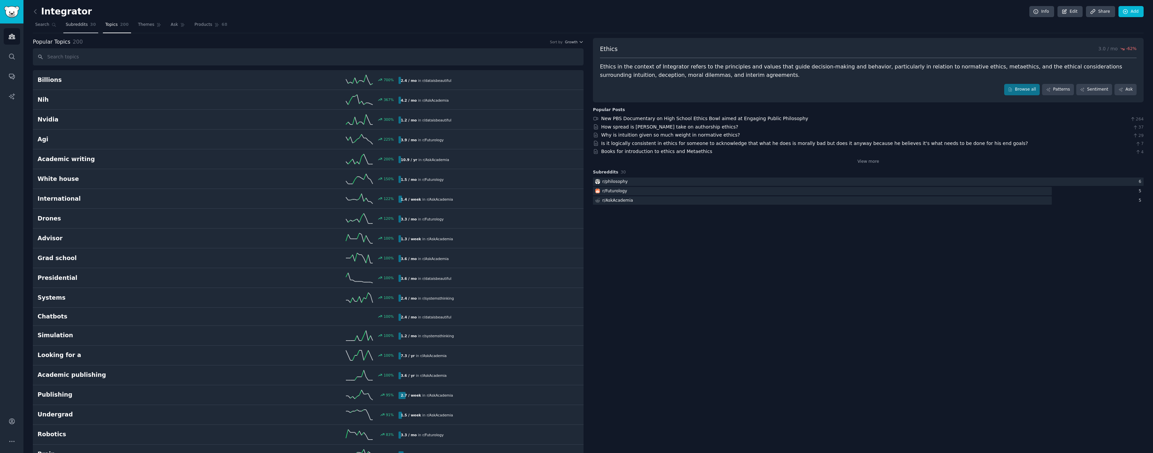
click at [73, 25] on span "Subreddits" at bounding box center [77, 25] width 22 height 6
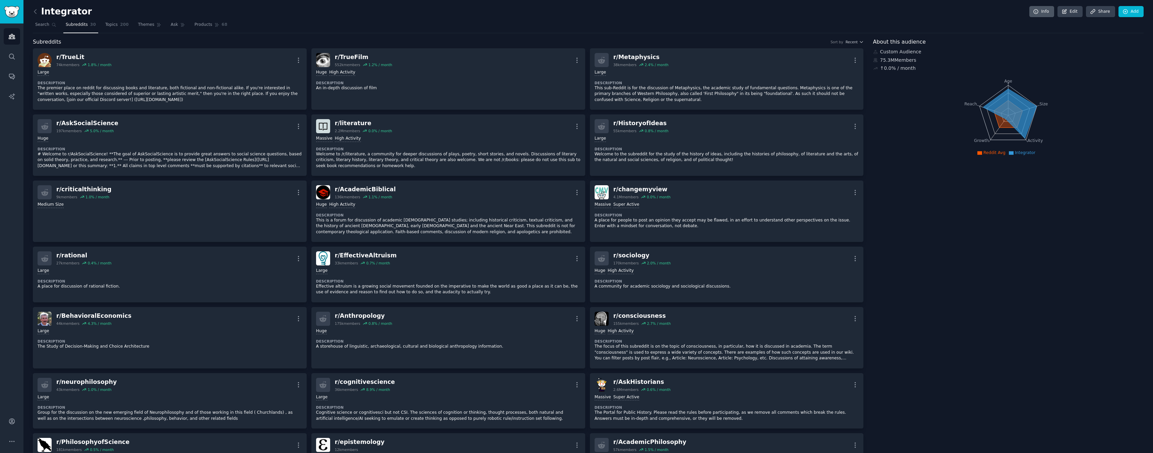
click at [1037, 12] on icon at bounding box center [1036, 12] width 6 height 6
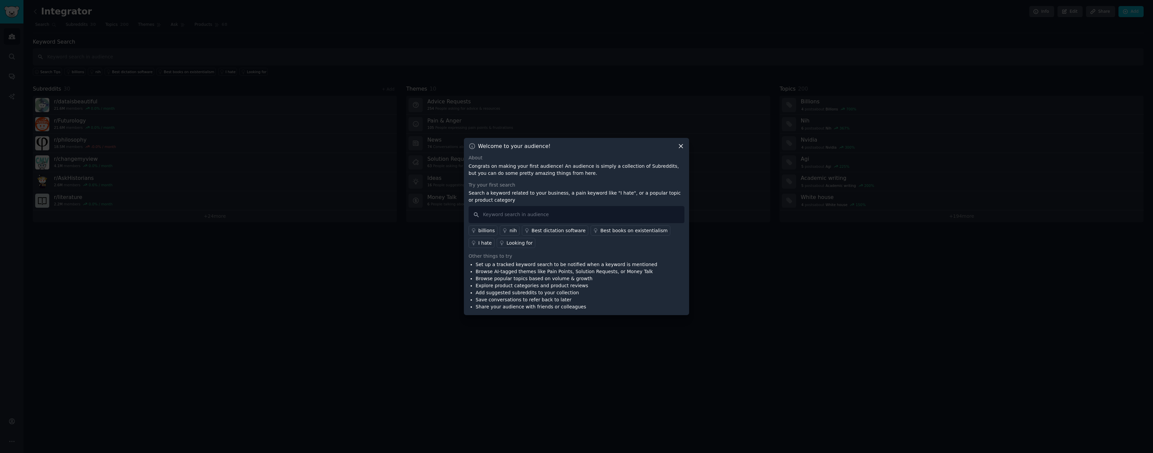
click at [680, 147] on icon at bounding box center [681, 145] width 7 height 7
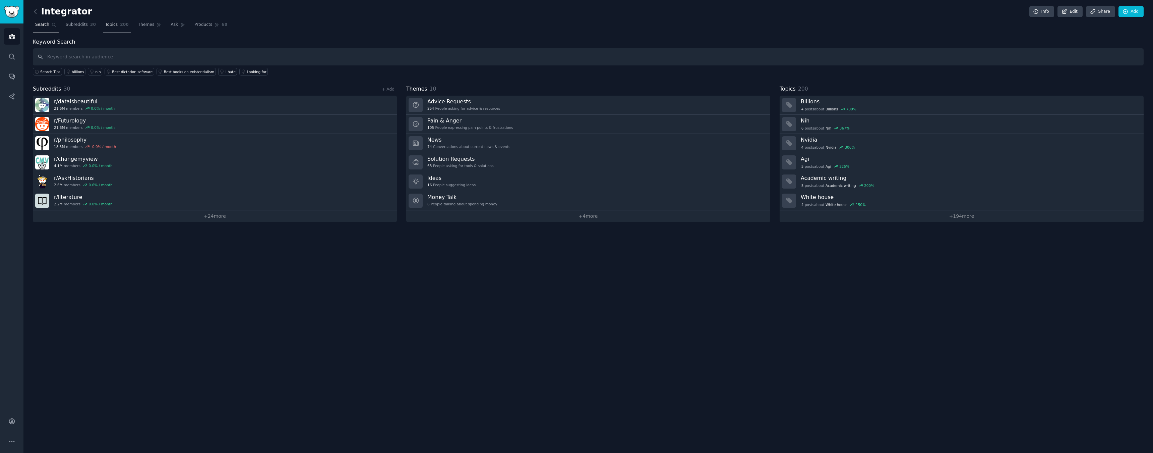
click at [113, 27] on span "Topics" at bounding box center [111, 25] width 12 height 6
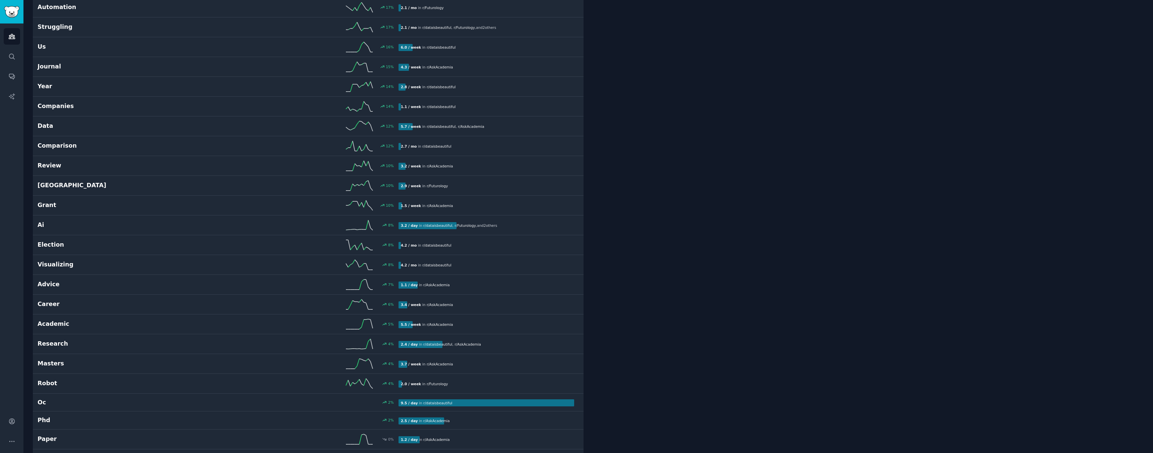
scroll to position [1332, 0]
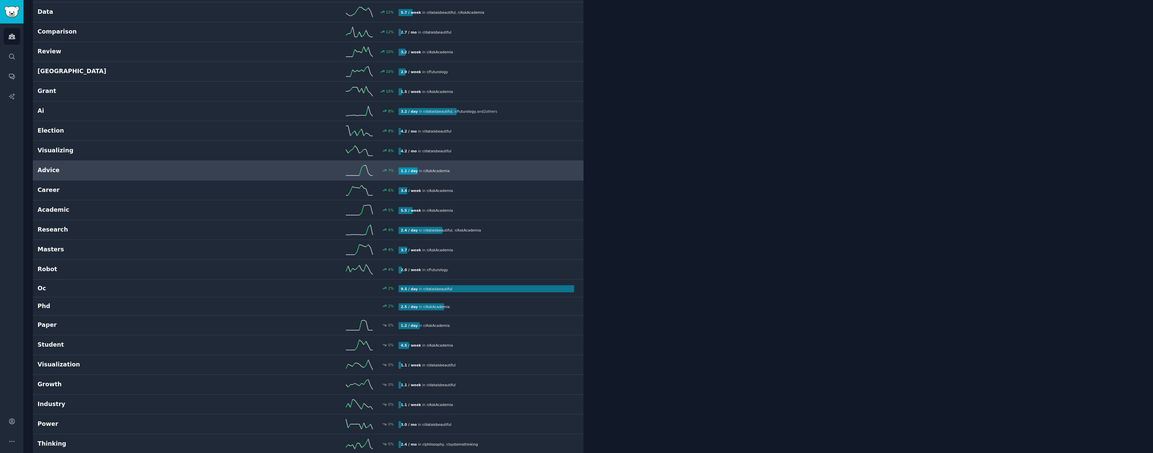
click at [74, 170] on h2 "Advice" at bounding box center [128, 170] width 180 height 8
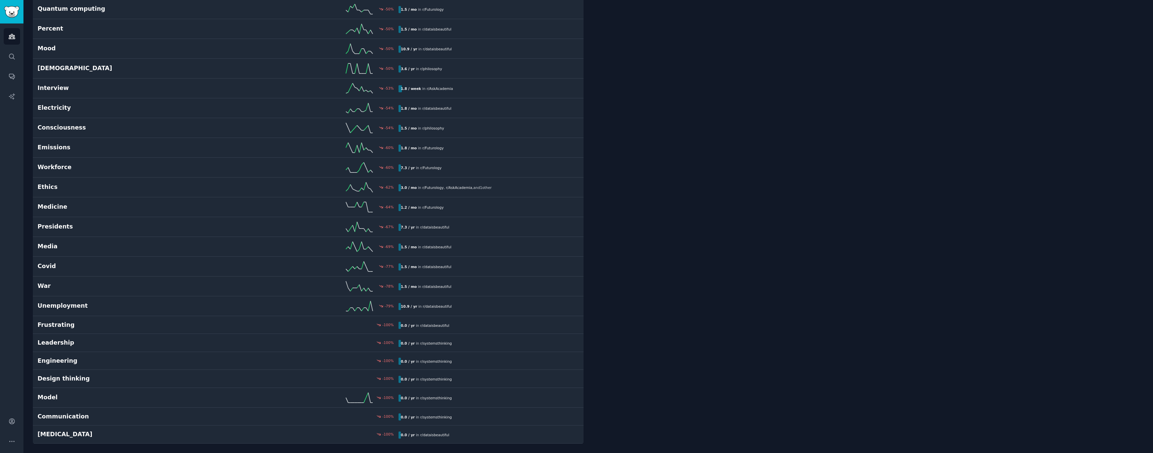
scroll to position [3566, 0]
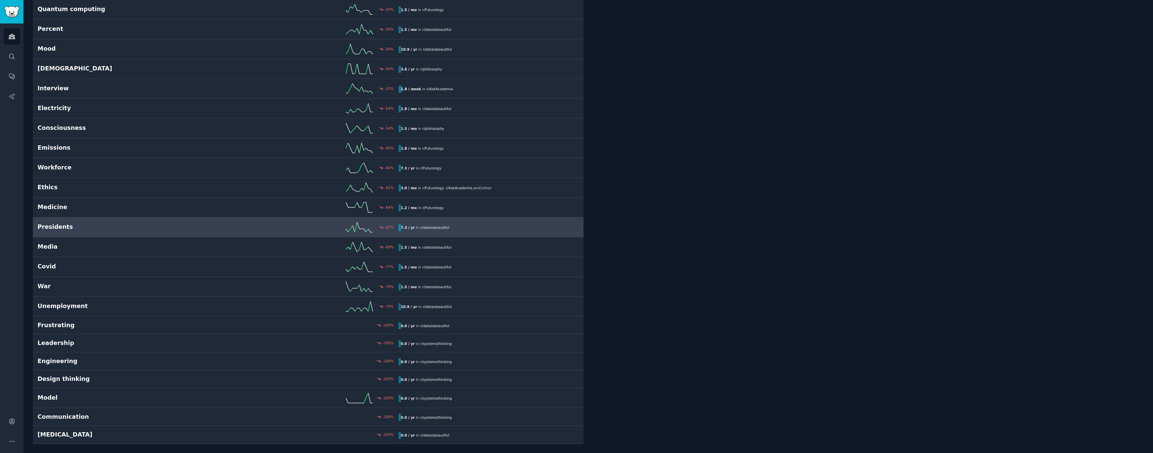
click at [79, 231] on div "Presidents -67 % 7.3 / yr in r/ dataisbeautiful" at bounding box center [308, 227] width 541 height 10
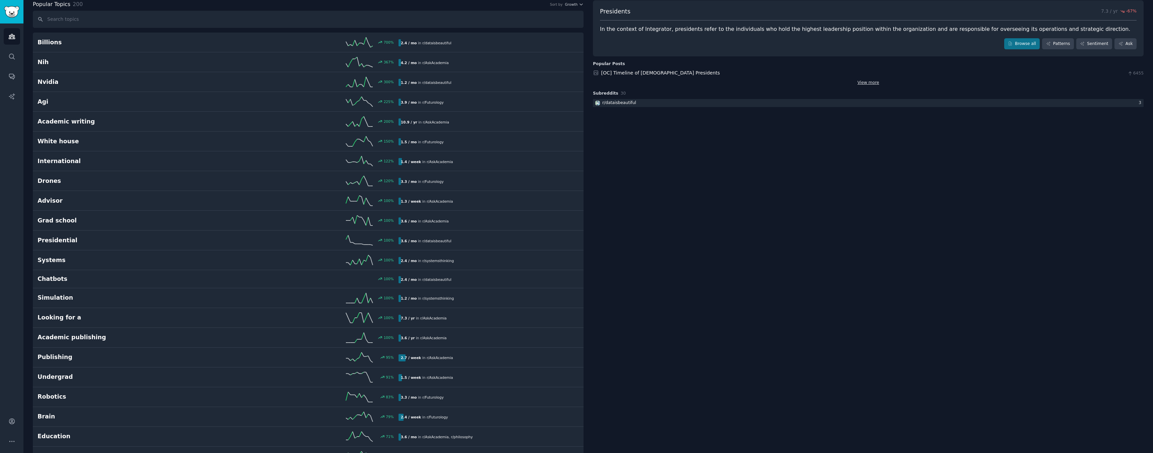
click at [866, 80] on link "View more" at bounding box center [869, 83] width 22 height 6
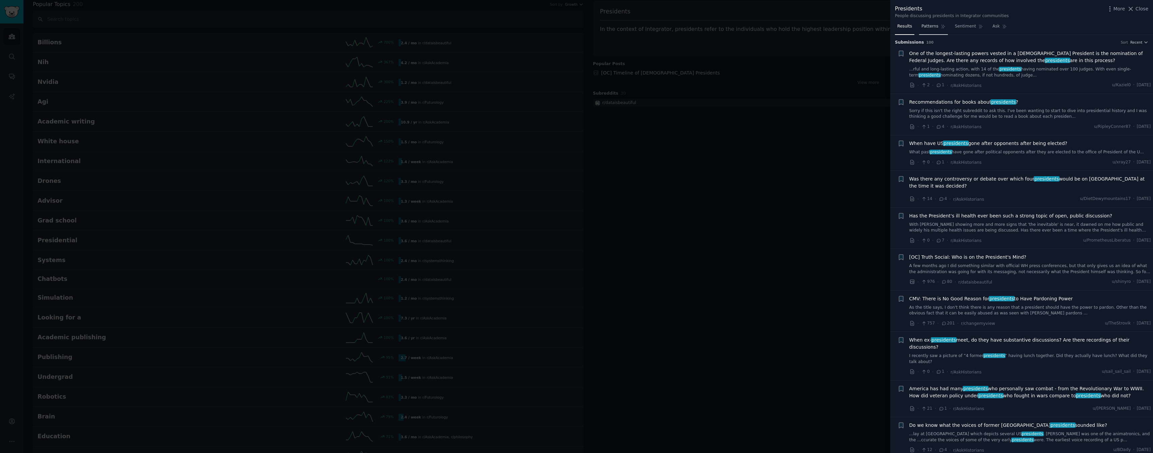
click at [940, 30] on link "Patterns" at bounding box center [933, 28] width 28 height 14
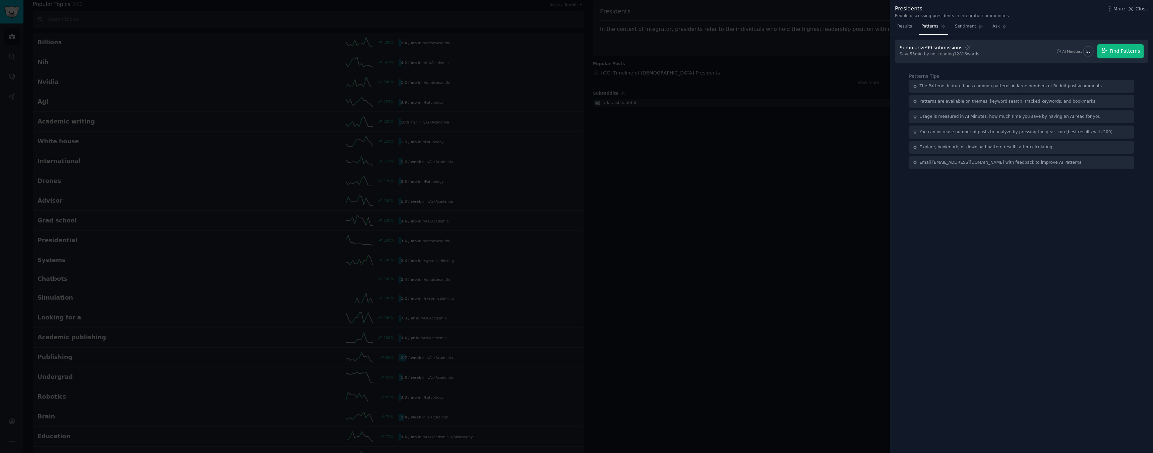
click at [1114, 53] on span "Find Patterns" at bounding box center [1125, 51] width 31 height 7
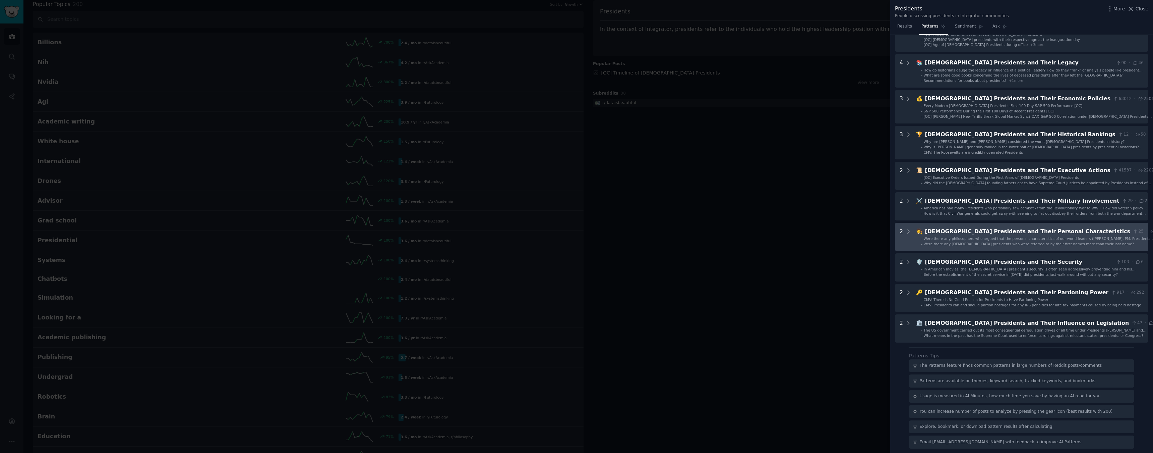
scroll to position [46, 0]
click at [1050, 242] on span "Were there any [DEMOGRAPHIC_DATA] presidents who were referred to by their firs…" at bounding box center [1029, 244] width 211 height 4
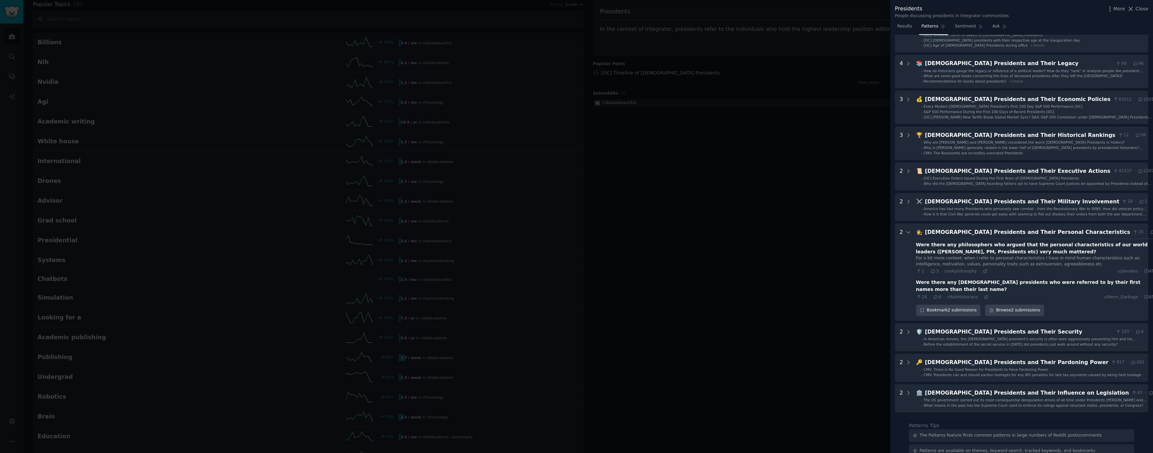
scroll to position [108, 0]
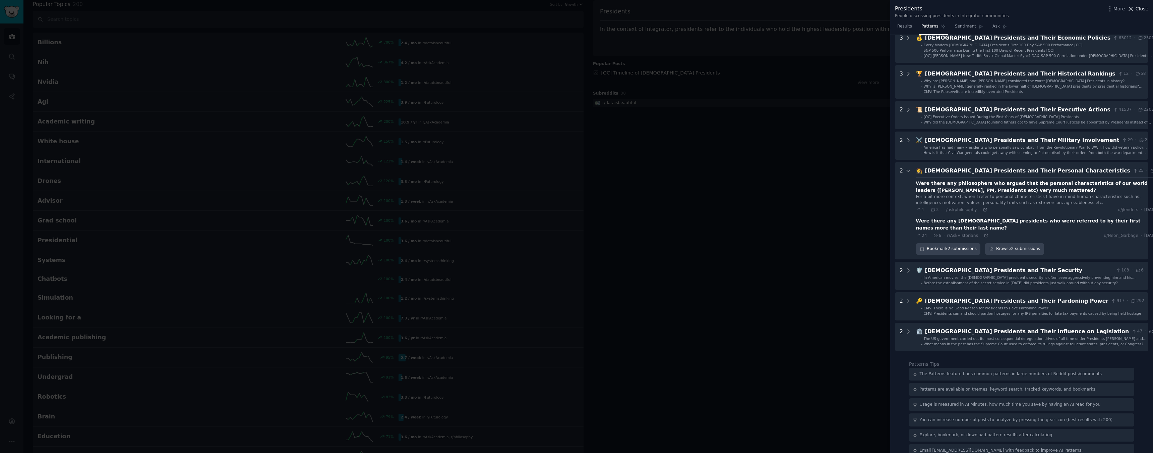
click at [1140, 10] on span "Close" at bounding box center [1142, 8] width 13 height 7
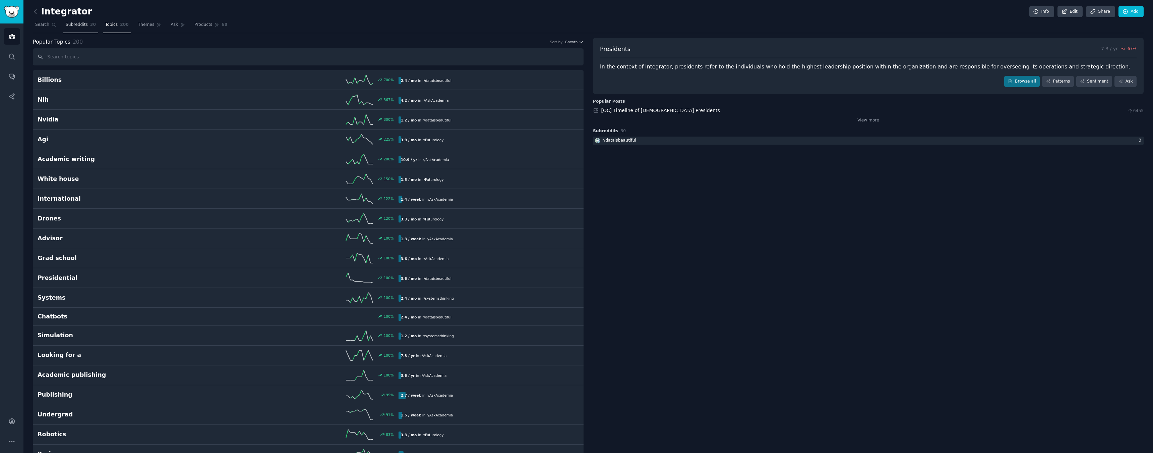
click at [86, 22] on span "Subreddits" at bounding box center [77, 25] width 22 height 6
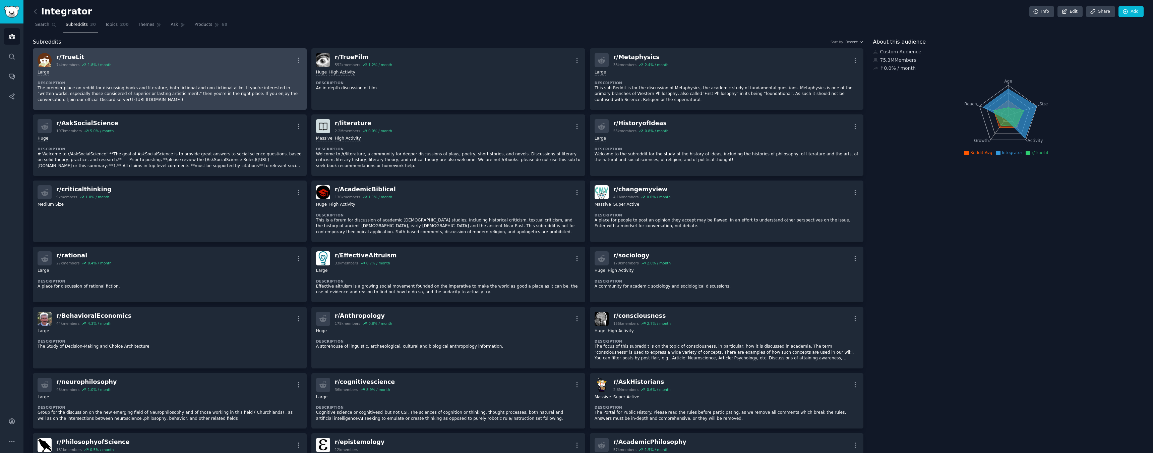
click at [96, 85] on p "The premier place on reddit for discussing books and literature, both fictional…" at bounding box center [170, 94] width 265 height 18
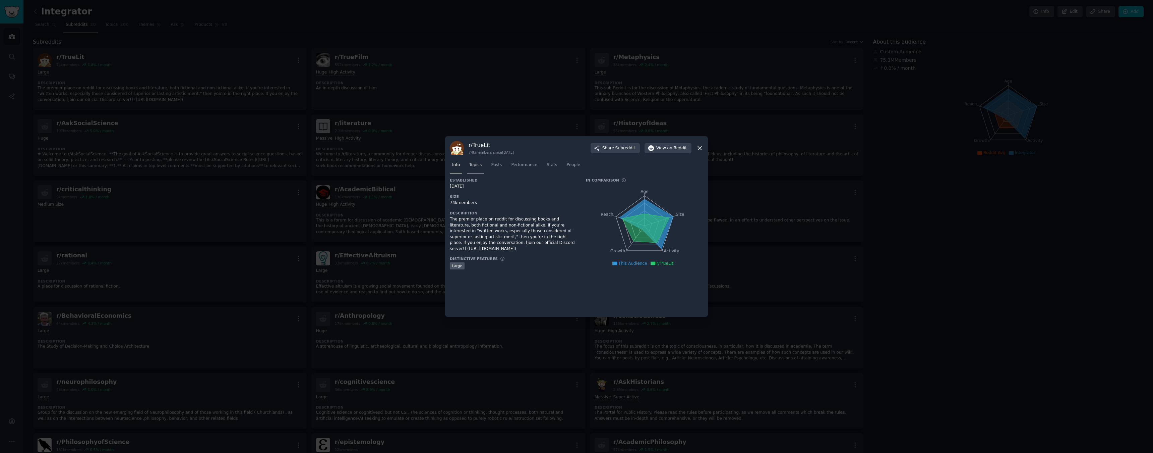
click at [474, 163] on span "Topics" at bounding box center [475, 165] width 12 height 6
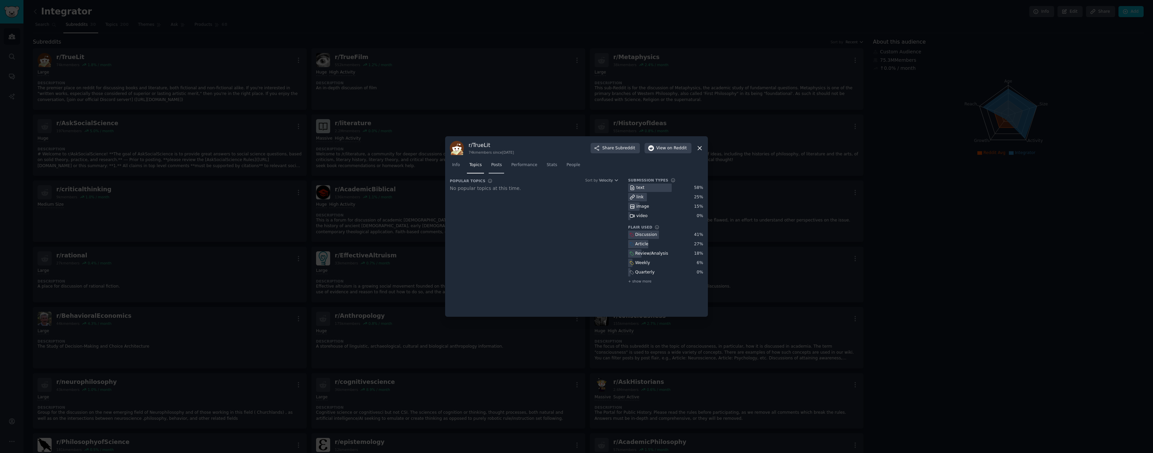
click at [499, 165] on span "Posts" at bounding box center [496, 165] width 11 height 6
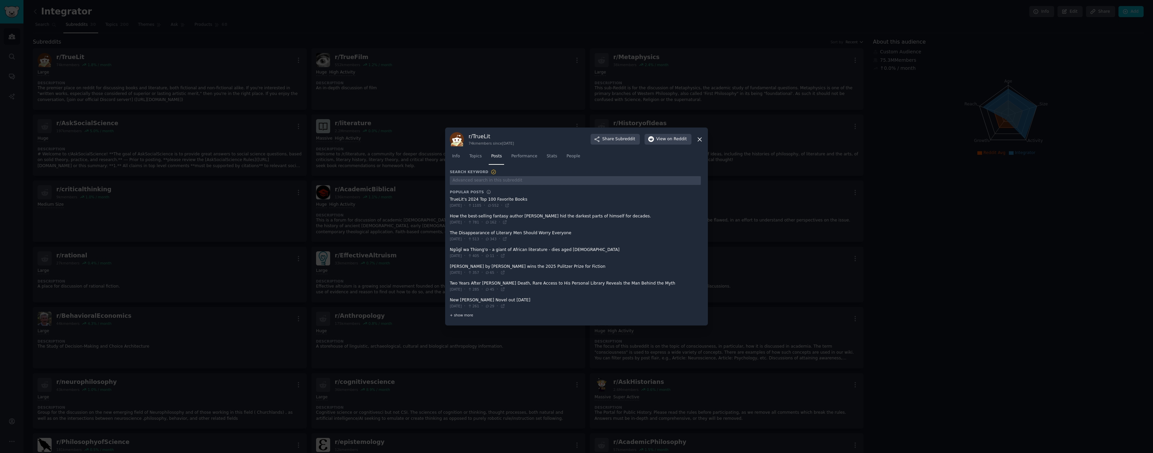
click at [462, 315] on span "+ show more" at bounding box center [461, 314] width 23 height 5
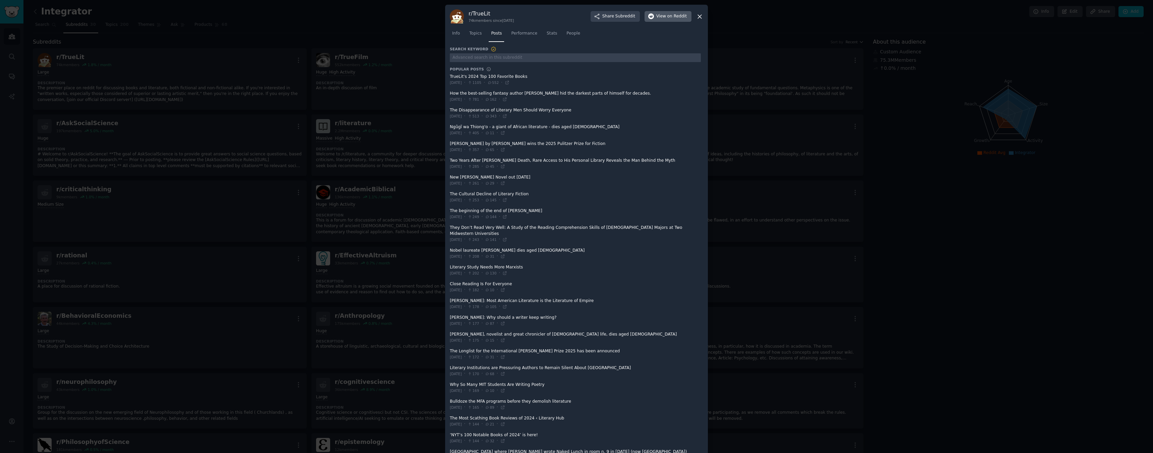
click at [665, 16] on span "View on Reddit" at bounding box center [671, 16] width 31 height 6
click at [698, 15] on icon at bounding box center [699, 16] width 7 height 7
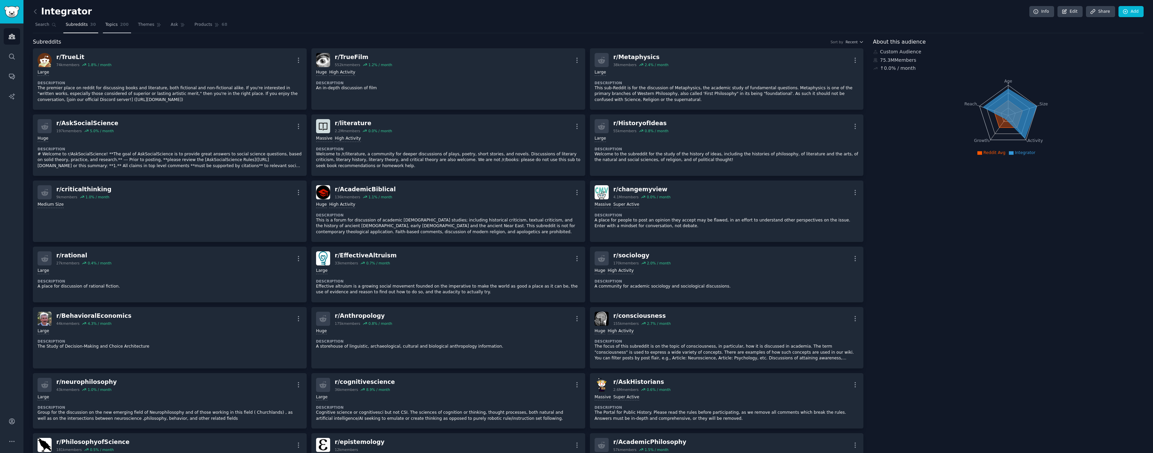
click at [116, 28] on link "Topics 200" at bounding box center [117, 26] width 28 height 14
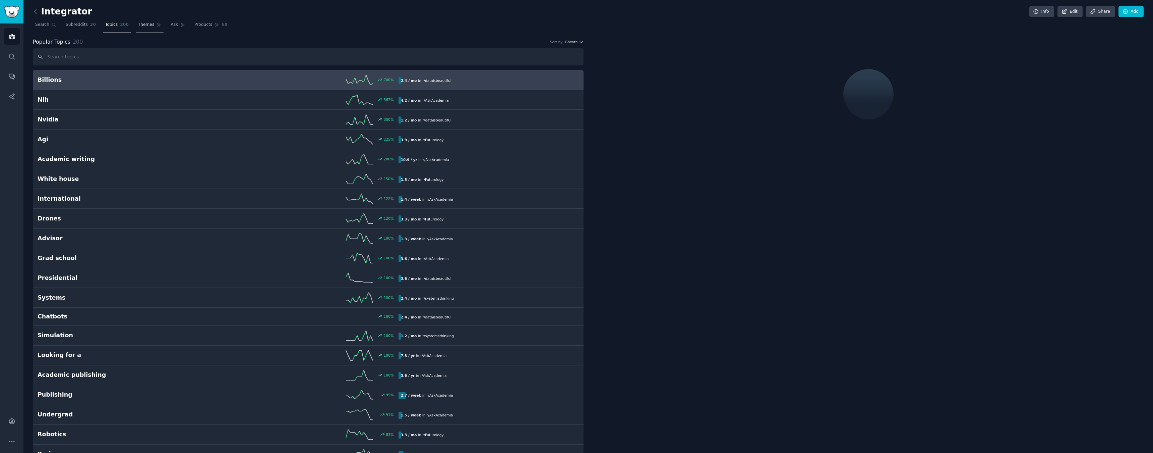
click at [151, 24] on span "Themes" at bounding box center [146, 25] width 16 height 6
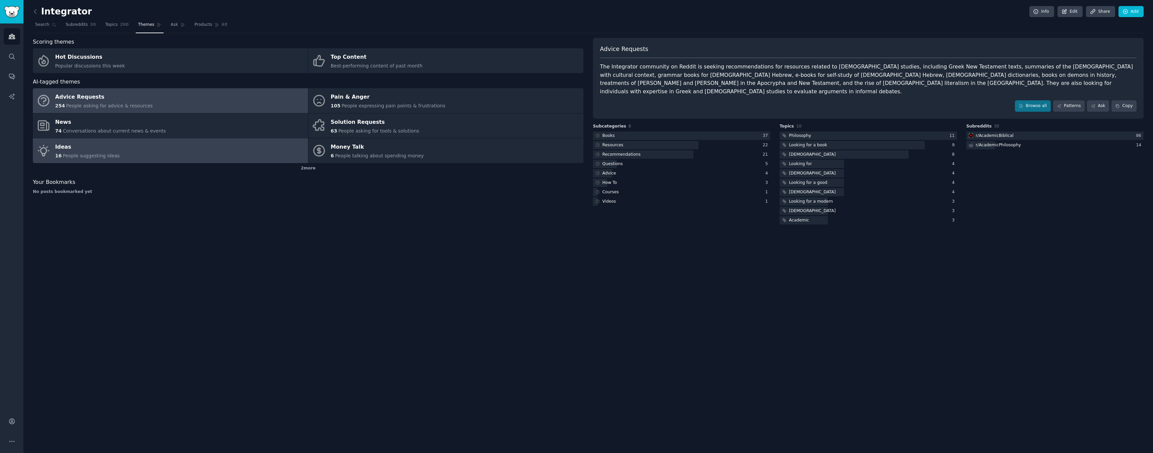
click at [64, 155] on span "People suggesting ideas" at bounding box center [91, 155] width 57 height 5
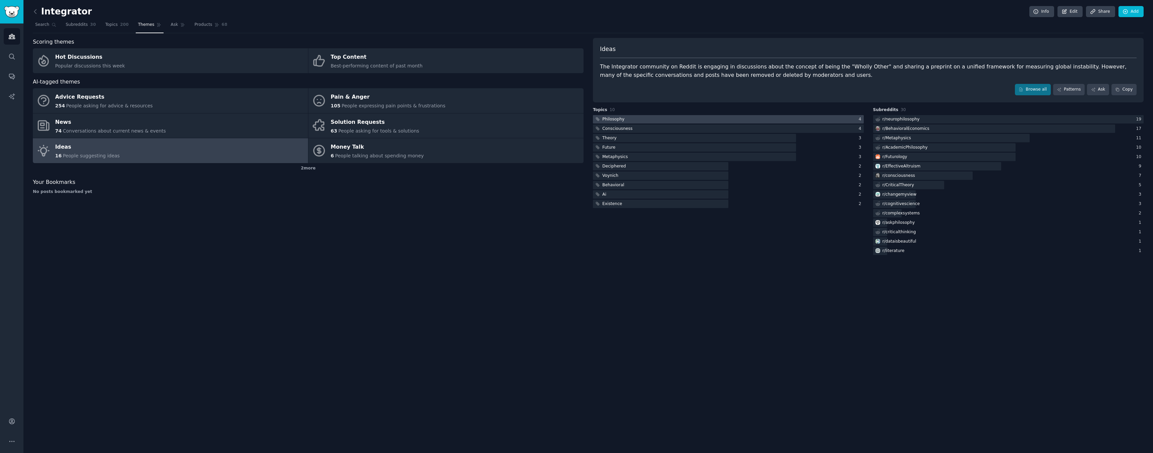
click at [611, 120] on div "Philosophy" at bounding box center [613, 119] width 22 height 6
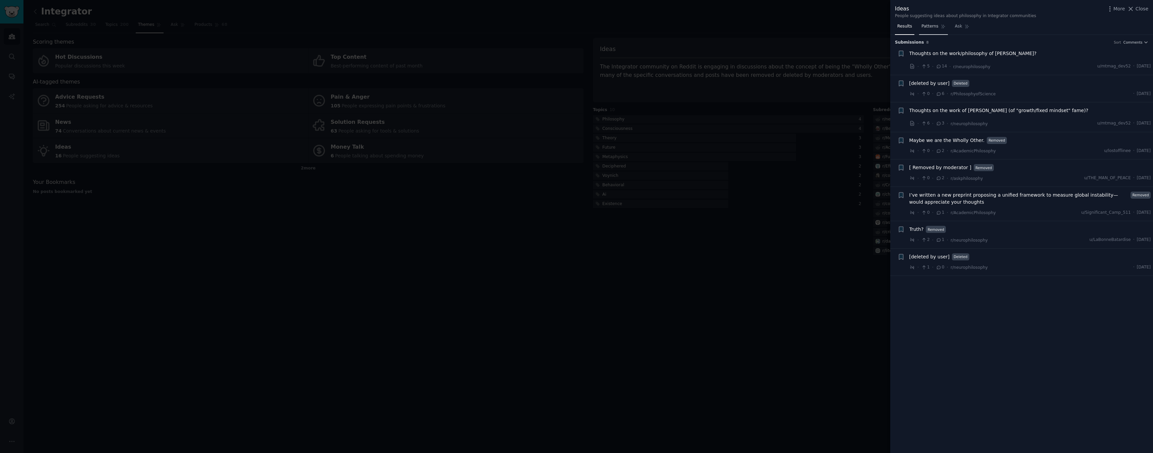
click at [936, 28] on span "Patterns" at bounding box center [930, 26] width 17 height 6
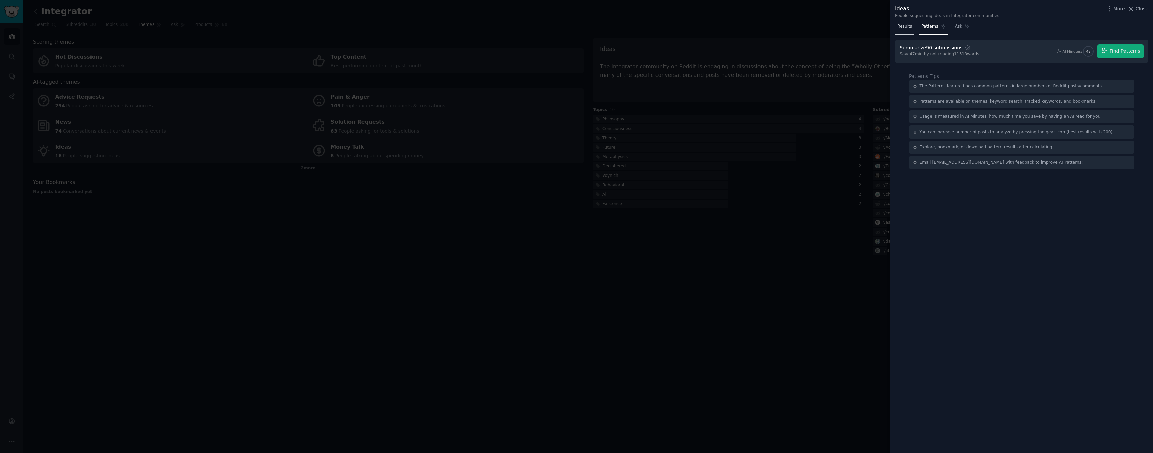
click at [906, 24] on span "Results" at bounding box center [904, 26] width 15 height 6
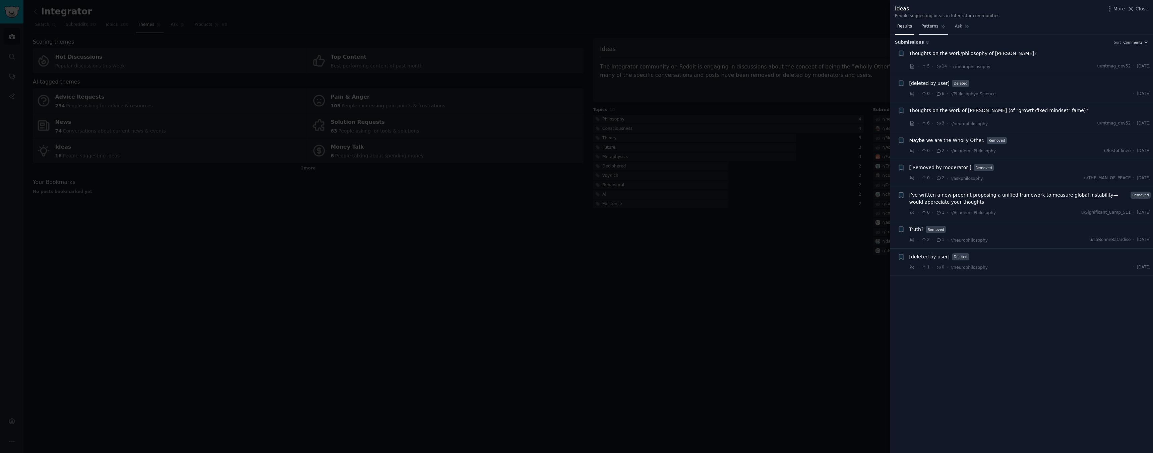
click at [930, 28] on span "Patterns" at bounding box center [930, 26] width 17 height 6
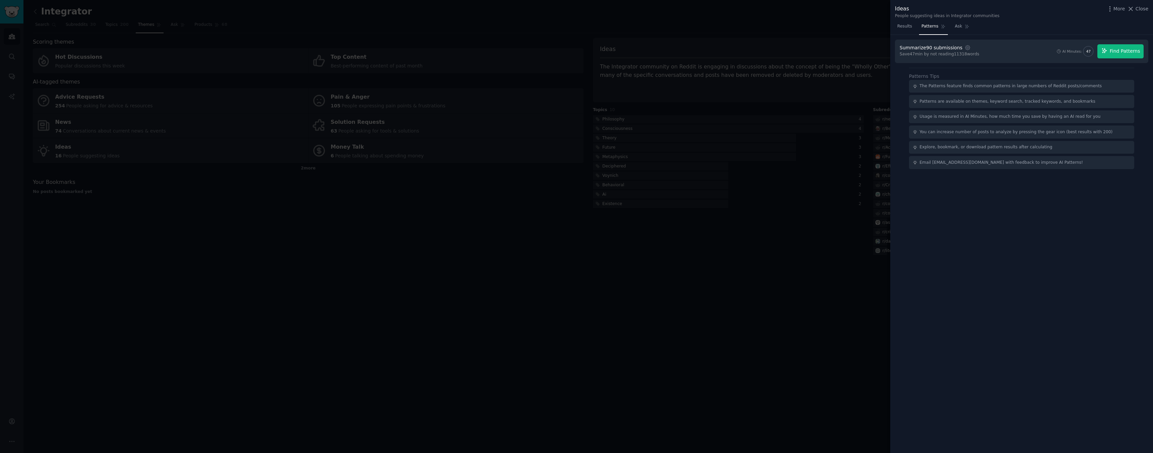
click at [1128, 51] on span "Find Patterns" at bounding box center [1125, 51] width 31 height 7
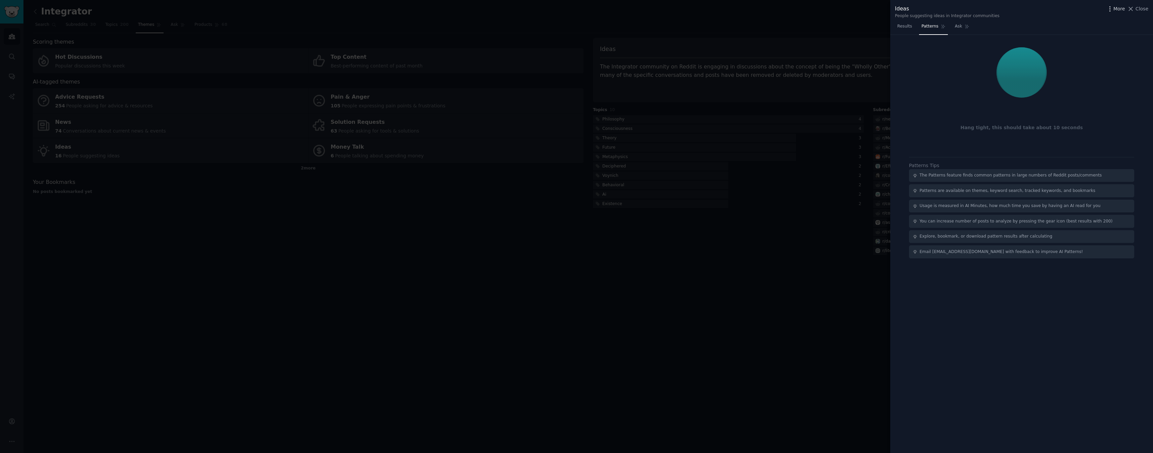
click at [1112, 9] on icon "button" at bounding box center [1110, 8] width 7 height 7
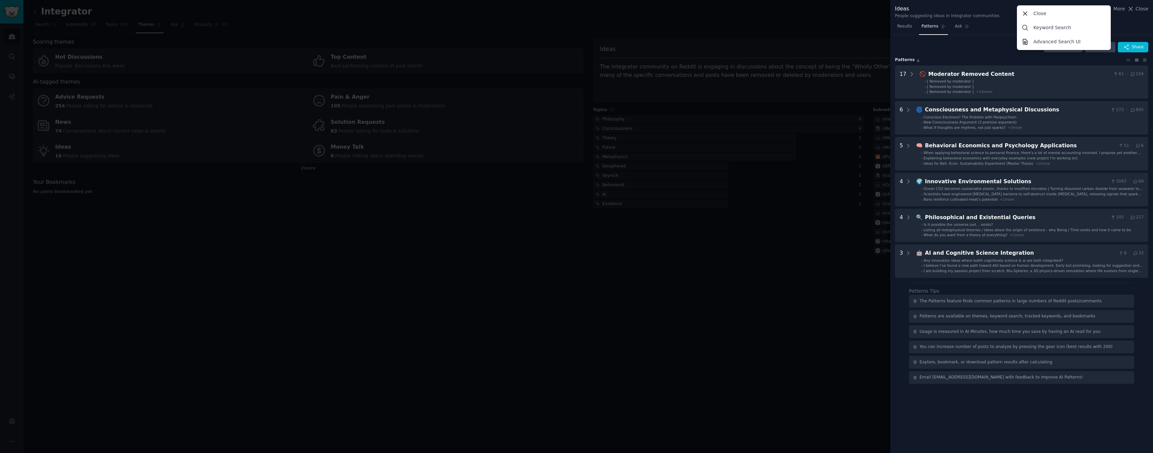
click at [998, 44] on div "Download Reset Share" at bounding box center [1021, 47] width 253 height 11
click at [770, 229] on div at bounding box center [576, 226] width 1153 height 453
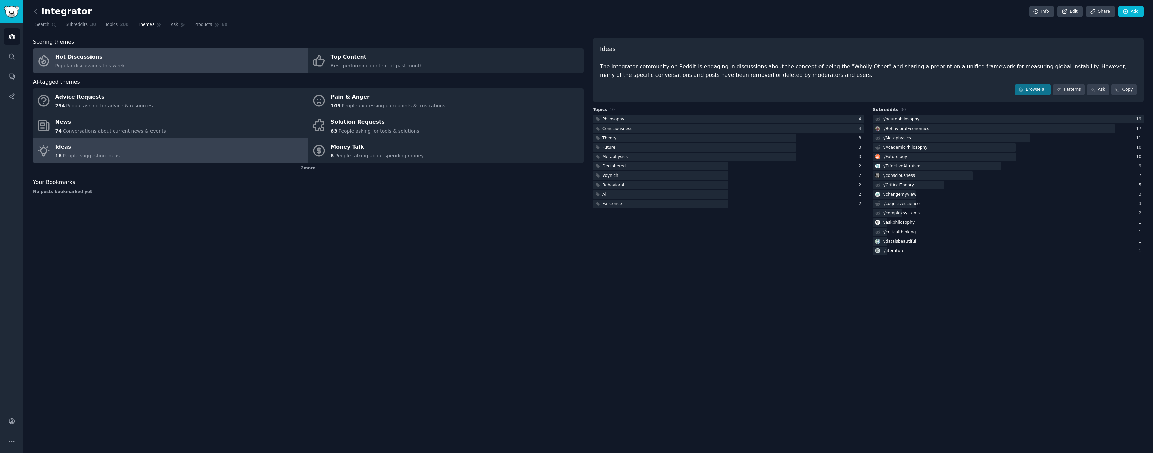
click at [190, 68] on link "Hot Discussions Popular discussions this week" at bounding box center [170, 60] width 275 height 25
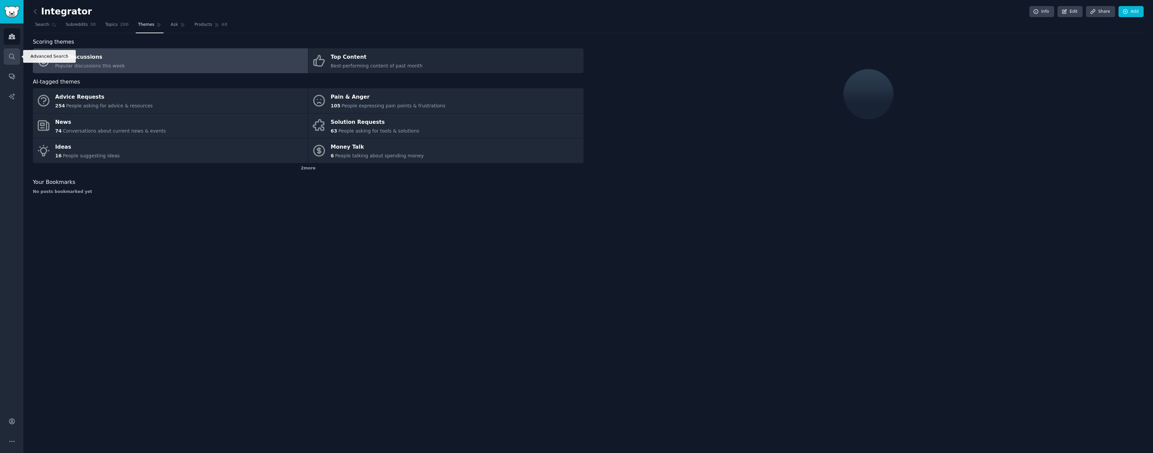
click at [12, 54] on icon "Sidebar" at bounding box center [11, 56] width 7 height 7
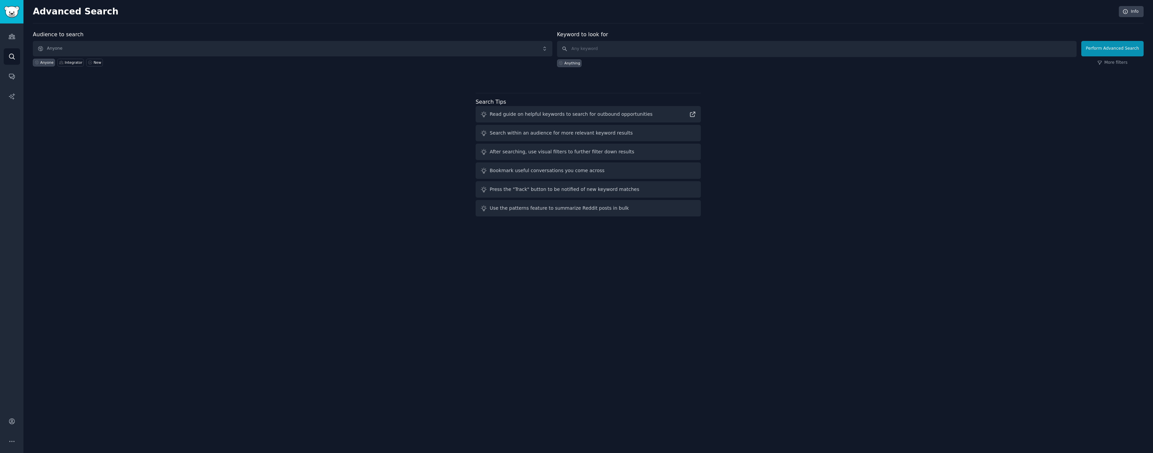
click at [528, 50] on span "Anyone" at bounding box center [293, 48] width 520 height 15
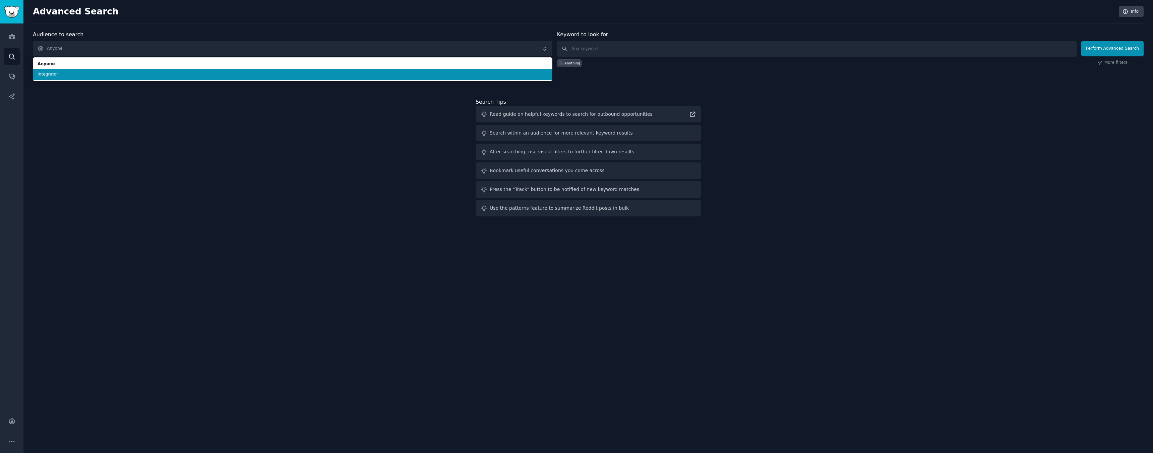
click at [479, 72] on span "Integrator" at bounding box center [293, 74] width 510 height 6
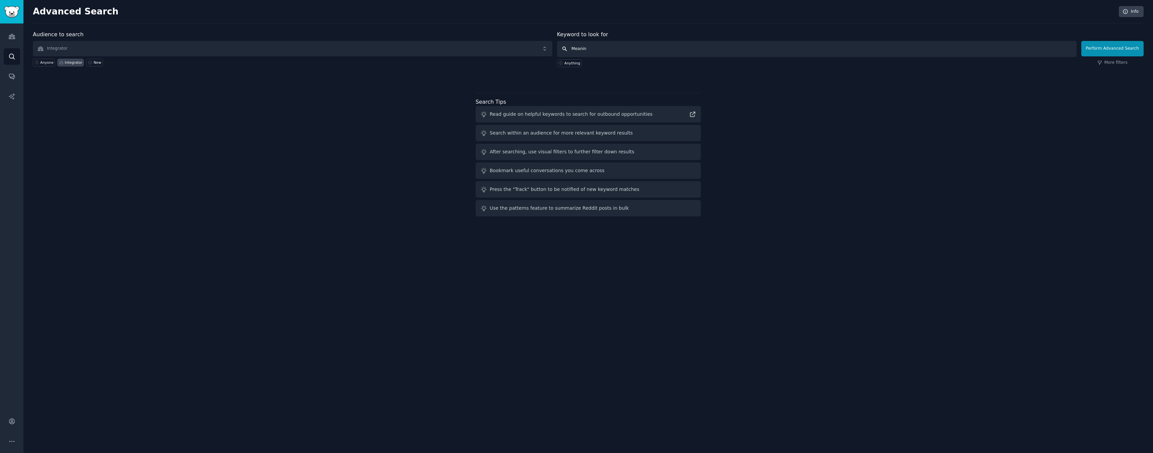
type input "Meaning"
click at [1114, 48] on button "Perform Advanced Search" at bounding box center [1113, 48] width 62 height 15
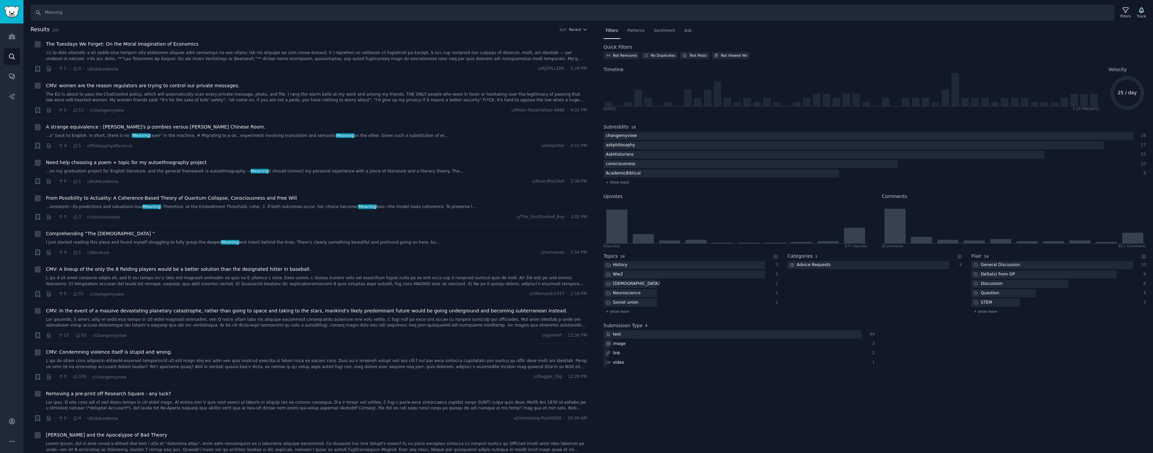
click at [117, 452] on icon at bounding box center [115, 458] width 3 height 3
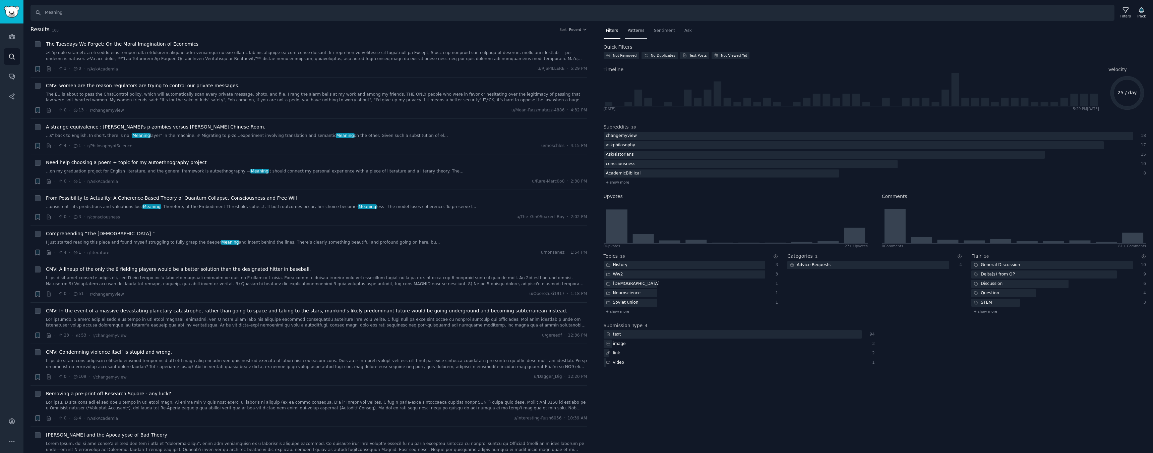
click at [632, 28] on span "Patterns" at bounding box center [636, 31] width 17 height 6
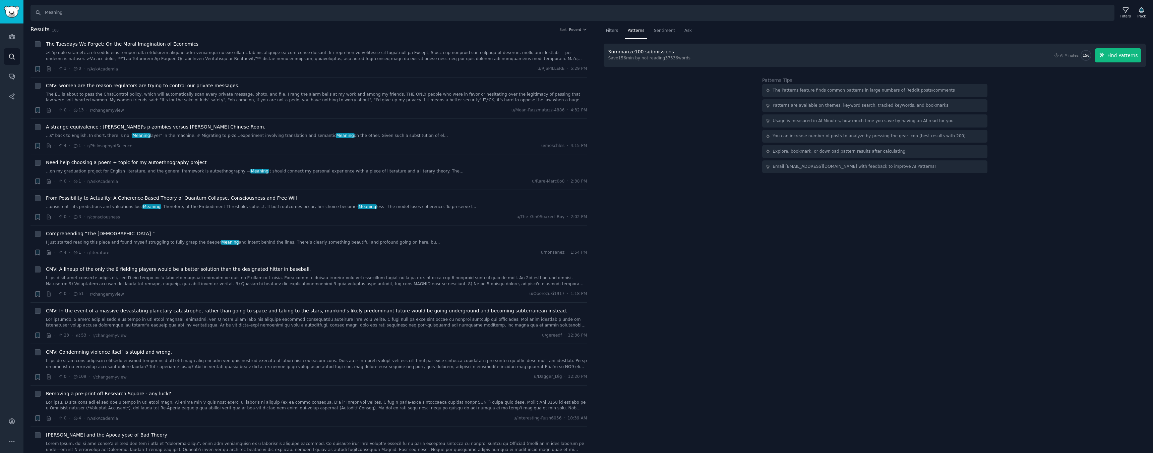
click at [1116, 59] on button "Find Patterns" at bounding box center [1118, 55] width 46 height 14
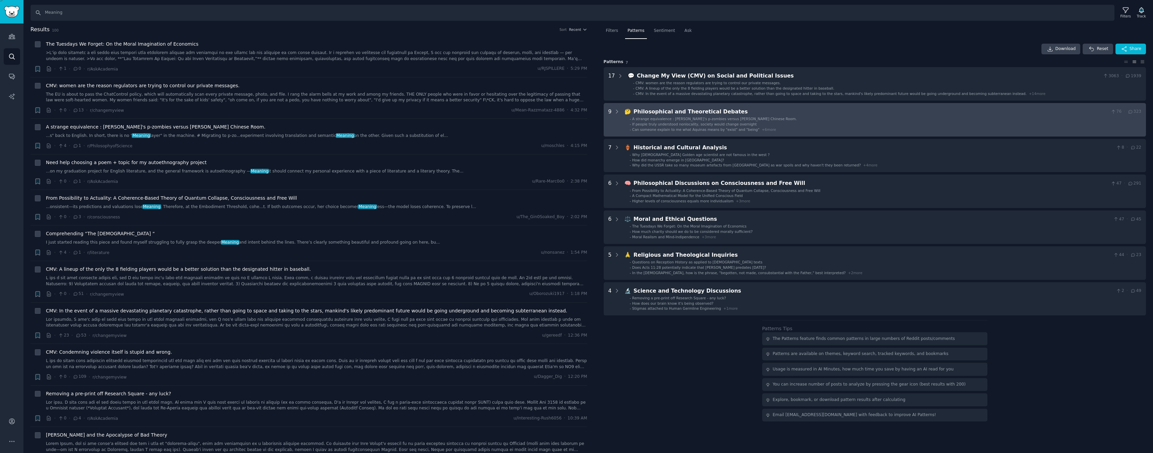
click at [661, 110] on div "Philosophical and Theoretical Debates" at bounding box center [871, 112] width 475 height 8
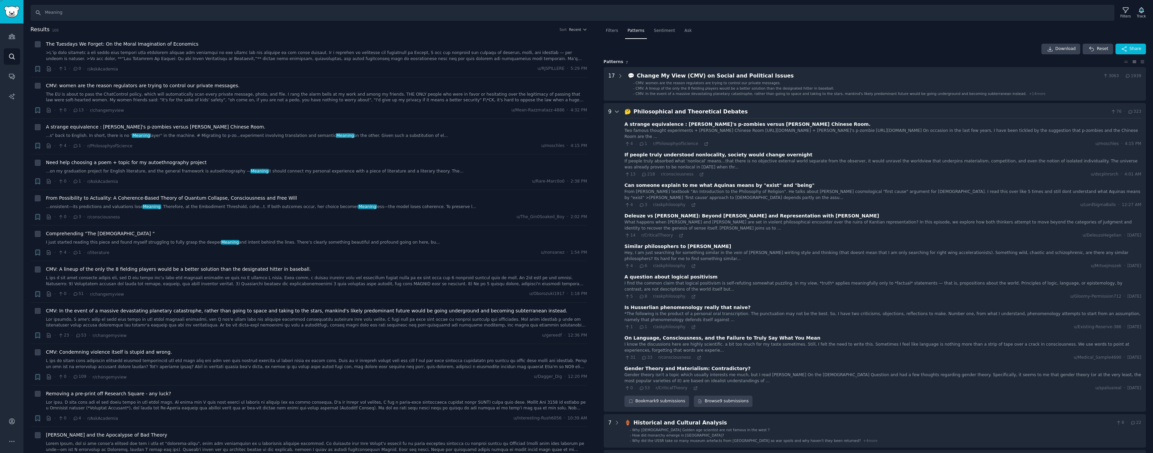
click at [615, 110] on icon at bounding box center [617, 112] width 6 height 6
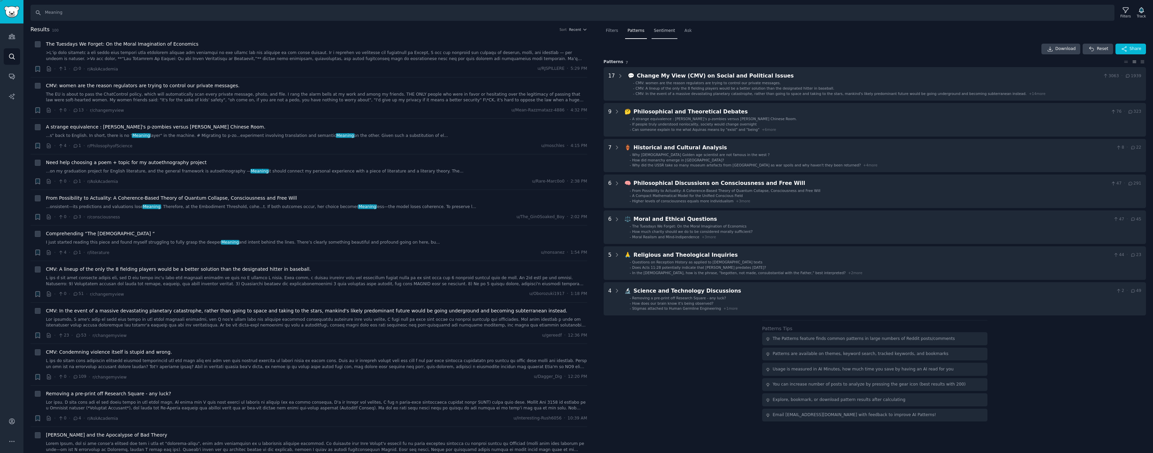
click at [669, 32] on span "Sentiment" at bounding box center [664, 31] width 21 height 6
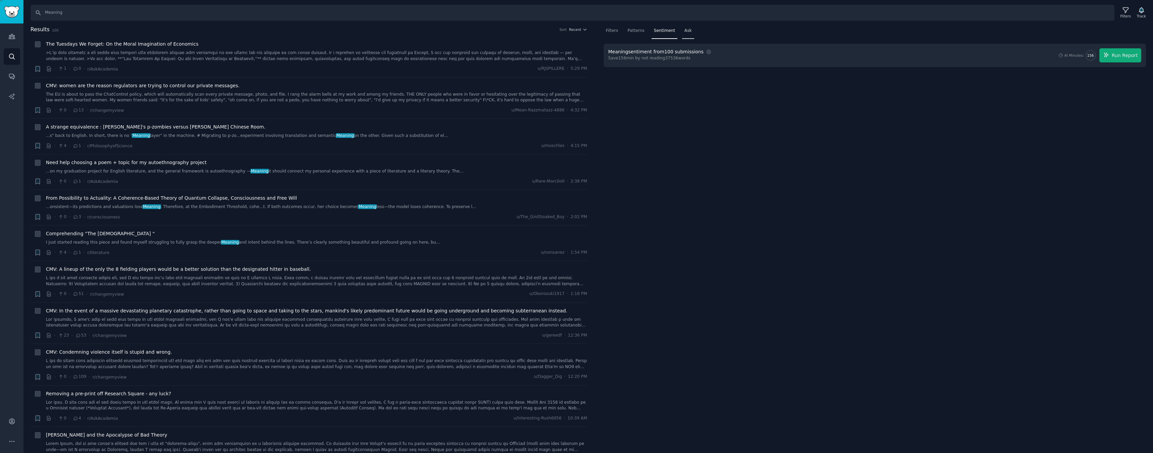
click at [692, 30] on div "Ask" at bounding box center [688, 32] width 12 height 14
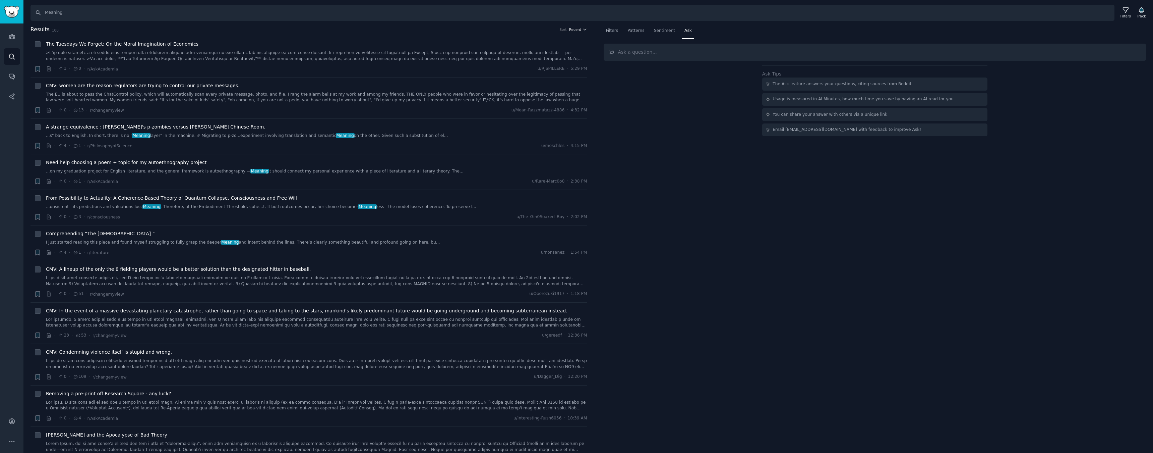
click at [584, 31] on icon "button" at bounding box center [585, 29] width 5 height 5
click at [619, 121] on div "Ask Tips The Ask feature answers your questions, citing sources from Reddit. Us…" at bounding box center [875, 100] width 543 height 71
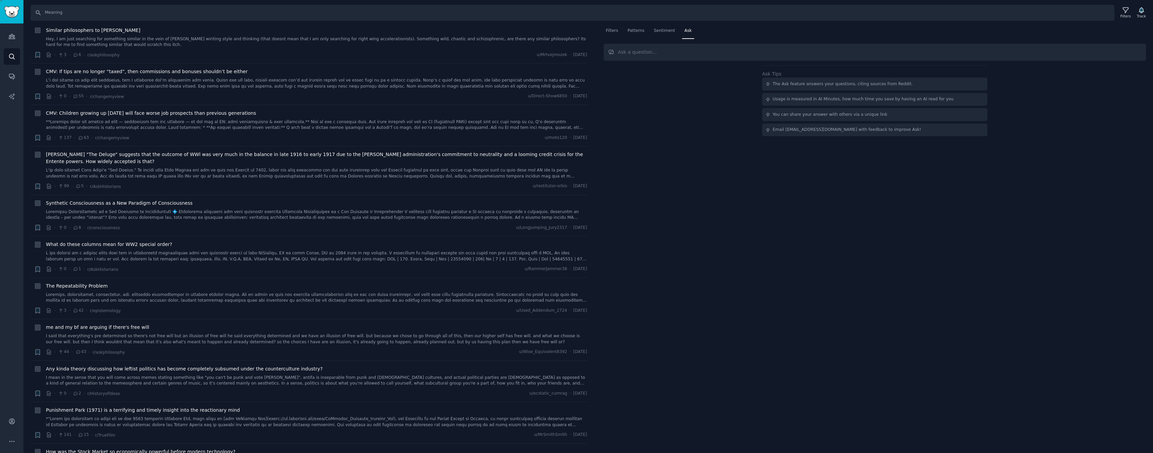
scroll to position [1649, 0]
click at [133, 11] on input "Meaning" at bounding box center [573, 13] width 1084 height 16
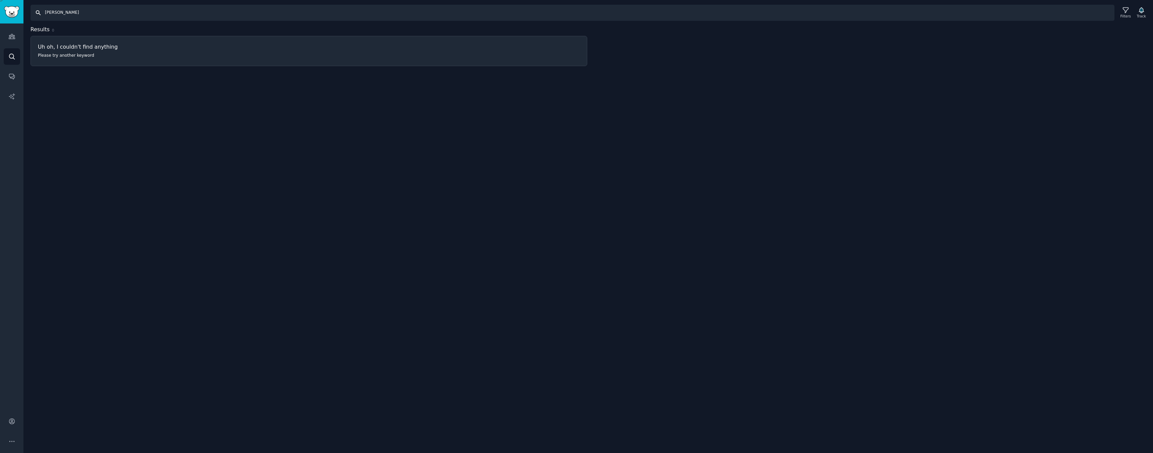
click at [97, 14] on input "zach bryan" at bounding box center [573, 13] width 1084 height 16
type input "z"
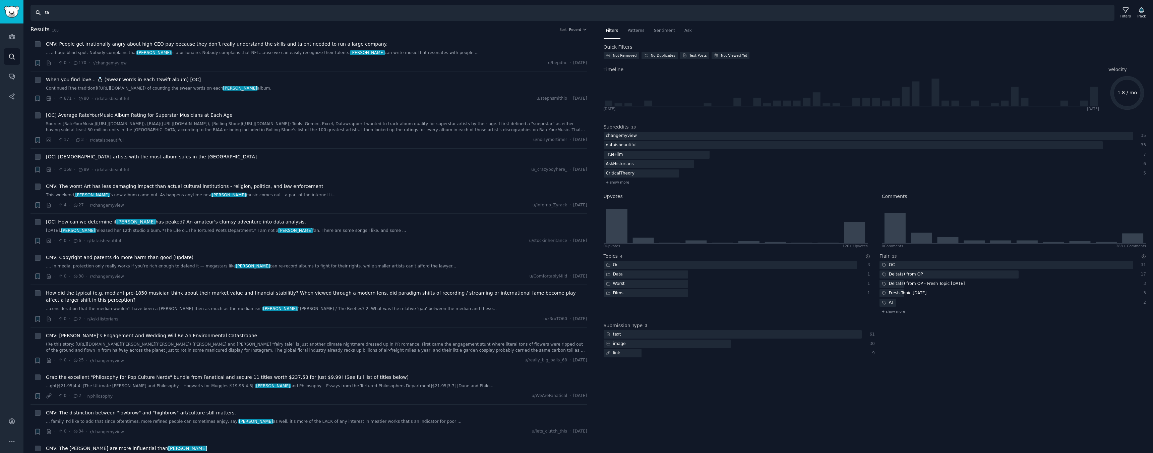
type input "t"
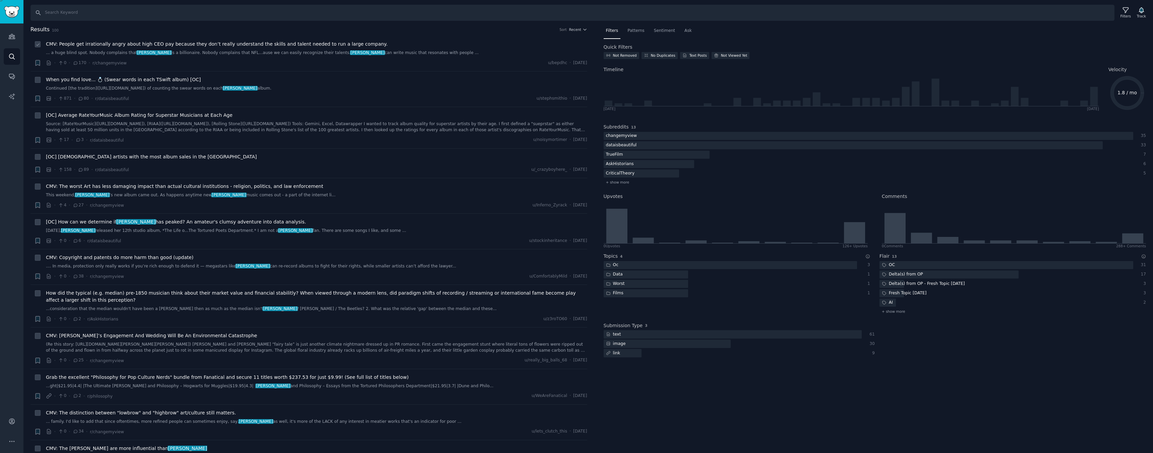
click at [37, 48] on div "+" at bounding box center [37, 54] width 7 height 26
click at [38, 44] on icon at bounding box center [38, 44] width 5 height 5
click at [38, 45] on icon at bounding box center [37, 45] width 3 height 2
click at [75, 50] on link "... a huge blind spot. Nobody complains that taylor swift is a billionaire. Nob…" at bounding box center [316, 53] width 541 height 6
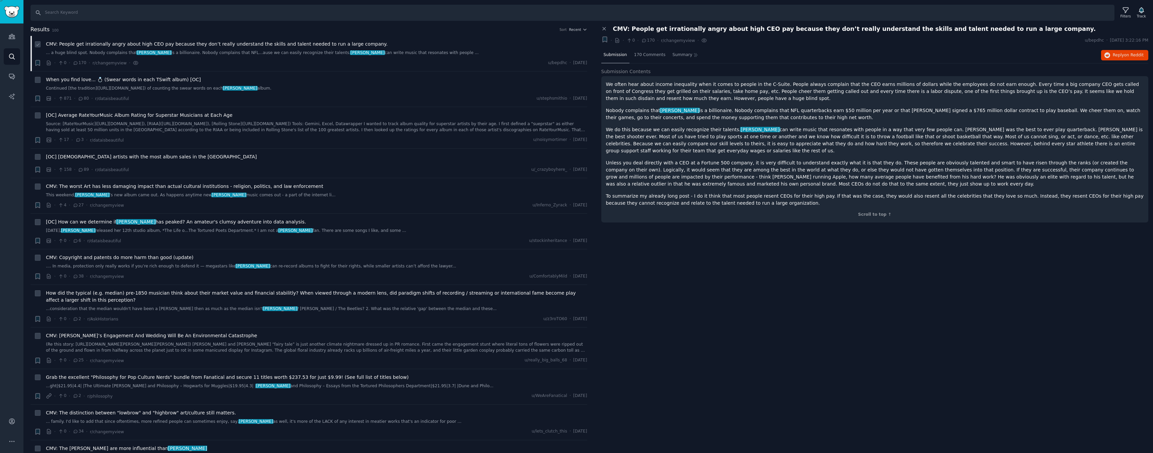
click at [37, 45] on icon at bounding box center [38, 44] width 5 height 5
checkbox input "false"
click at [13, 78] on icon "Sidebar" at bounding box center [11, 76] width 5 height 5
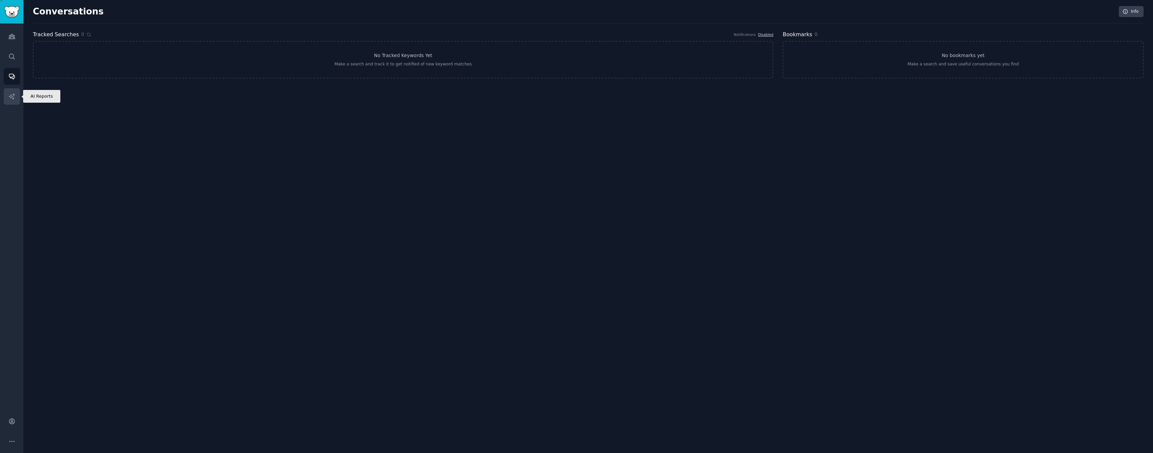
click at [17, 99] on link "AI Reports" at bounding box center [12, 96] width 16 height 16
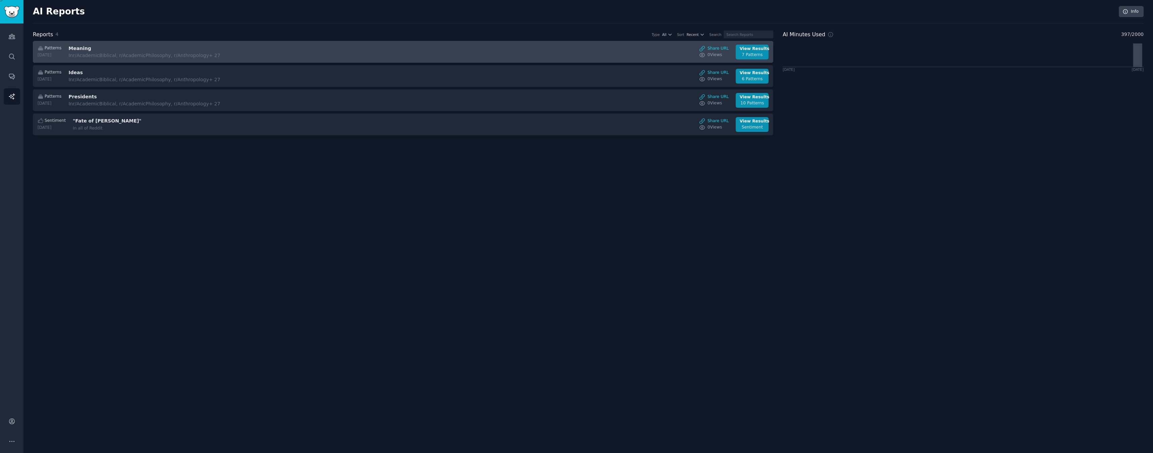
click at [547, 57] on div "Patterns 2025-10-12 Meaning In r/AcademicBiblical, r/AcademicPhilosophy, r/Anth…" at bounding box center [404, 52] width 734 height 15
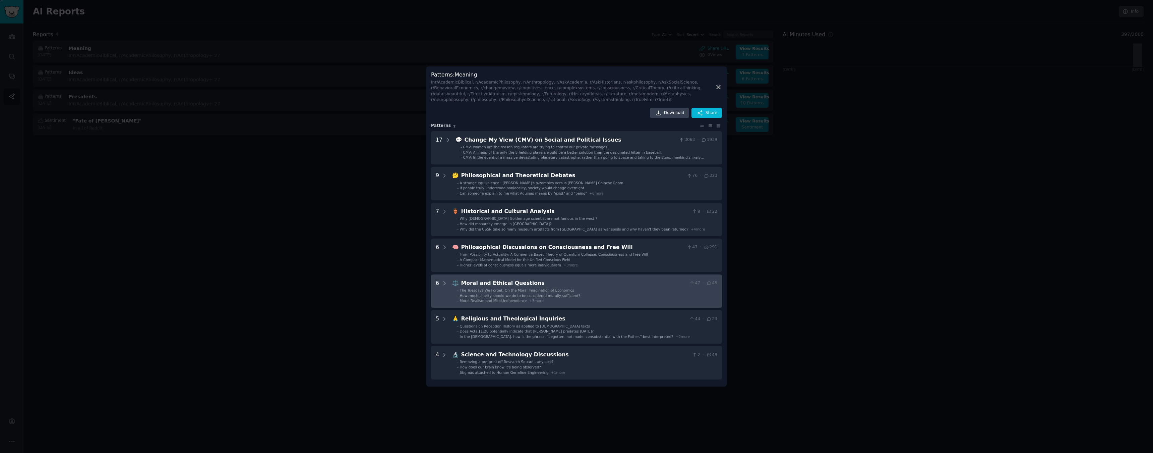
click at [531, 281] on div "Moral and Ethical Questions" at bounding box center [574, 283] width 226 height 8
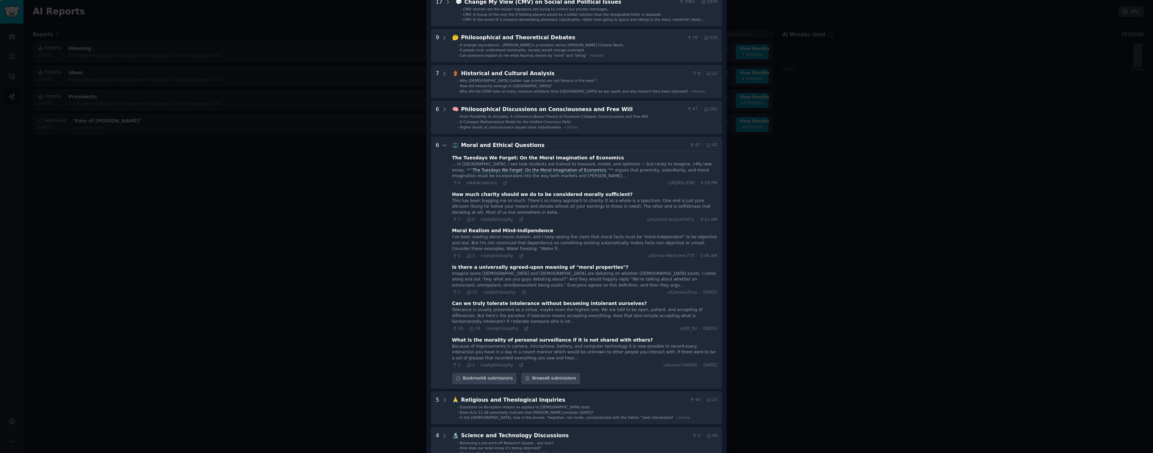
scroll to position [89, 0]
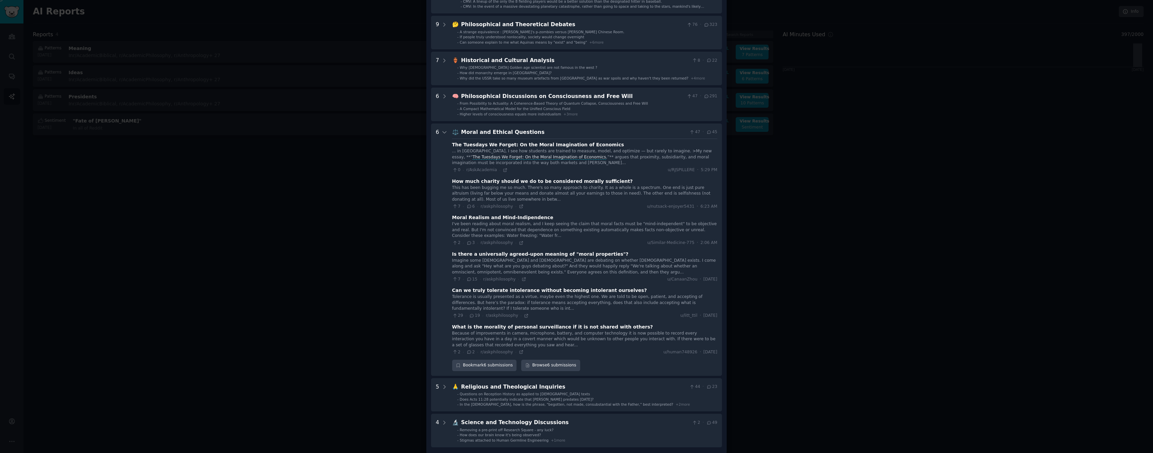
click at [392, 339] on div at bounding box center [576, 226] width 1153 height 453
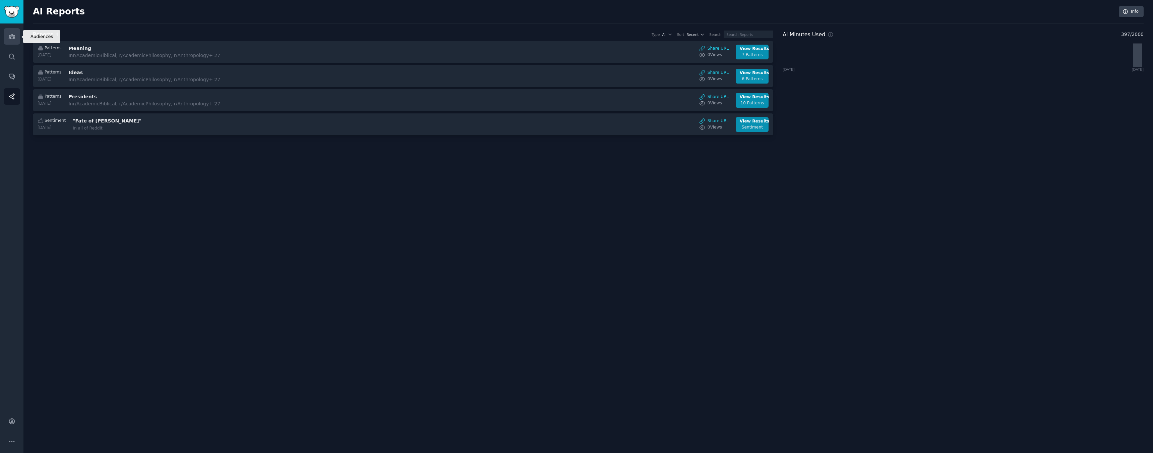
click at [14, 39] on icon "Sidebar" at bounding box center [11, 36] width 7 height 7
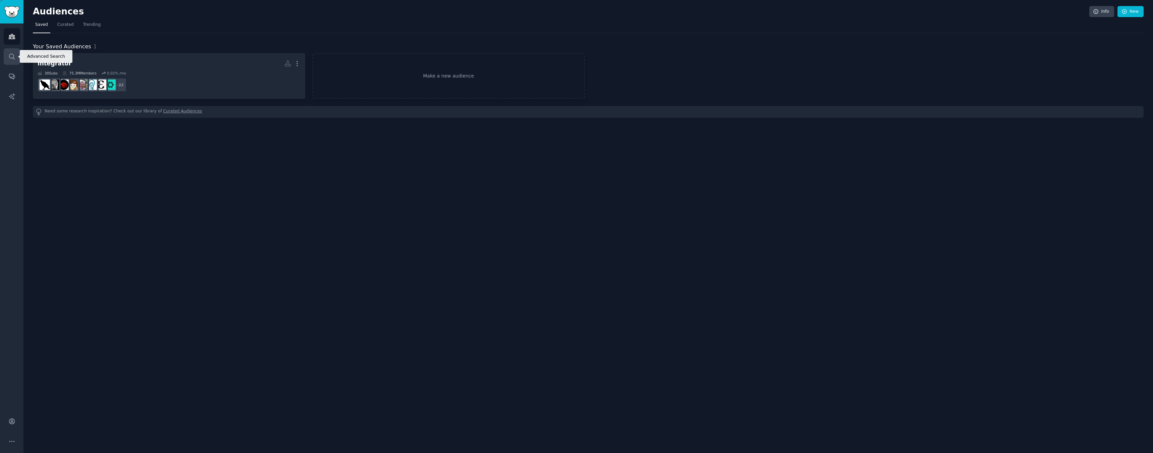
click at [14, 55] on icon "Sidebar" at bounding box center [11, 56] width 7 height 7
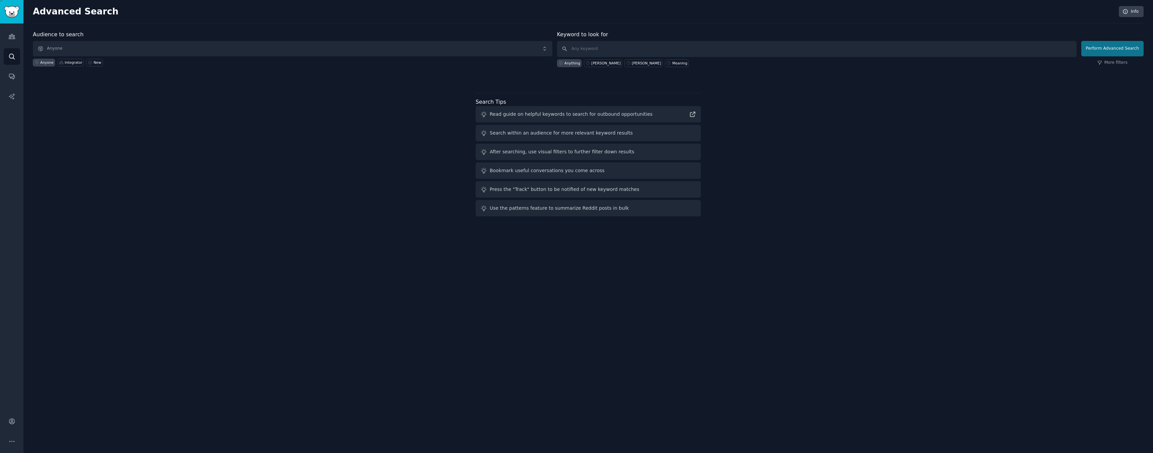
click at [1117, 48] on button "Perform Advanced Search" at bounding box center [1113, 48] width 62 height 15
click at [394, 53] on span "Anyone" at bounding box center [293, 48] width 520 height 15
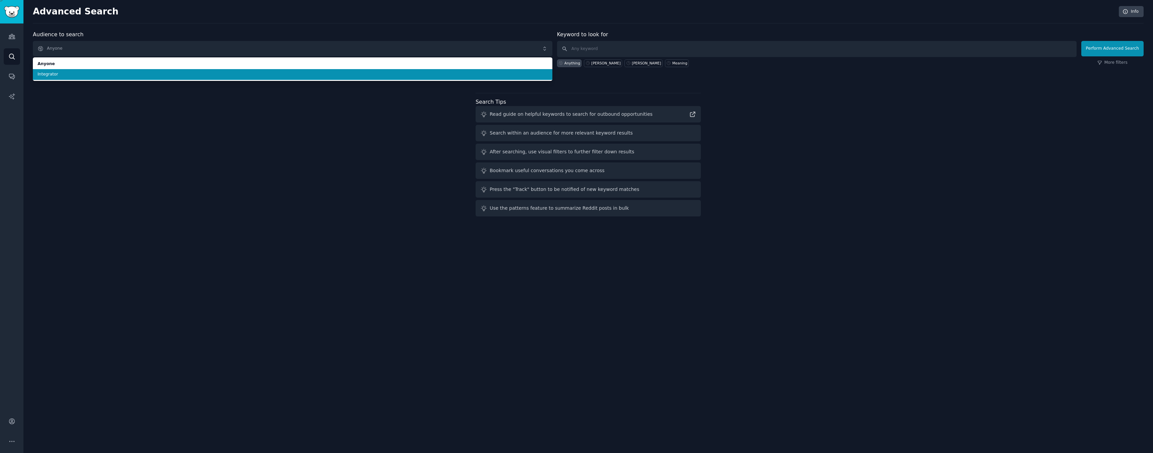
click at [395, 74] on span "Integrator" at bounding box center [293, 74] width 510 height 6
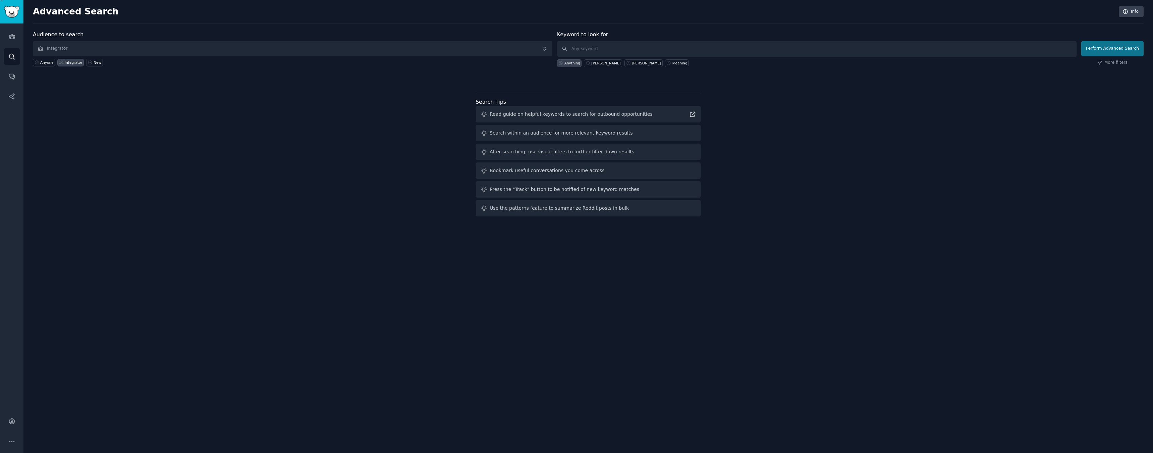
click at [1115, 51] on button "Perform Advanced Search" at bounding box center [1113, 48] width 62 height 15
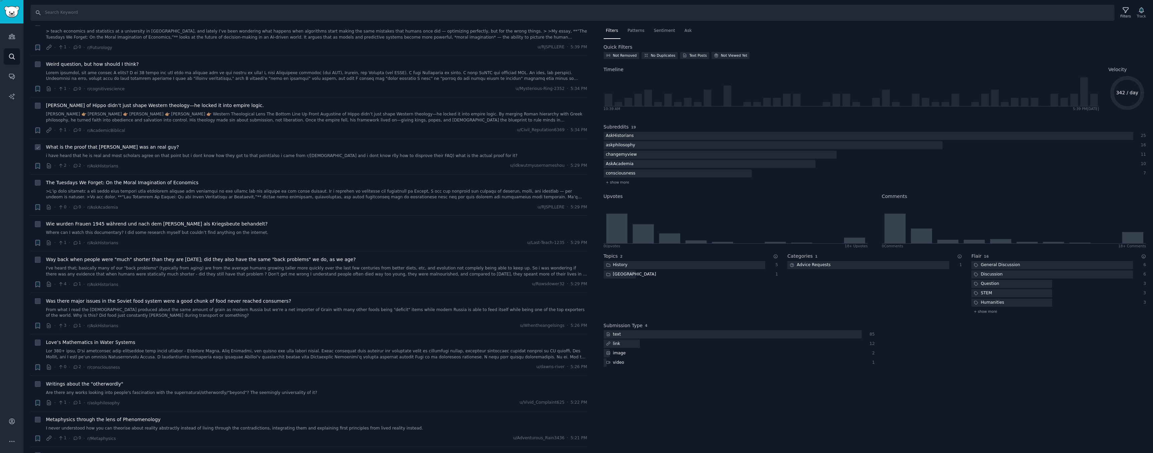
scroll to position [22, 0]
click at [638, 30] on span "Patterns" at bounding box center [636, 31] width 17 height 6
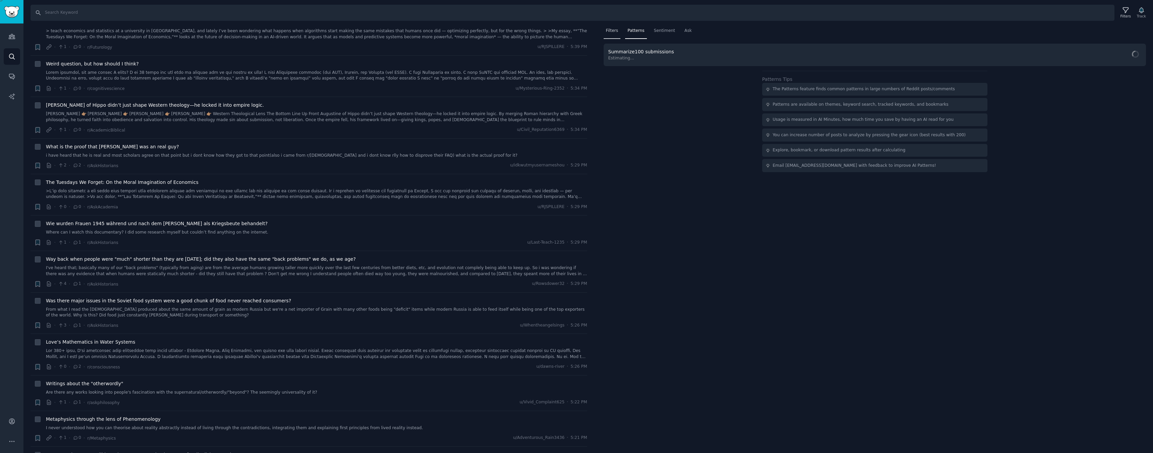
click at [615, 34] on div "Filters" at bounding box center [612, 32] width 17 height 14
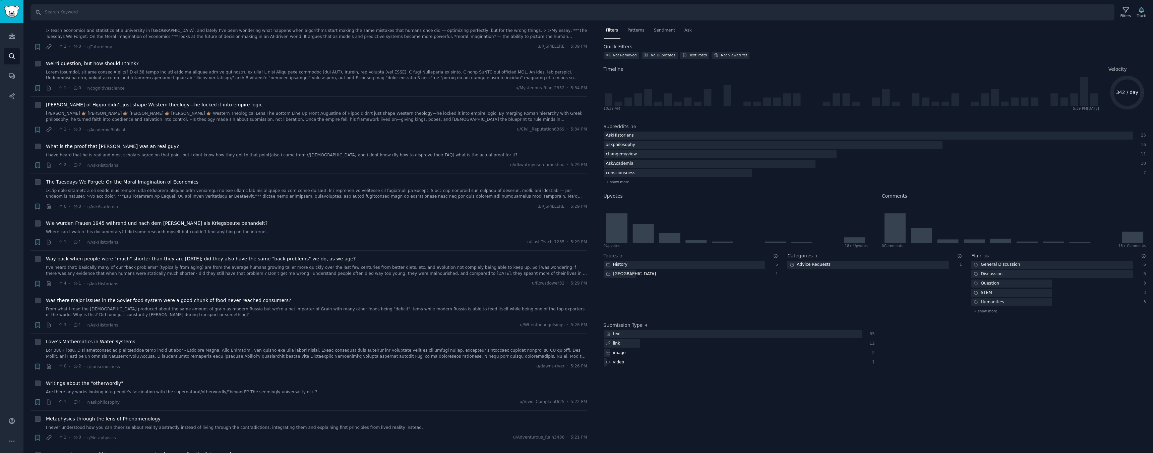
scroll to position [0, 0]
click at [981, 311] on span "+ show more" at bounding box center [985, 311] width 23 height 5
click at [984, 302] on div "Humanities" at bounding box center [989, 302] width 35 height 8
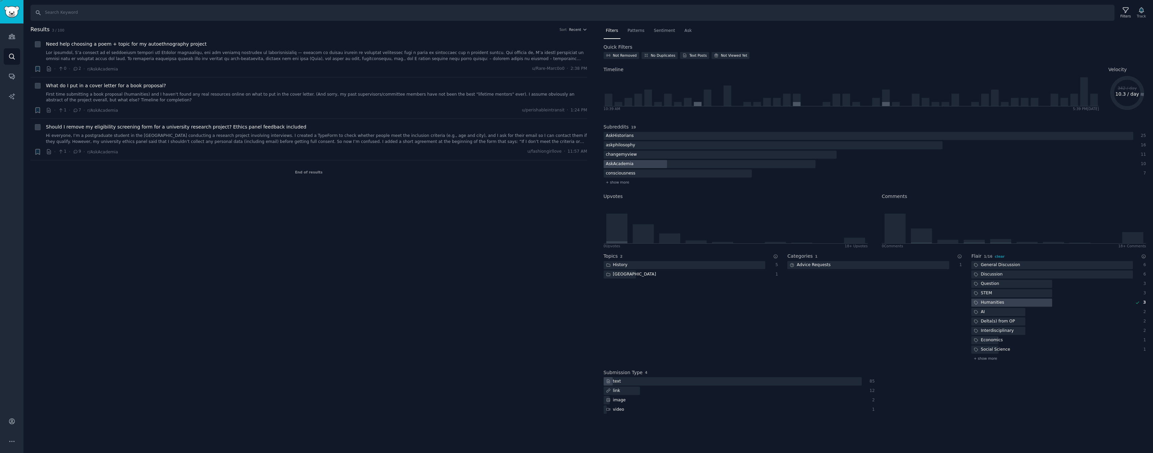
click at [543, 229] on div "Results 3 / 100 Sort Recent + Need help choosing a poem + topic for my autoethn…" at bounding box center [314, 223] width 566 height 396
